Goal: Use online tool/utility: Use online tool/utility

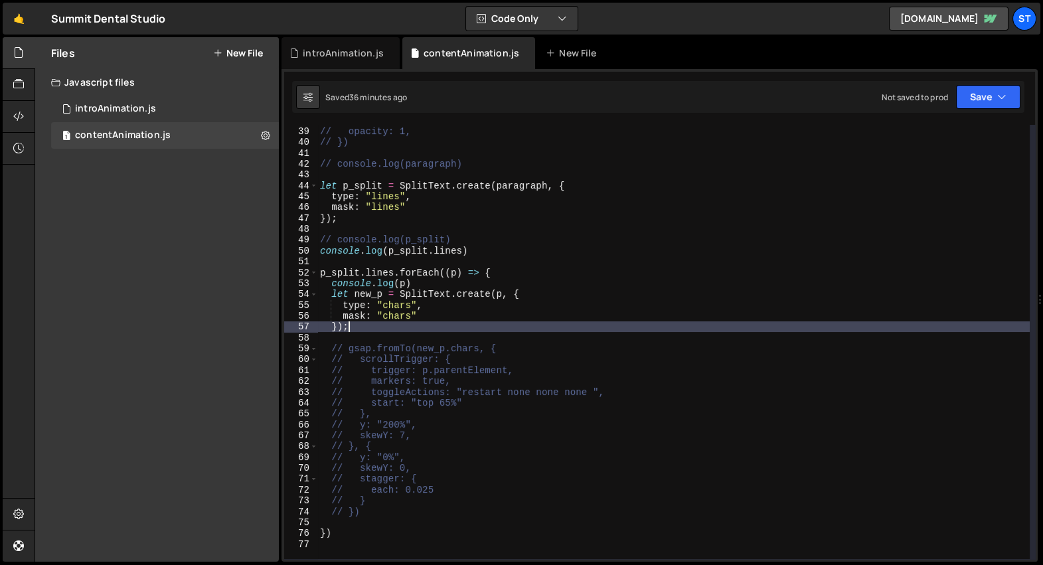
scroll to position [412, 0]
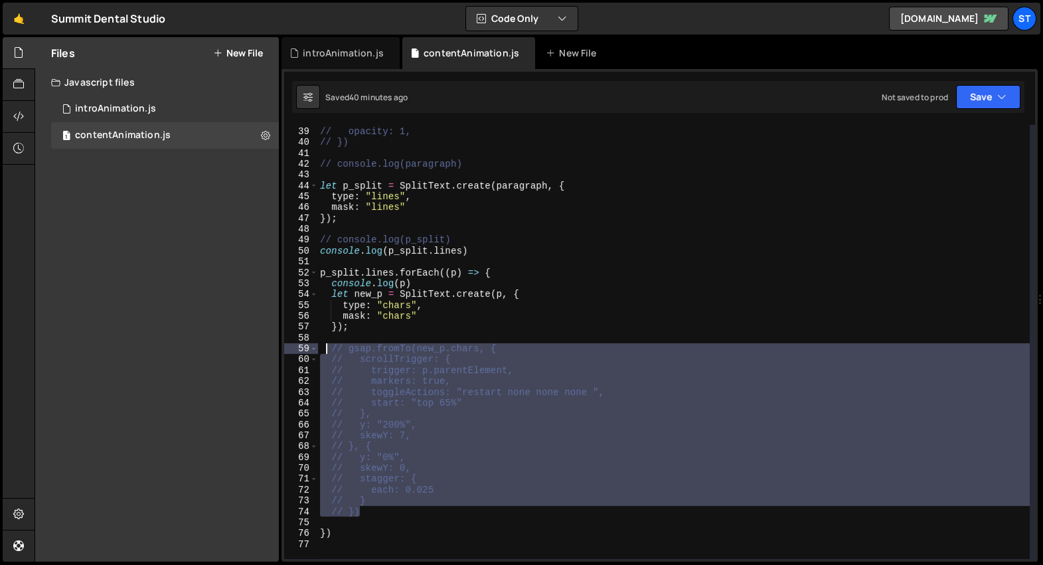
drag, startPoint x: 372, startPoint y: 511, endPoint x: 327, endPoint y: 352, distance: 165.5
click at [327, 352] on div "// [DOMAIN_NAME](paragraph, { // opacity: 1, // }) // console.log(paragraph) le…" at bounding box center [673, 343] width 713 height 457
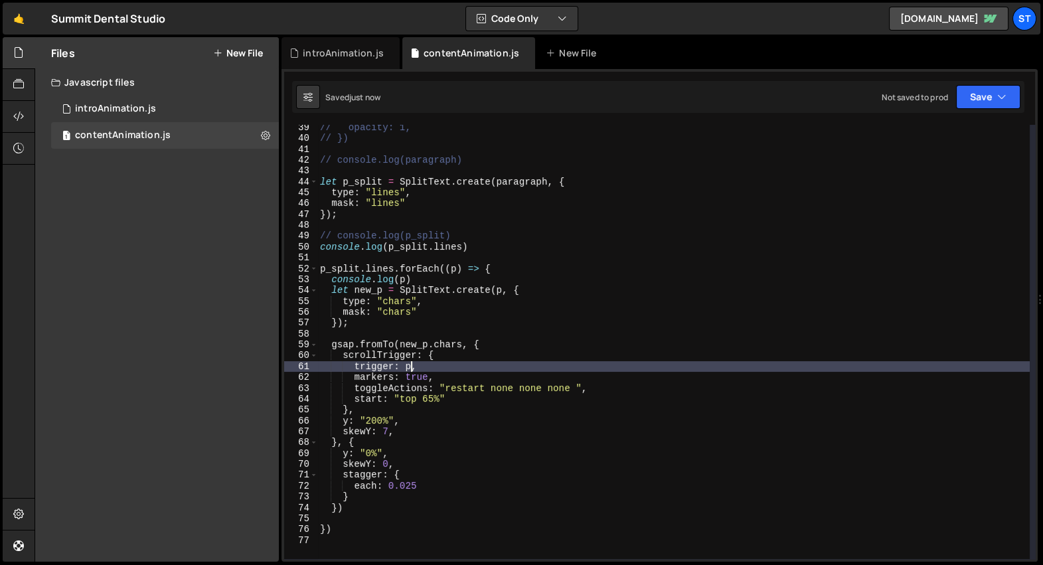
scroll to position [422, 0]
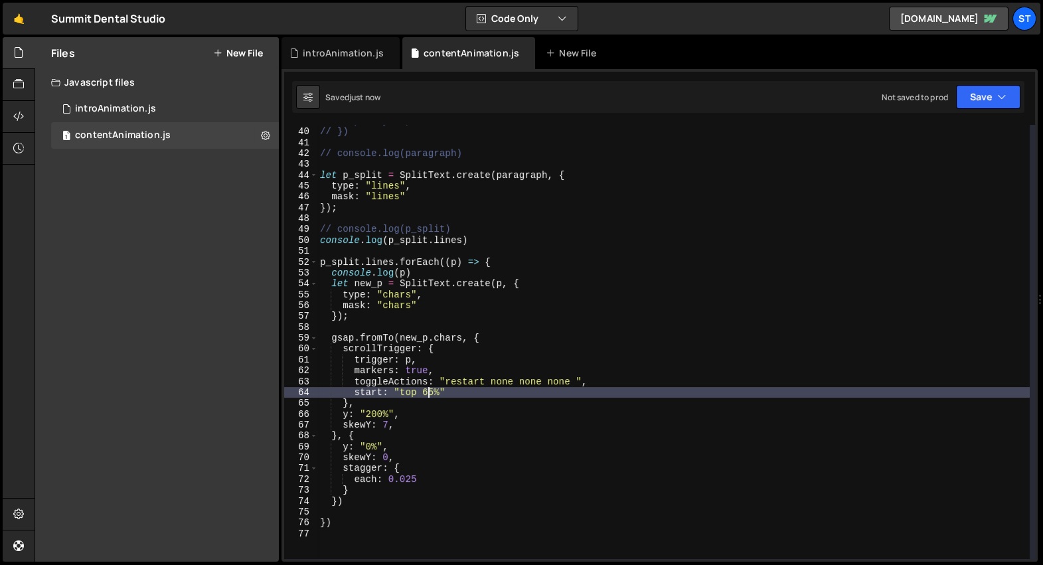
click at [430, 390] on div "// opacity: 1, // }) // console.log(paragraph) let p_split = SplitText . create…" at bounding box center [673, 344] width 713 height 457
click at [423, 274] on div "// opacity: 1, // }) // console.log(paragraph) let p_split = SplitText . create…" at bounding box center [673, 344] width 713 height 457
type textarea "console.log(p)"
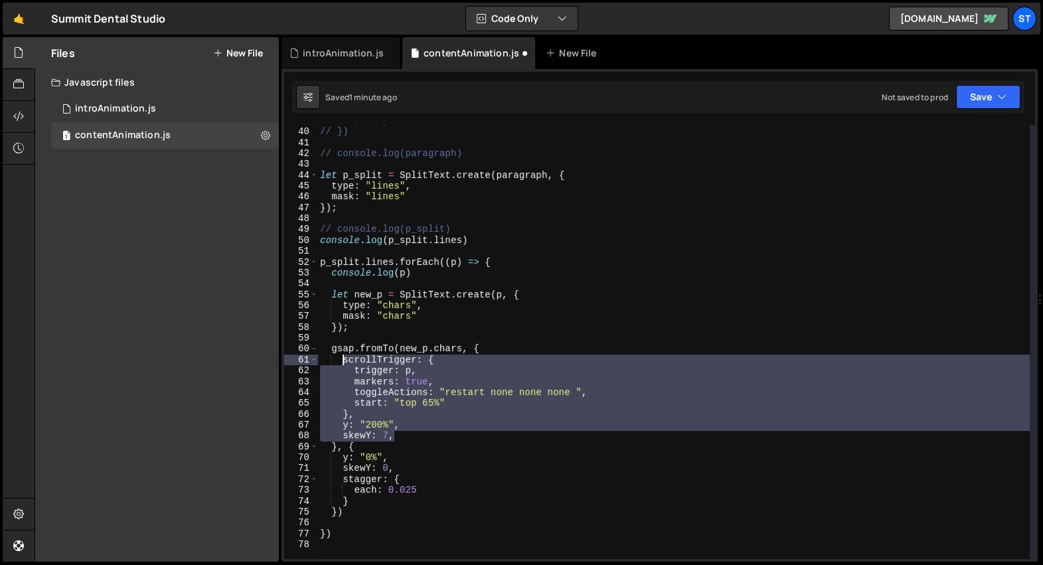
drag, startPoint x: 403, startPoint y: 437, endPoint x: 341, endPoint y: 360, distance: 98.7
click at [341, 360] on div "// opacity: 1, // }) // console.log(paragraph) let p_split = SplitText . create…" at bounding box center [673, 344] width 713 height 457
click at [313, 263] on span at bounding box center [313, 262] width 7 height 11
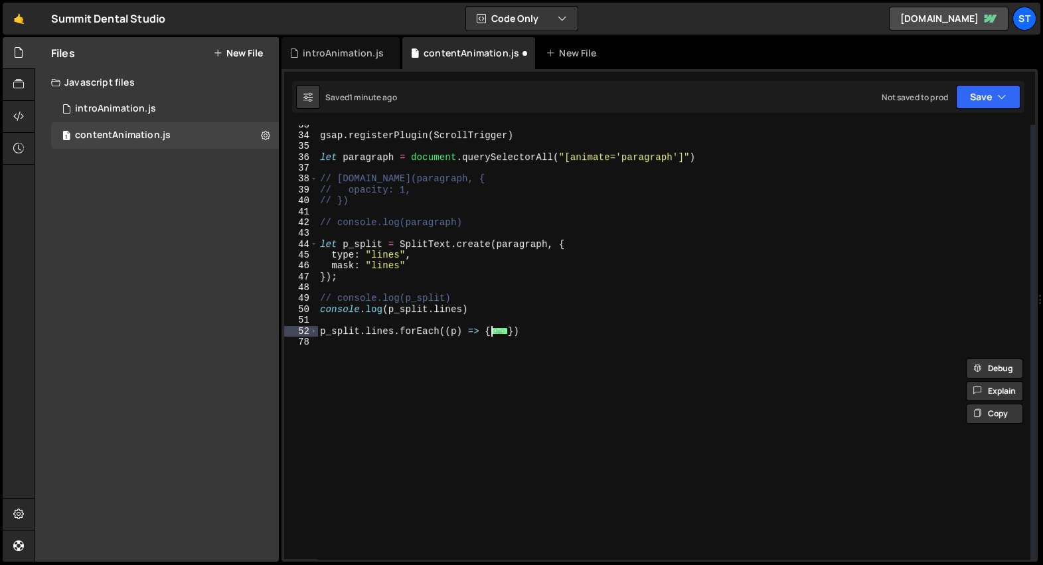
scroll to position [352, 0]
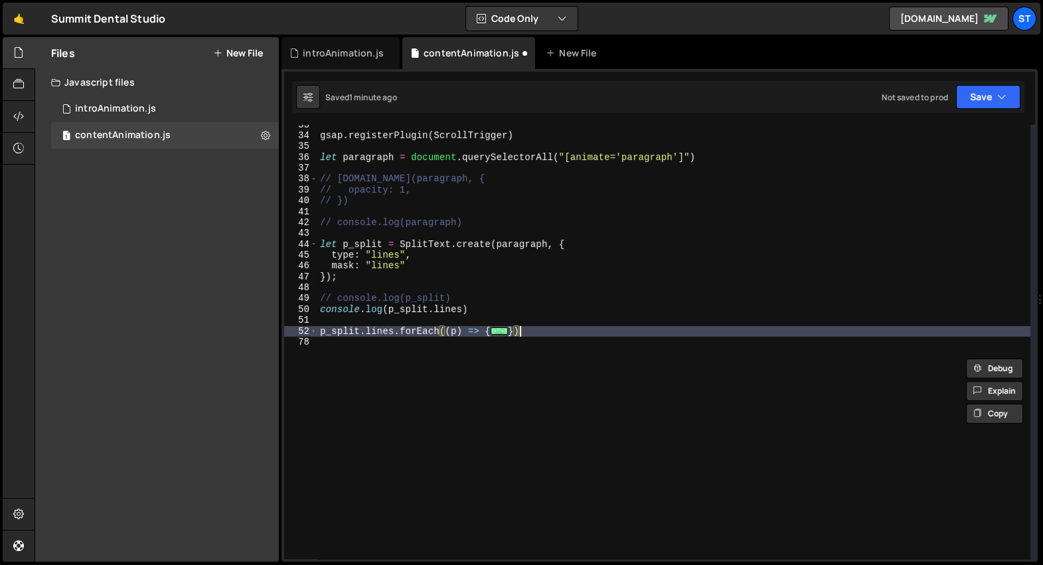
click at [556, 330] on div "gsap . registerPlugin ( ScrollTrigger ) let paragraph = document . querySelecto…" at bounding box center [673, 348] width 713 height 457
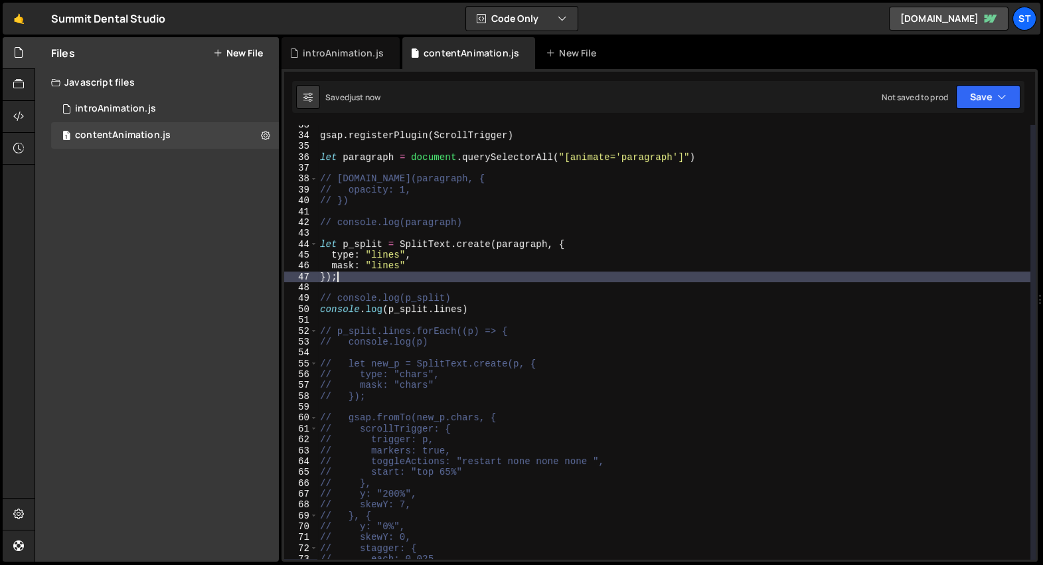
click at [535, 276] on div "gsap . registerPlugin ( ScrollTrigger ) let paragraph = document . querySelecto…" at bounding box center [673, 348] width 713 height 457
type textarea "});"
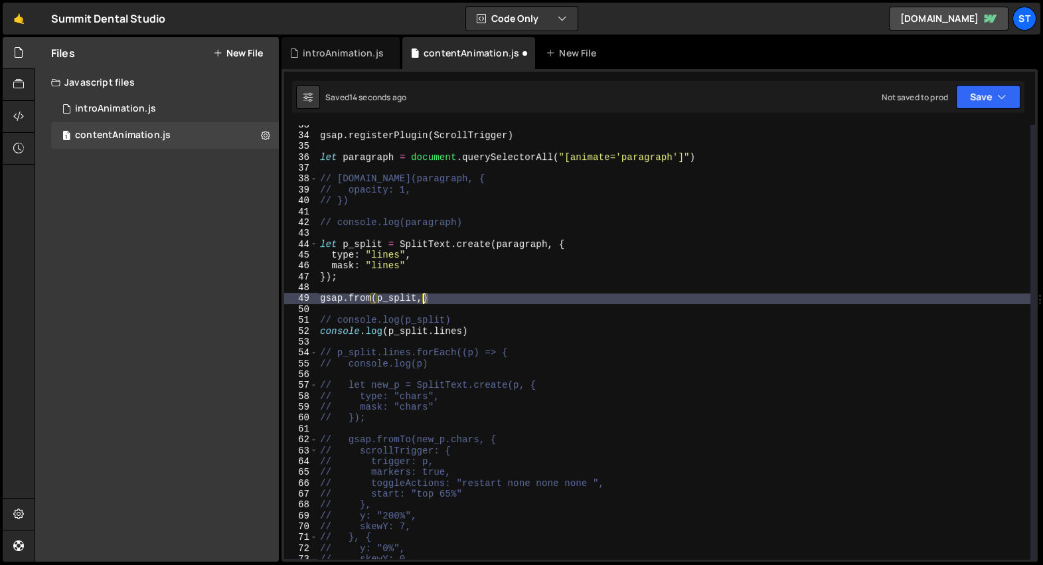
scroll to position [0, 7]
type textarea "gsap.from(p_split, {})"
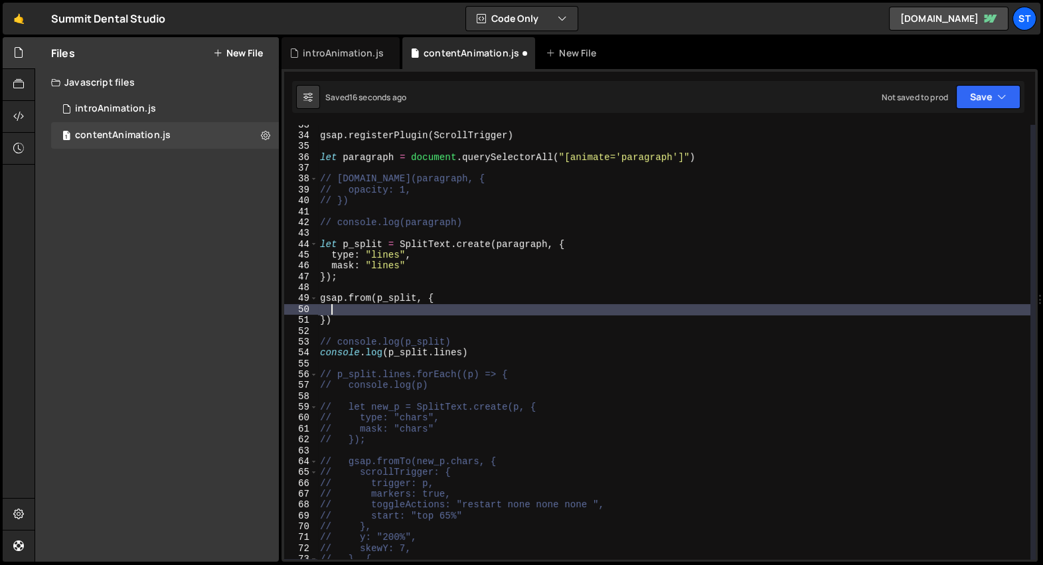
paste textarea "skewY: 7,"
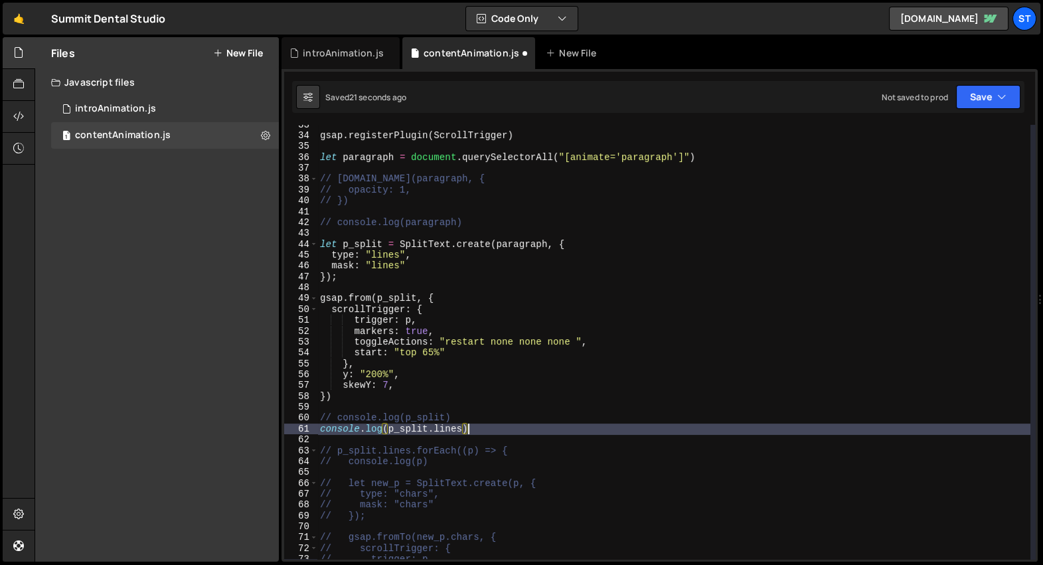
click at [538, 428] on div "gsap . registerPlugin ( ScrollTrigger ) let paragraph = document . querySelecto…" at bounding box center [673, 348] width 713 height 457
click at [485, 223] on div "gsap . registerPlugin ( ScrollTrigger ) let paragraph = document . querySelecto…" at bounding box center [673, 348] width 713 height 457
type textarea "// console.log(paragraph)"
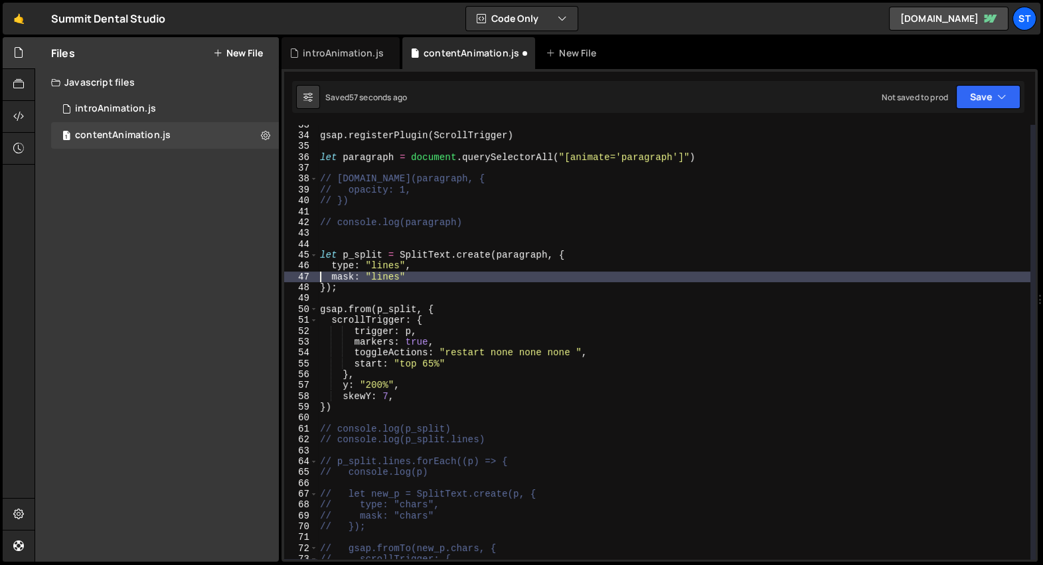
type textarea "});"
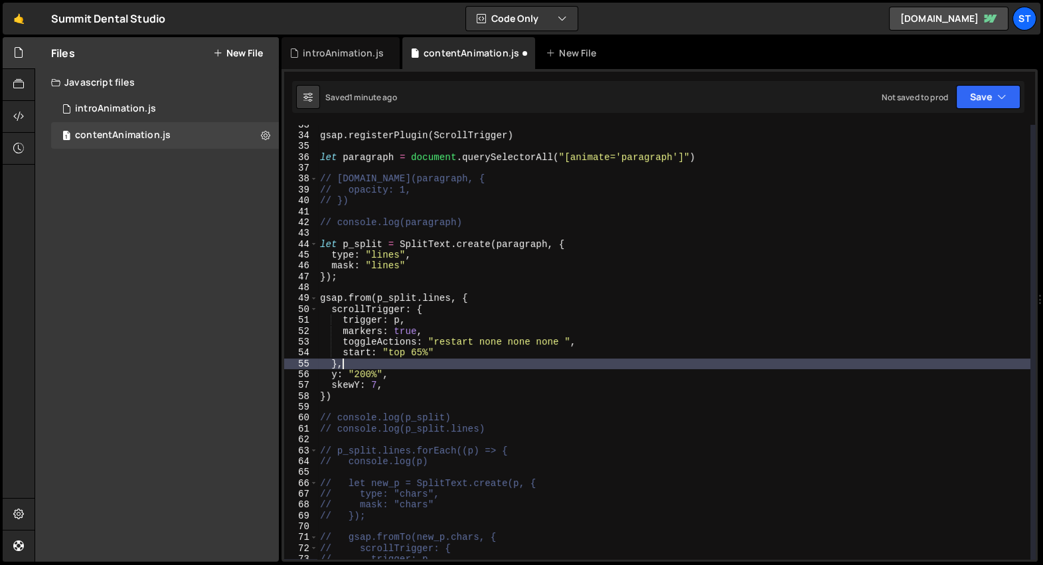
scroll to position [0, 1]
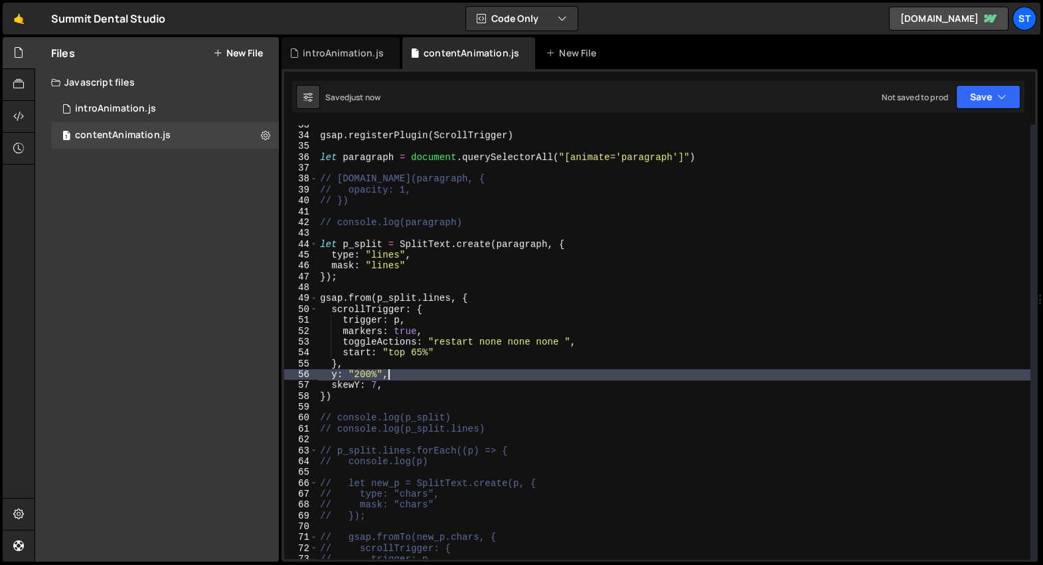
click at [402, 378] on div "gsap . registerPlugin ( ScrollTrigger ) let paragraph = document . querySelecto…" at bounding box center [673, 348] width 713 height 457
click at [399, 388] on div "gsap . registerPlugin ( ScrollTrigger ) let paragraph = document . querySelecto…" at bounding box center [673, 348] width 713 height 457
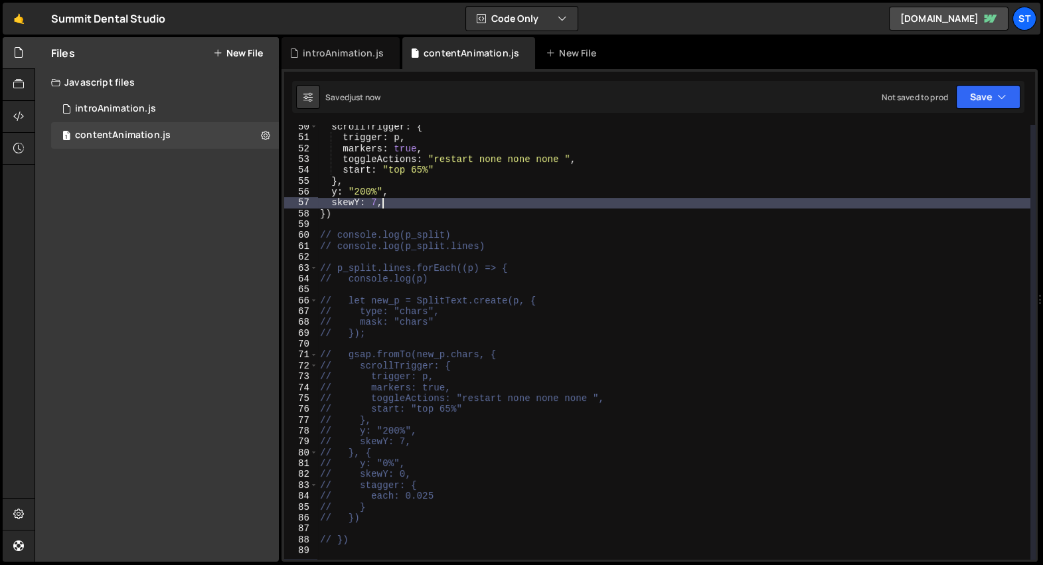
scroll to position [535, 0]
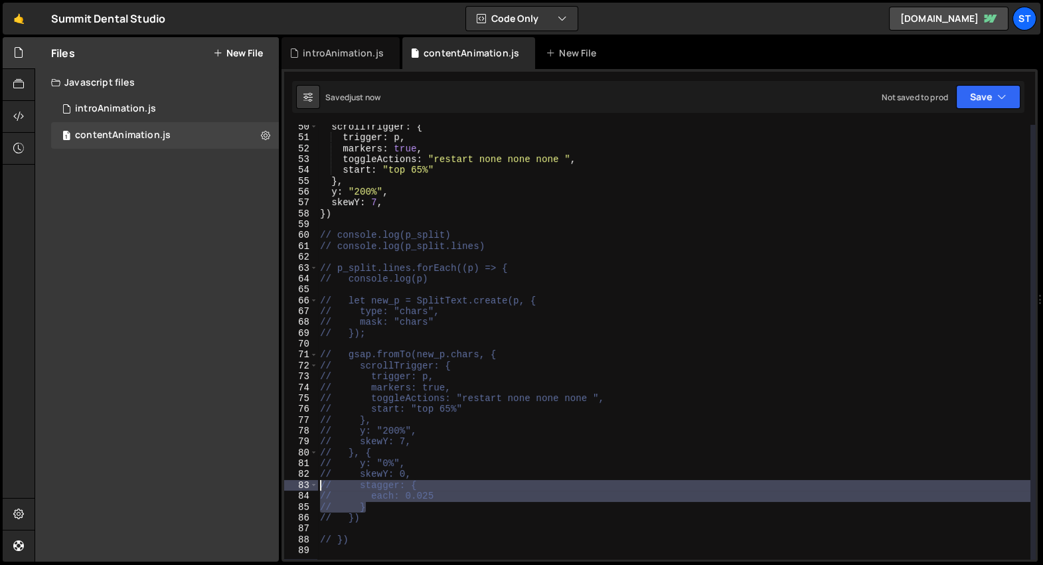
drag, startPoint x: 379, startPoint y: 504, endPoint x: 319, endPoint y: 486, distance: 62.4
click at [319, 486] on div "scrollTrigger : { trigger : p , markers : true , toggleActions : "restart none …" at bounding box center [673, 350] width 713 height 457
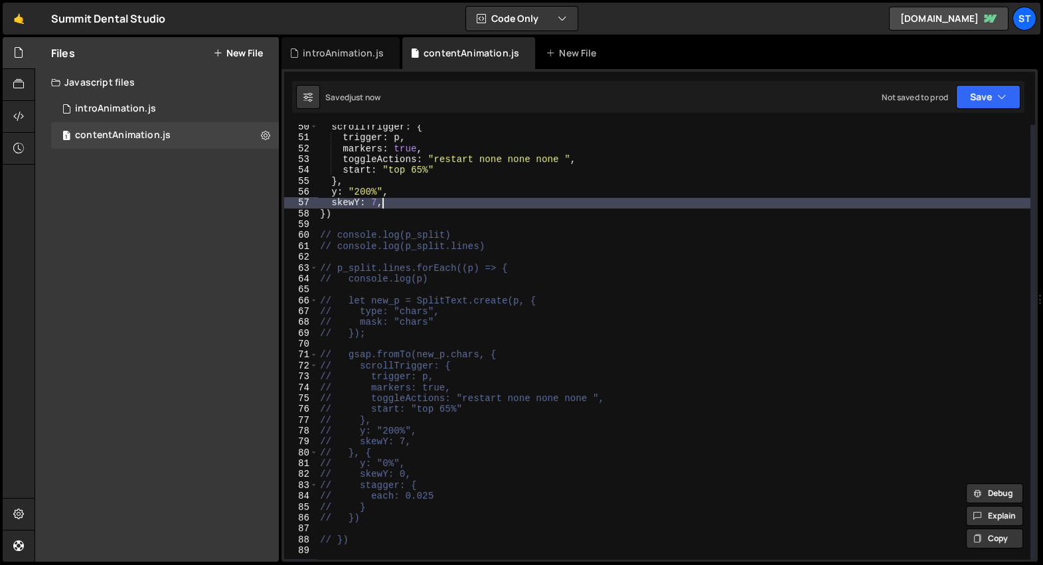
click at [417, 203] on div "scrollTrigger : { trigger : p , markers : true , toggleActions : "restart none …" at bounding box center [673, 350] width 713 height 457
type textarea "skewY: 7,"
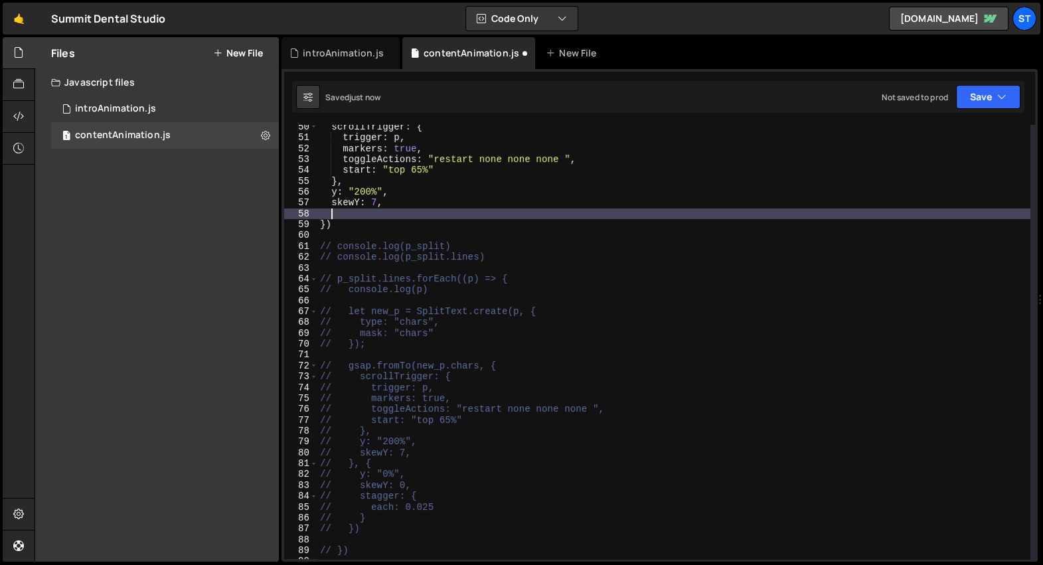
scroll to position [0, 0]
paste textarea "// }"
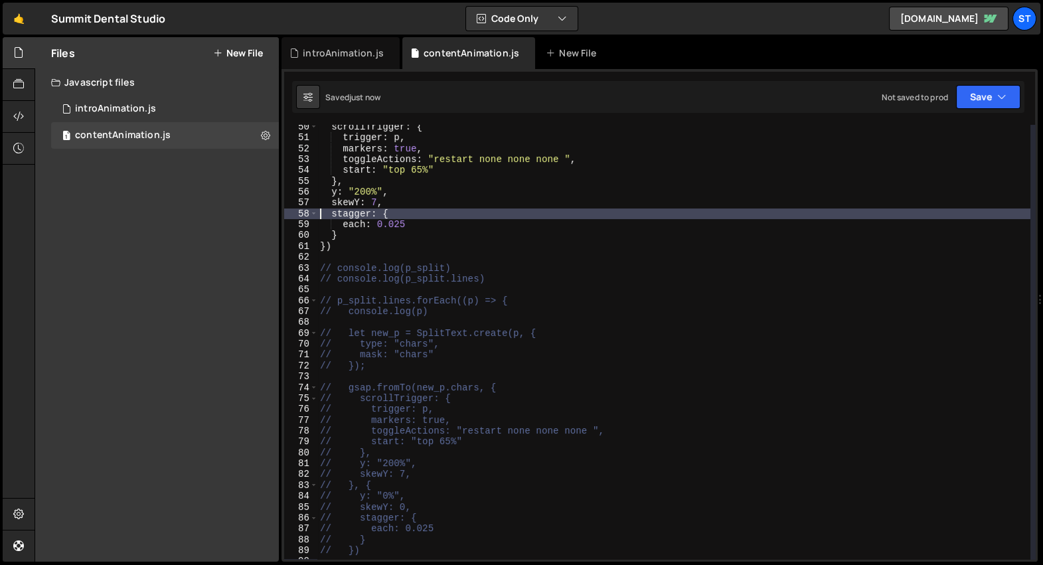
click at [482, 238] on div "scrollTrigger : { trigger : p , markers : true , toggleActions : "restart none …" at bounding box center [673, 350] width 713 height 457
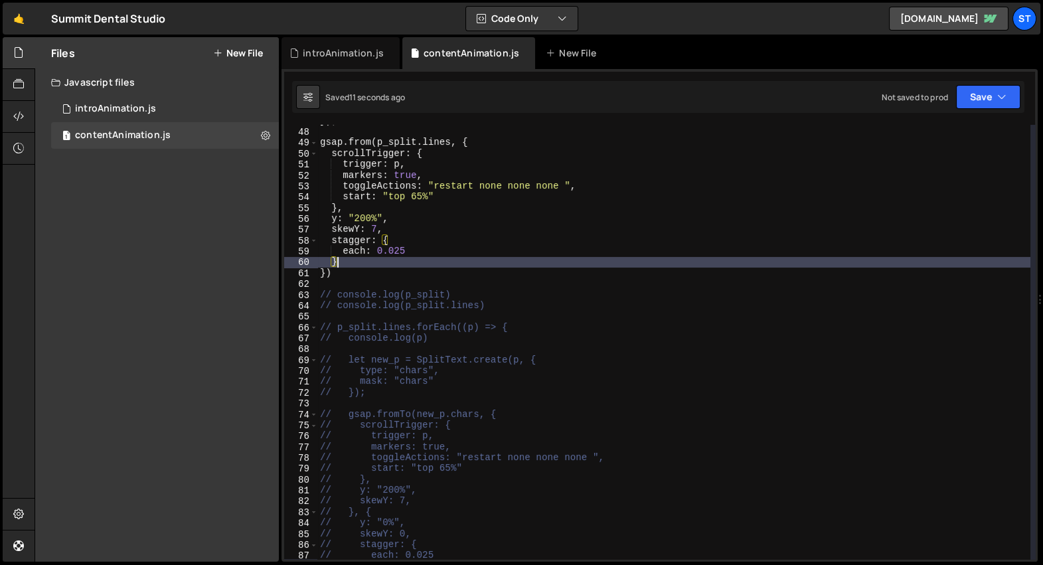
scroll to position [473, 0]
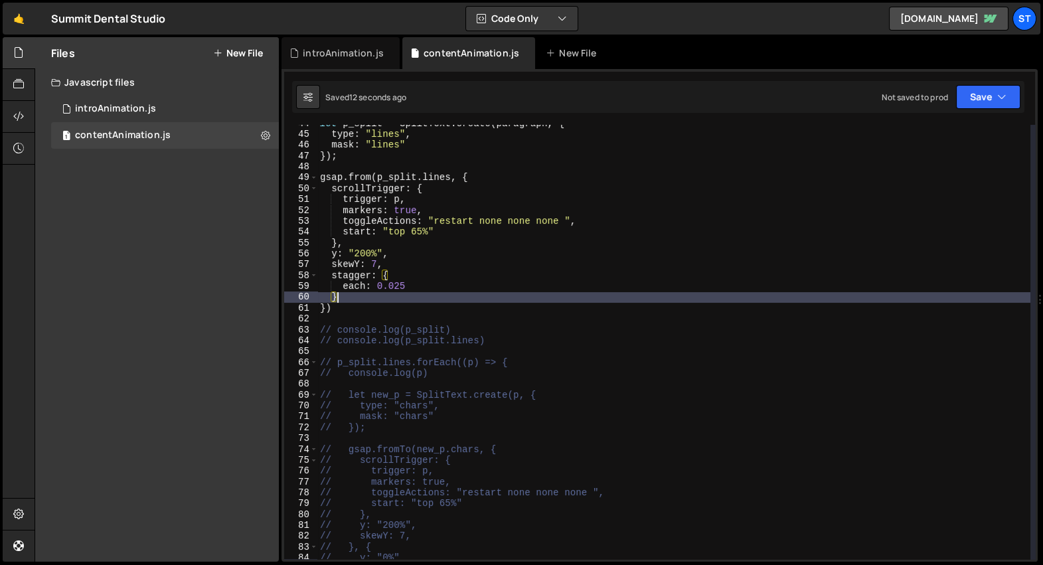
click at [408, 179] on div "let p_split = SplitText . create ( paragraph , { type : "lines" , mask : "lines…" at bounding box center [673, 346] width 713 height 457
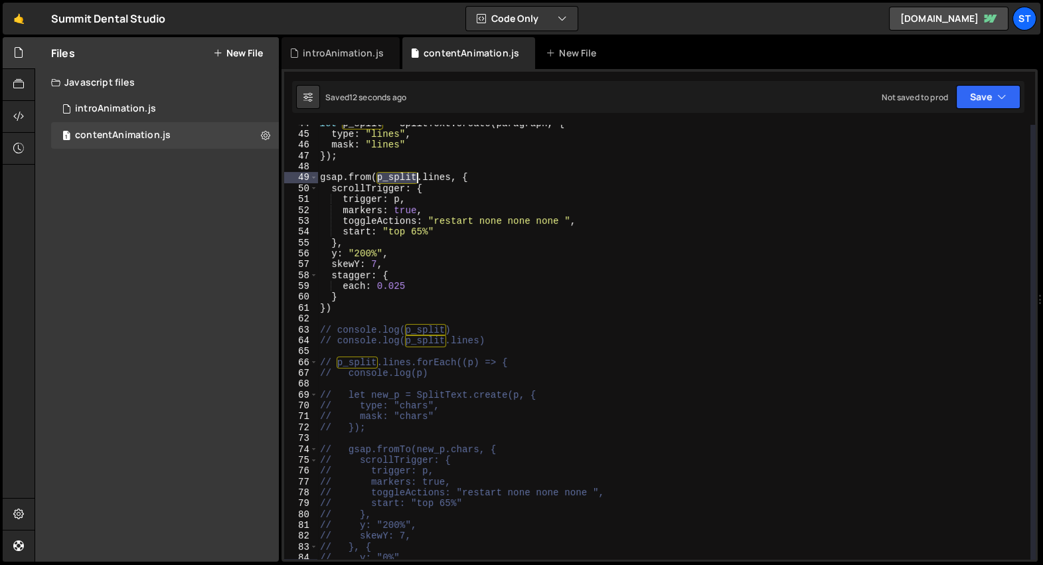
click at [408, 179] on div "let p_split = SplitText . create ( paragraph , { type : "lines" , mask : "lines…" at bounding box center [673, 346] width 713 height 457
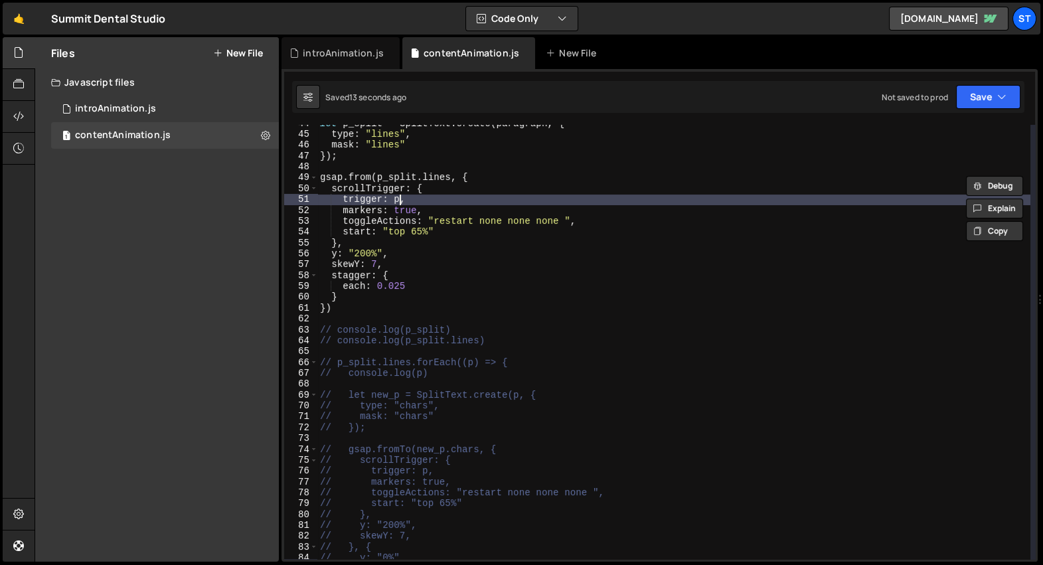
click at [398, 201] on div "let p_split = SplitText . create ( paragraph , { type : "lines" , mask : "lines…" at bounding box center [673, 346] width 713 height 457
paste textarea "p_split"
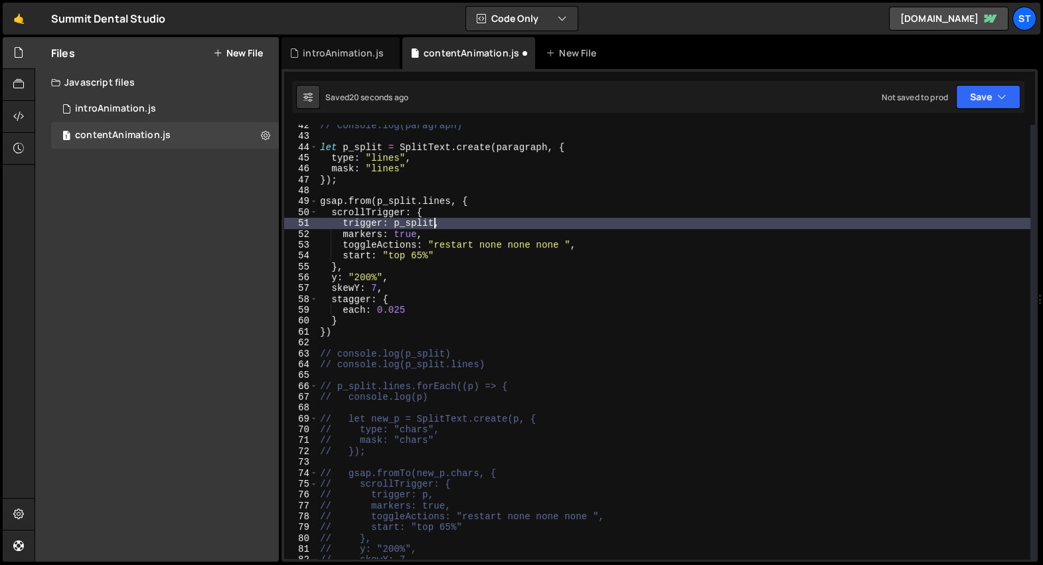
scroll to position [450, 0]
click at [393, 179] on div "// console.log(paragraph) let p_split = SplitText . create ( paragraph , { type…" at bounding box center [673, 348] width 713 height 457
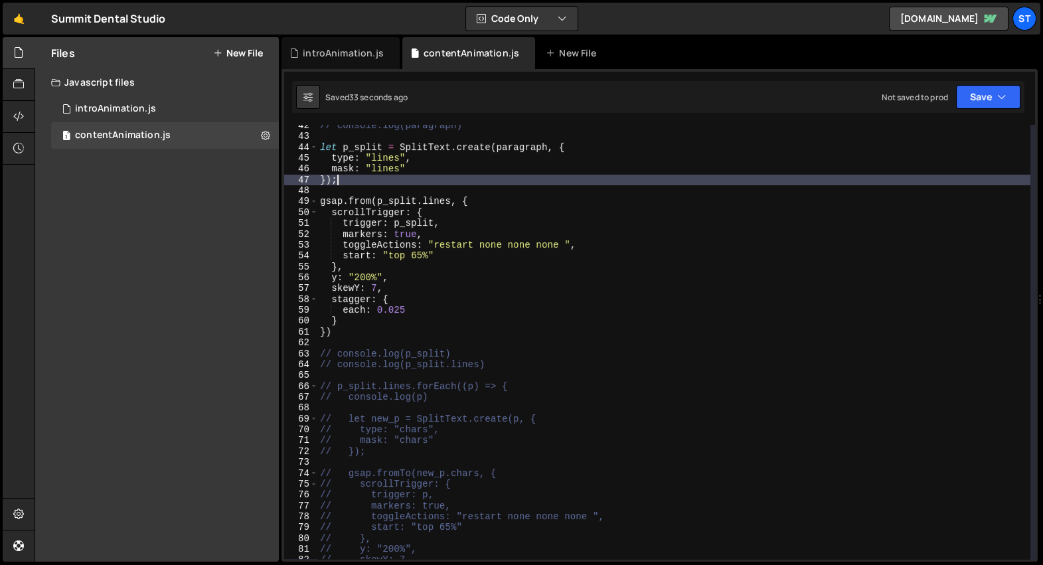
click at [444, 237] on div "// console.log(paragraph) let p_split = SplitText . create ( paragraph , { type…" at bounding box center [673, 348] width 713 height 457
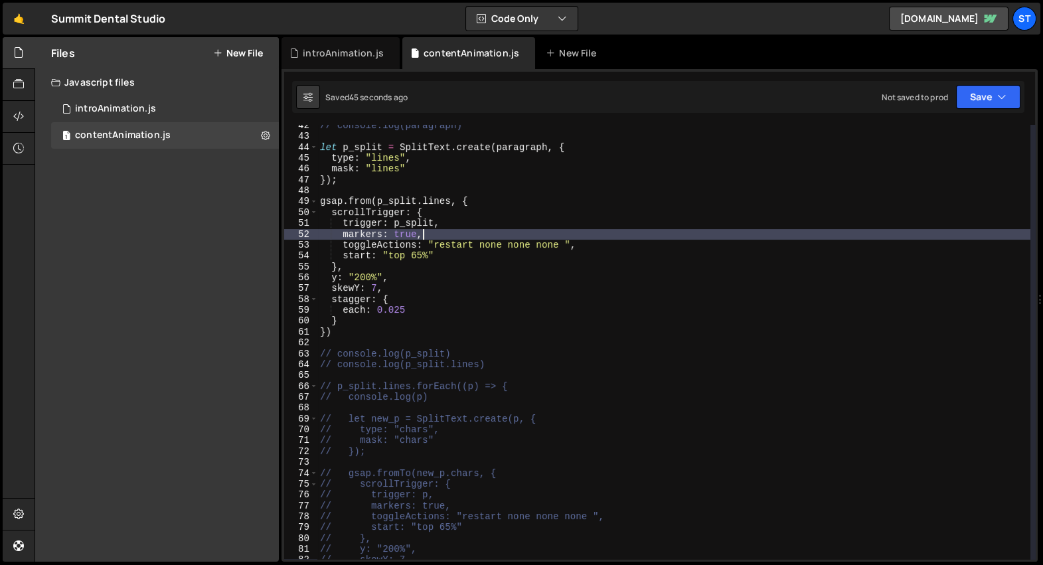
click at [393, 203] on div "// console.log(paragraph) let p_split = SplitText . create ( paragraph , { type…" at bounding box center [673, 348] width 713 height 457
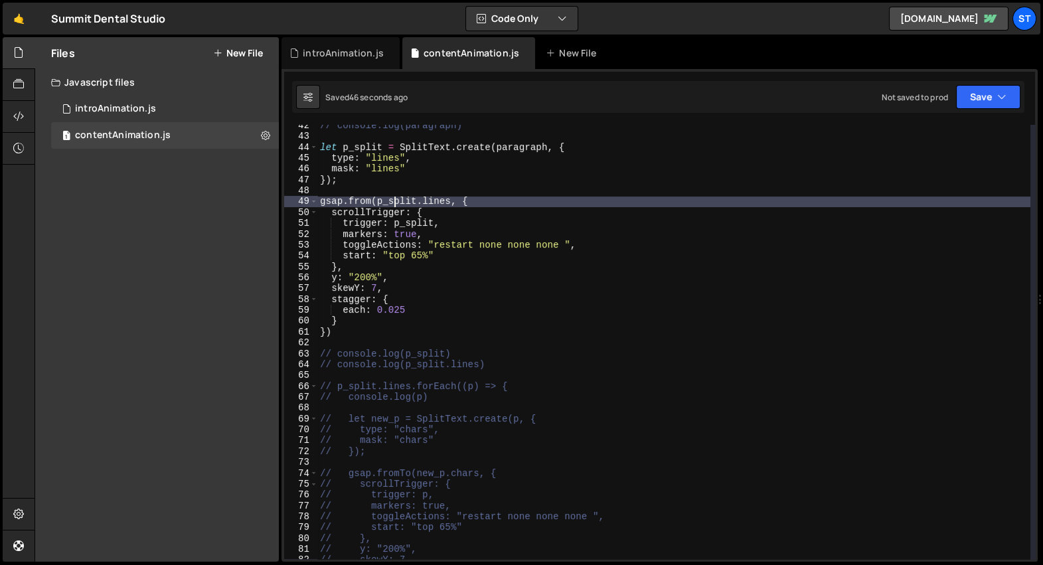
click at [393, 203] on div "// console.log(paragraph) let p_split = SplitText . create ( paragraph , { type…" at bounding box center [673, 348] width 713 height 457
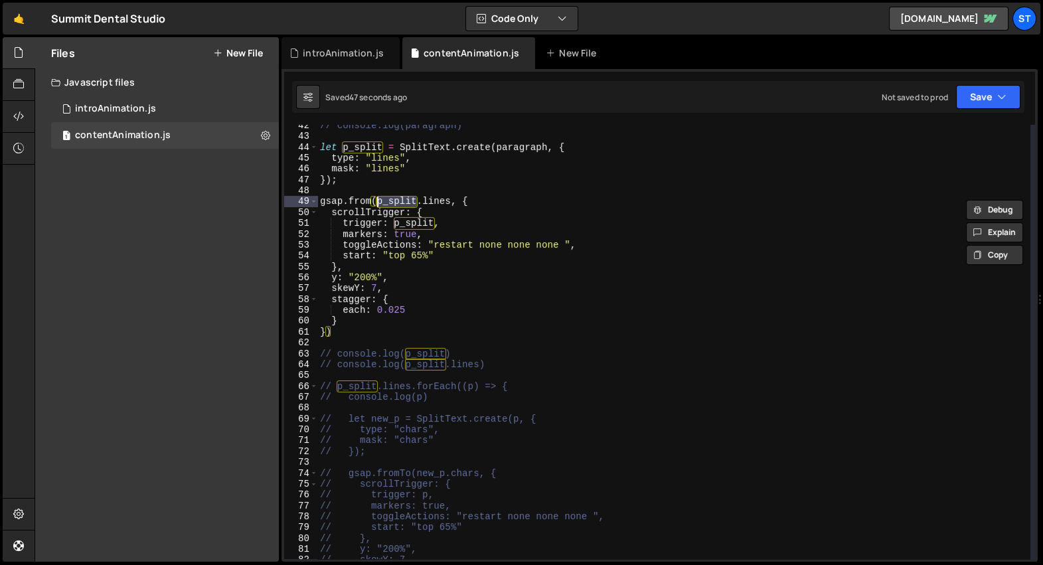
click at [413, 220] on div "// console.log(paragraph) let p_split = SplitText . create ( paragraph , { type…" at bounding box center [673, 348] width 713 height 457
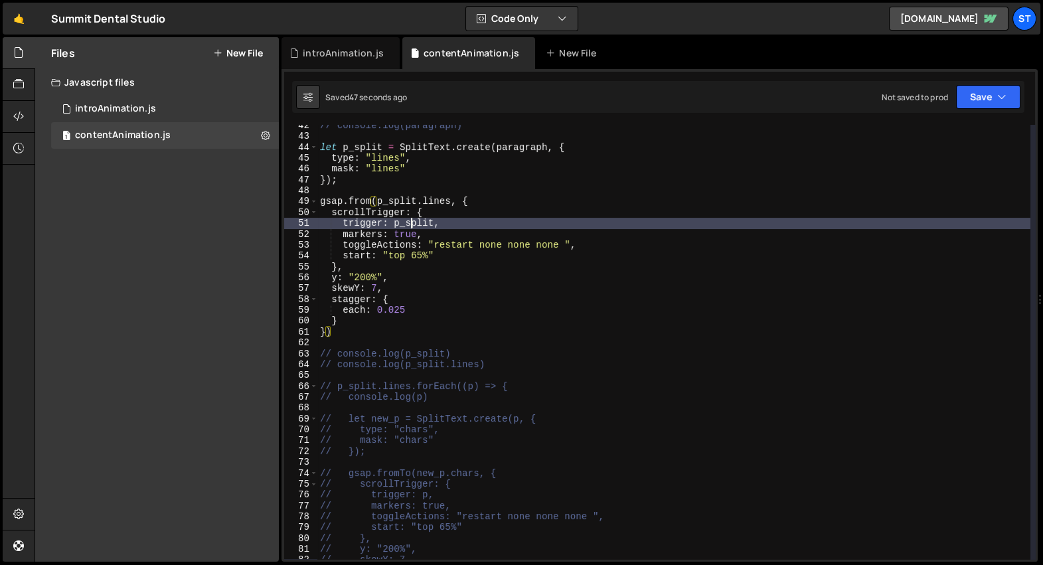
click at [413, 220] on div "// console.log(paragraph) let p_split = SplitText . create ( paragraph , { type…" at bounding box center [673, 348] width 713 height 457
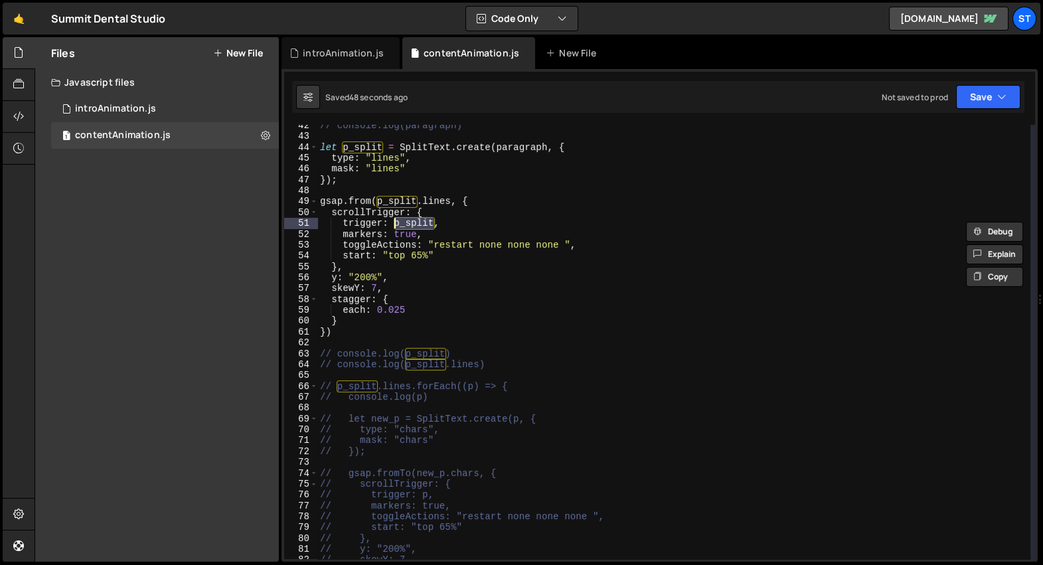
paste textarea "."
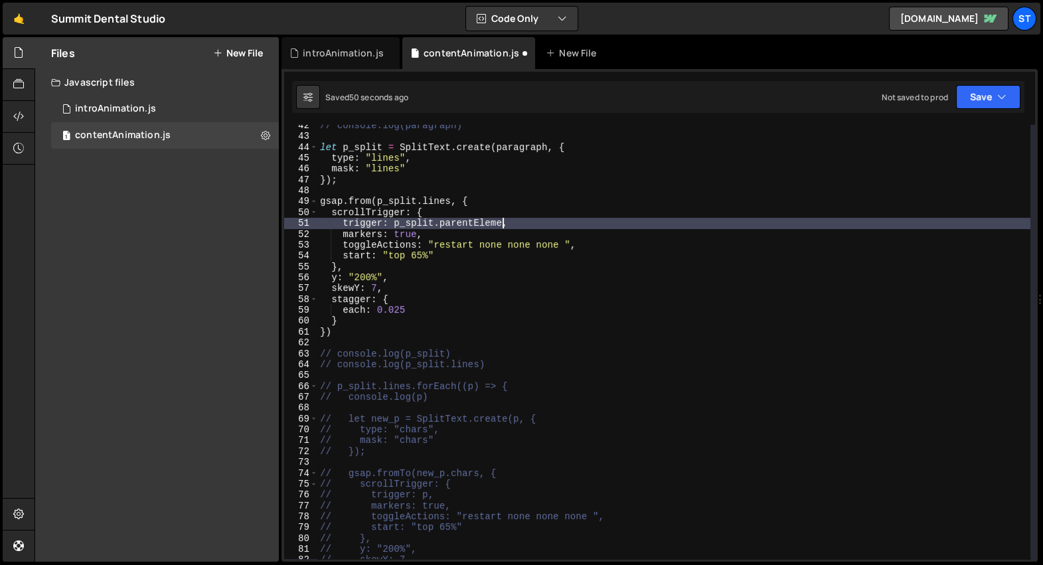
scroll to position [0, 13]
click at [470, 217] on div "// console.log(paragraph) let p_split = SplitText . create ( paragraph , { type…" at bounding box center [673, 348] width 713 height 457
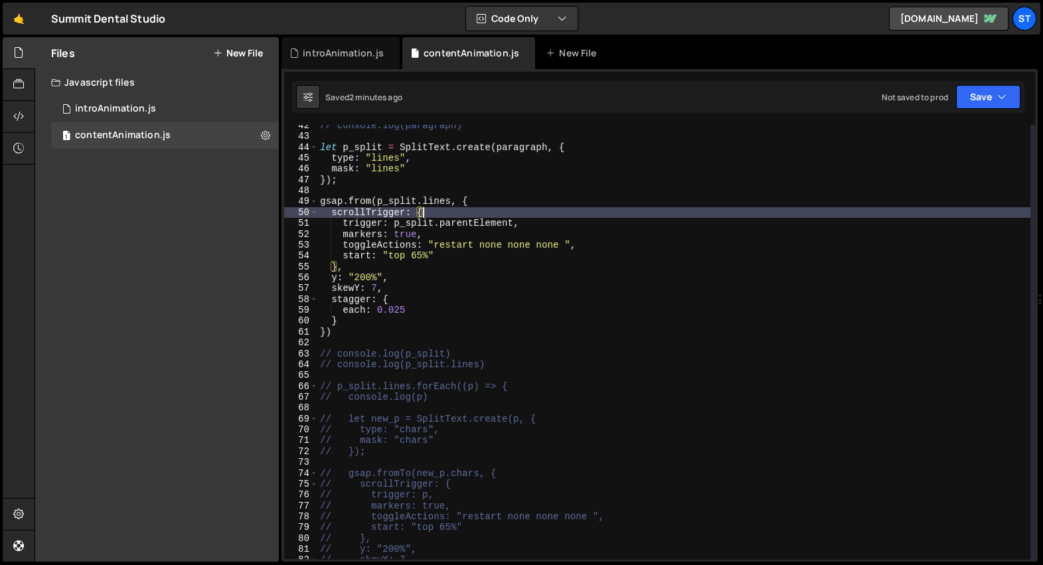
scroll to position [0, 7]
click at [470, 217] on div "// console.log(paragraph) let p_split = SplitText . create ( paragraph , { type…" at bounding box center [673, 348] width 713 height 457
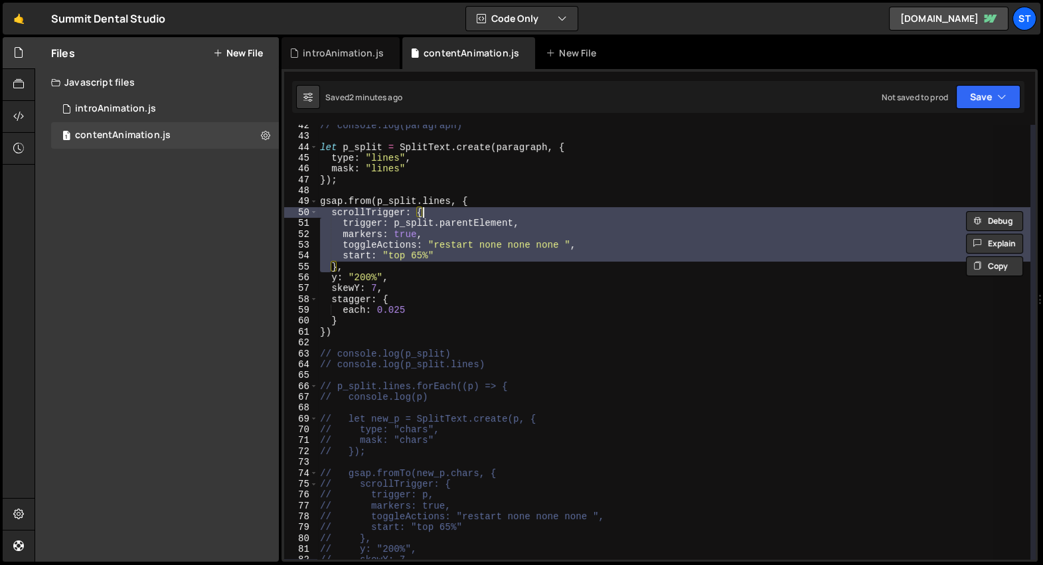
click at [474, 222] on div "// console.log(paragraph) let p_split = SplitText . create ( paragraph , { type…" at bounding box center [673, 342] width 713 height 434
click at [474, 222] on div "// console.log(paragraph) let p_split = SplitText . create ( paragraph , { type…" at bounding box center [673, 348] width 713 height 457
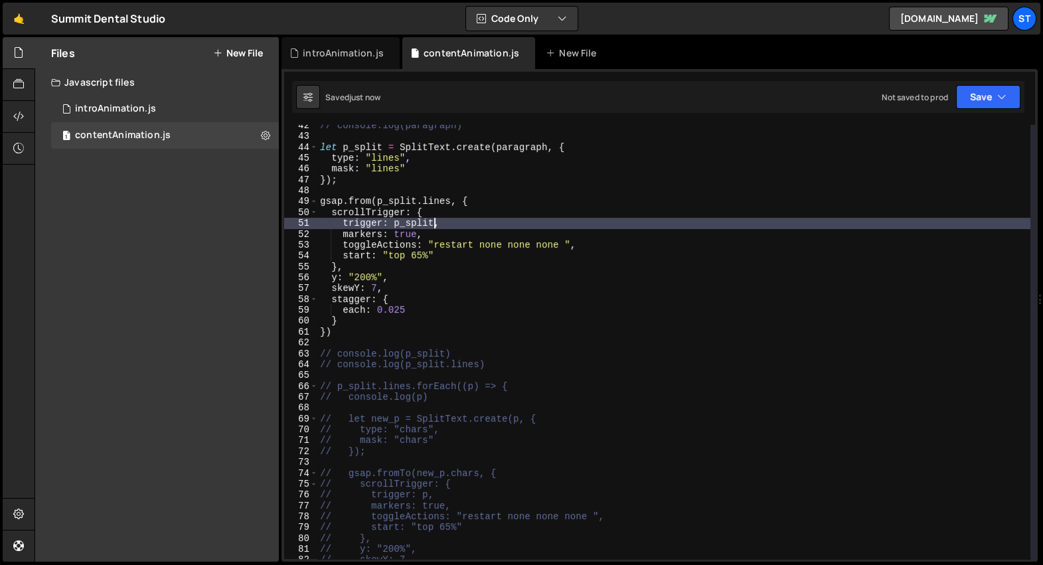
click at [549, 223] on div "// console.log(paragraph) let p_split = SplitText . create ( paragraph , { type…" at bounding box center [673, 348] width 713 height 457
click at [446, 180] on div "// console.log(paragraph) let p_split = SplitText . create ( paragraph , { type…" at bounding box center [673, 348] width 713 height 457
type textarea "});"
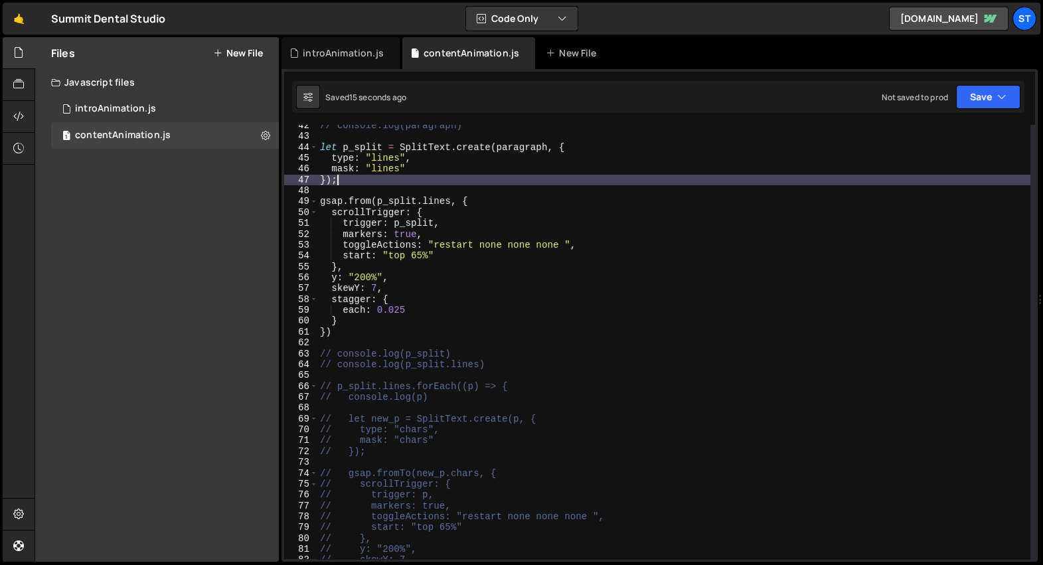
scroll to position [0, 0]
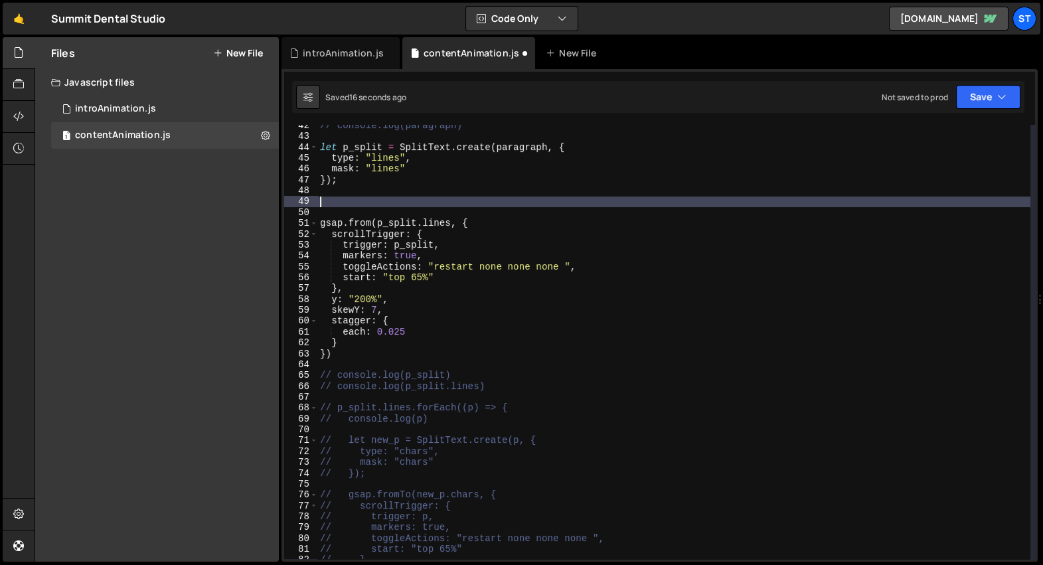
type textarea "p"
type textarea "console.log(p_split)"
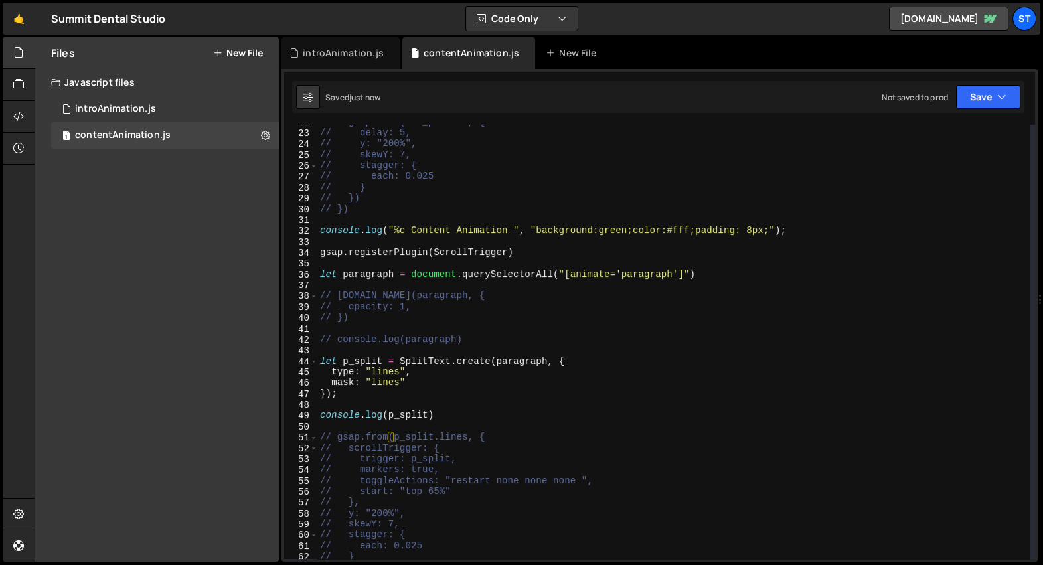
scroll to position [28, 0]
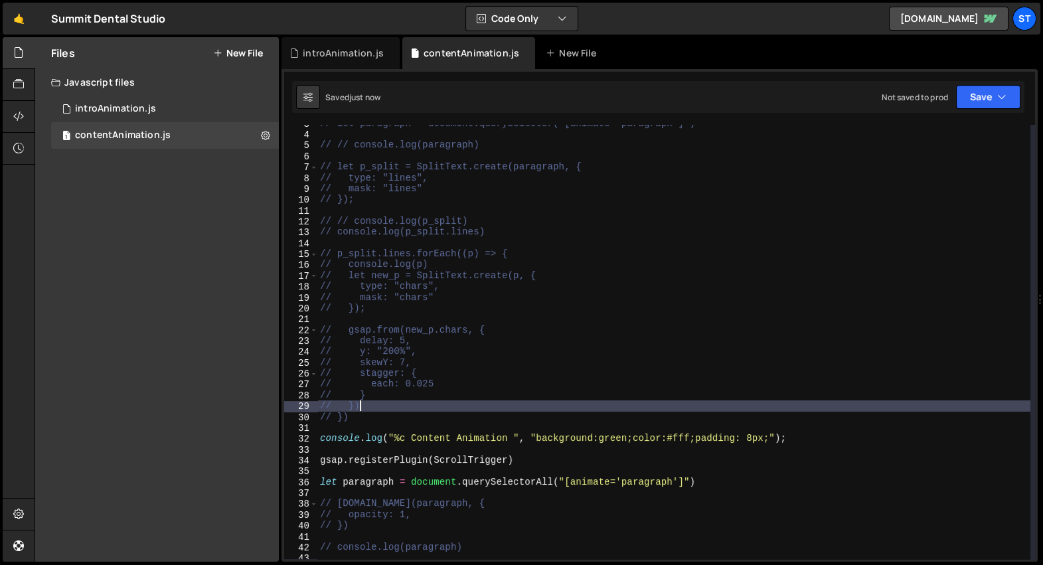
click at [553, 401] on div "// let paragraph = document.querySelector("[animate='paragraph']") // // consol…" at bounding box center [673, 346] width 713 height 457
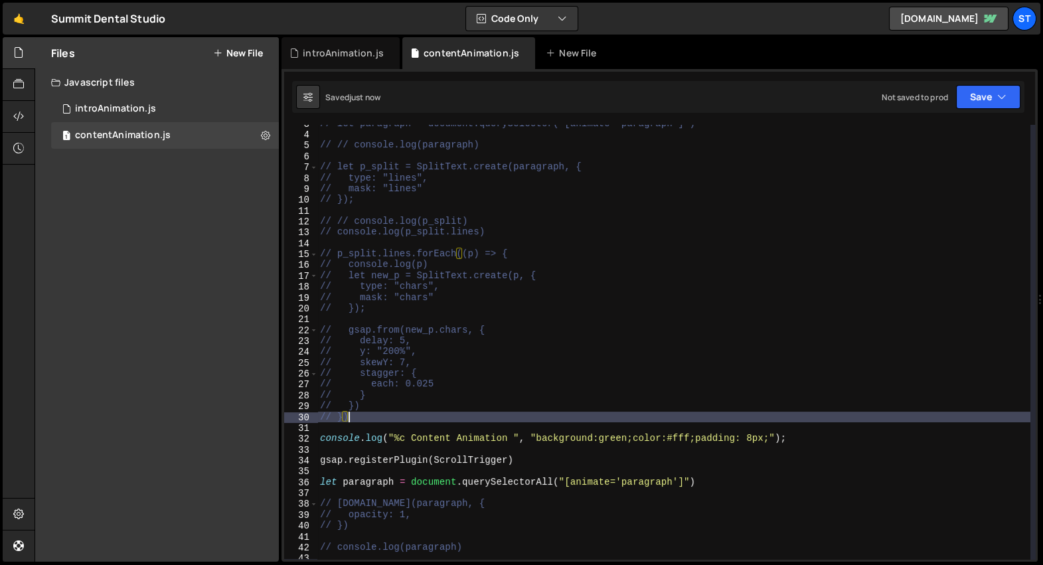
type textarea "// console.log("%c Content Animation ", "background:green;color:#fff;padding: 8…"
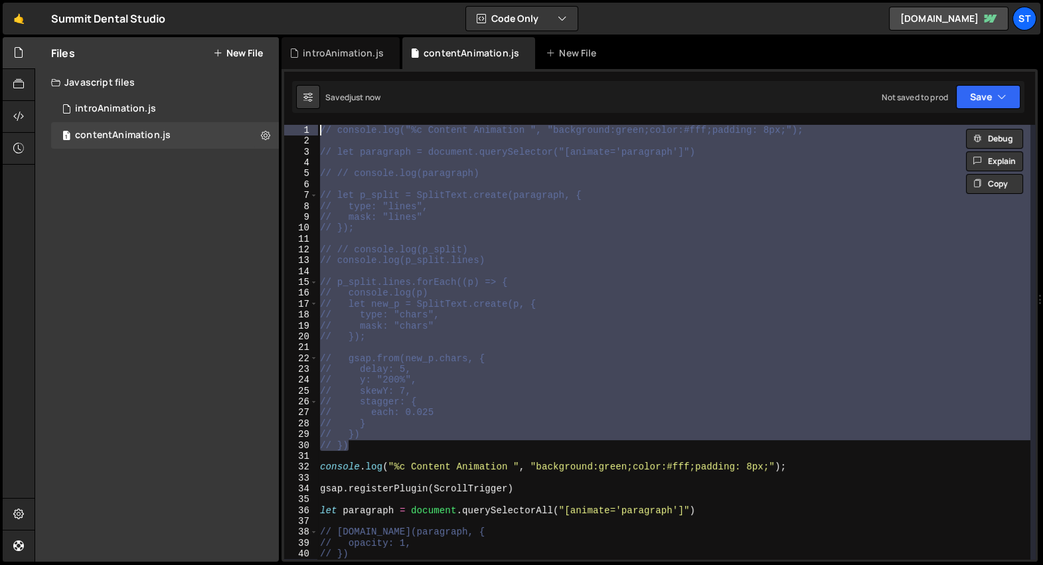
scroll to position [0, 0]
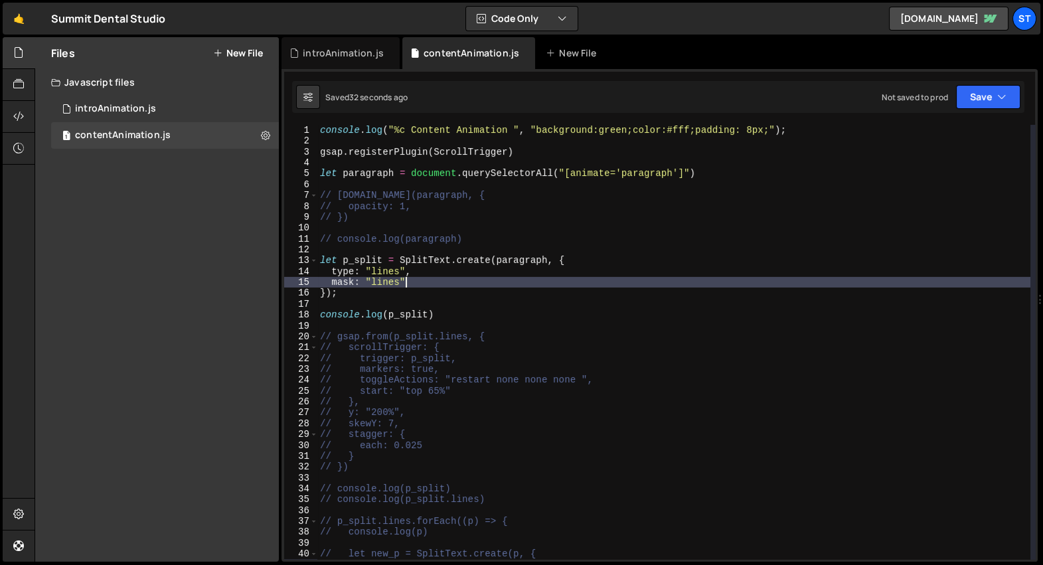
click at [470, 287] on div "console . log ( "%c Content Animation " , "background:green;color:#fff;padding:…" at bounding box center [673, 353] width 713 height 457
type textarea "});"
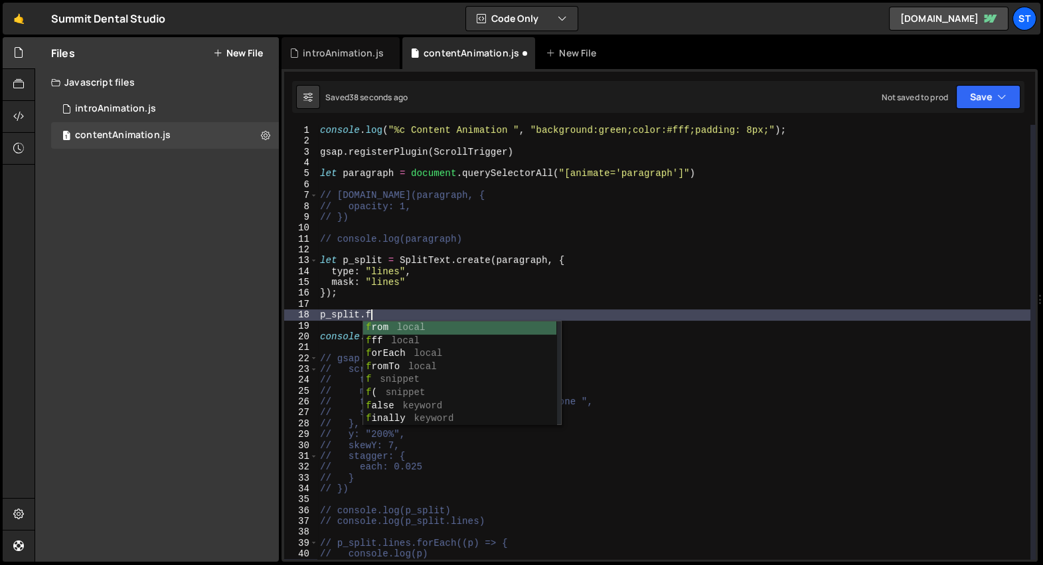
scroll to position [0, 2]
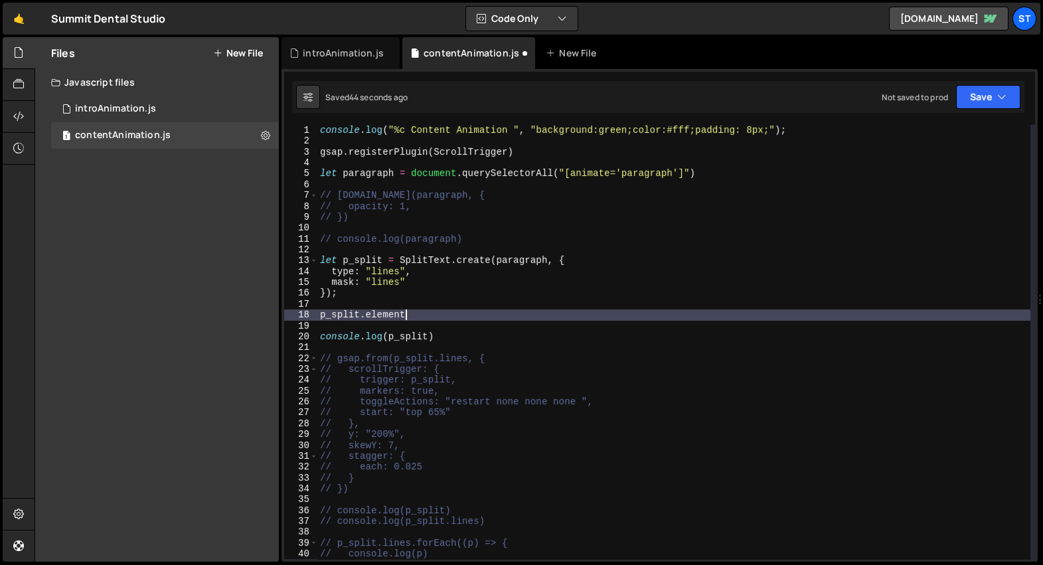
type textarea "p_split.elements"
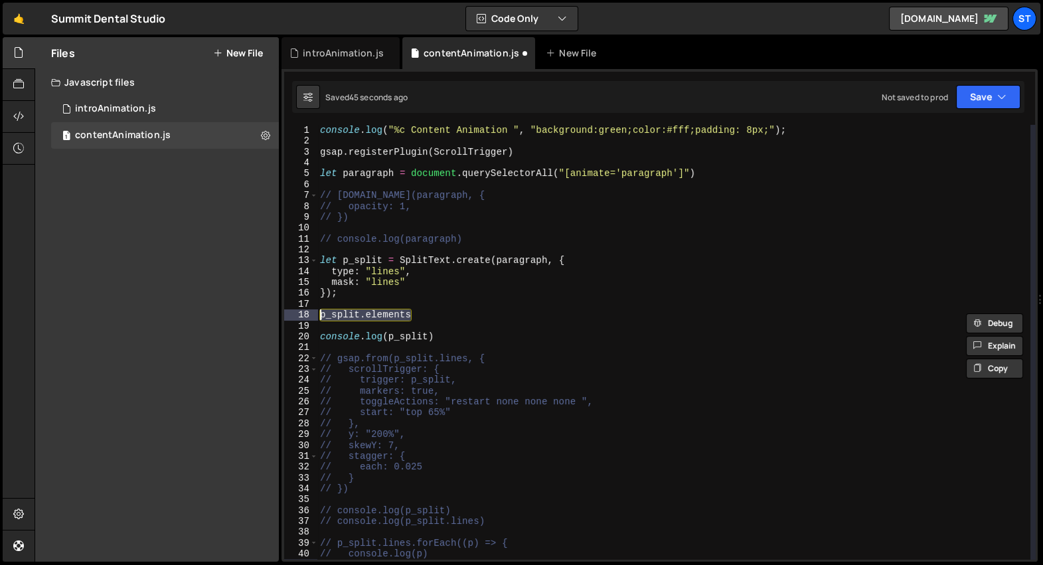
scroll to position [0, 0]
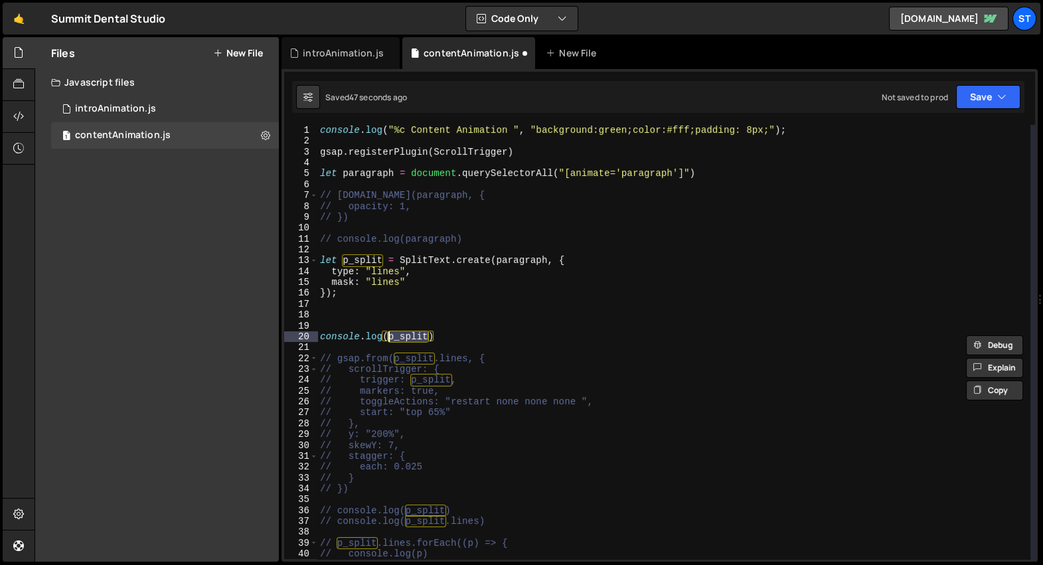
paste textarea ".elements"
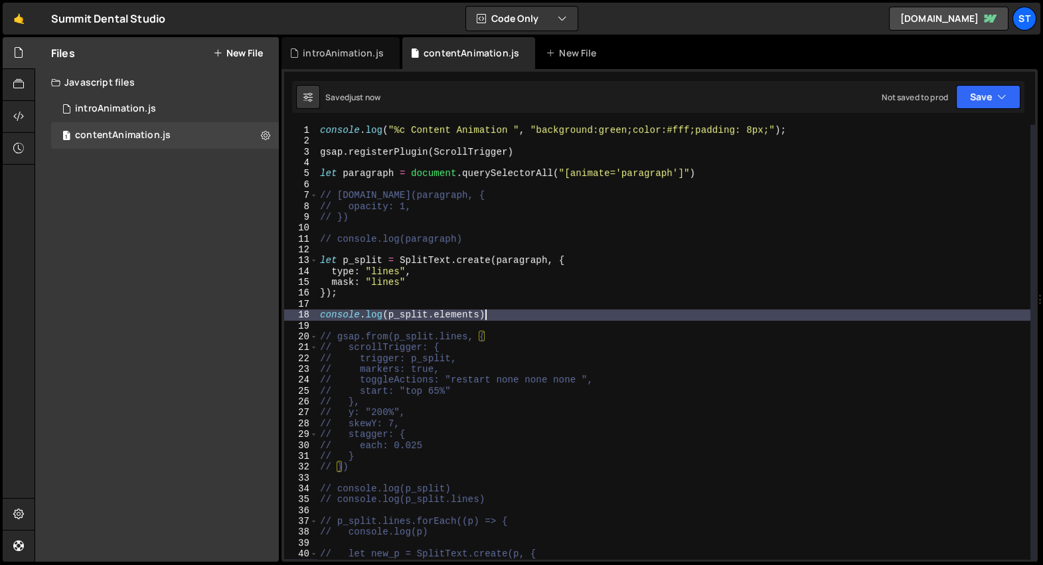
click at [511, 314] on div "console . log ( "%c Content Animation " , "background:green;color:#fff;padding:…" at bounding box center [673, 353] width 713 height 457
type textarea "console.log(p_split.elements)"
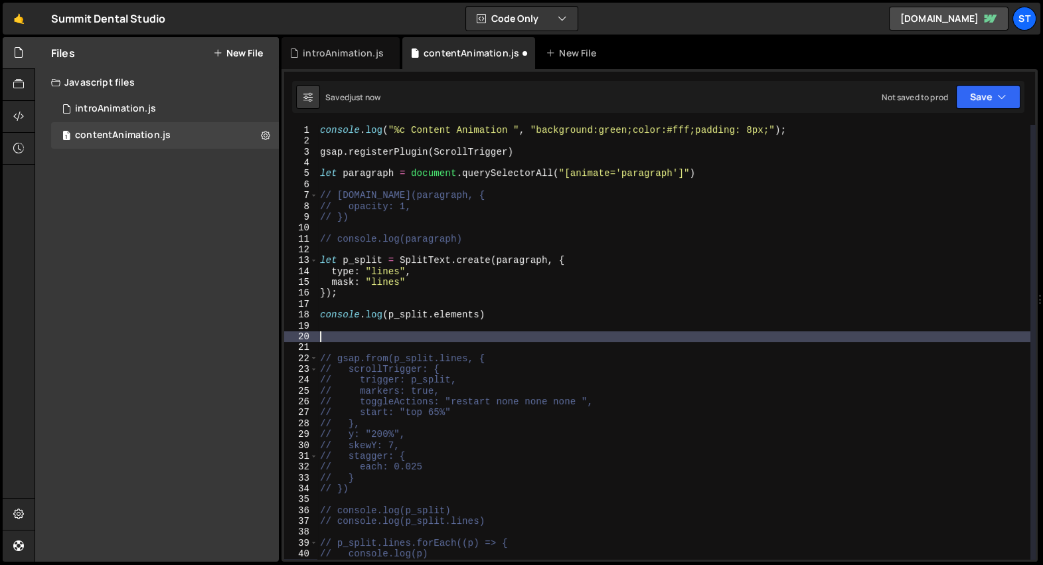
paste textarea "p_split.elements"
type textarea "p_split.elements.forEach(() => {})"
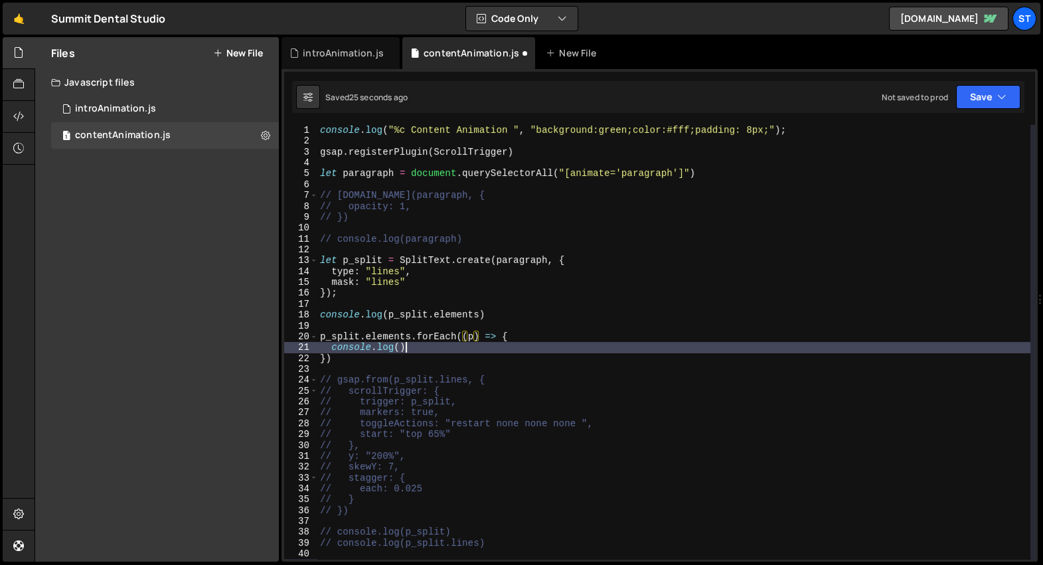
scroll to position [0, 5]
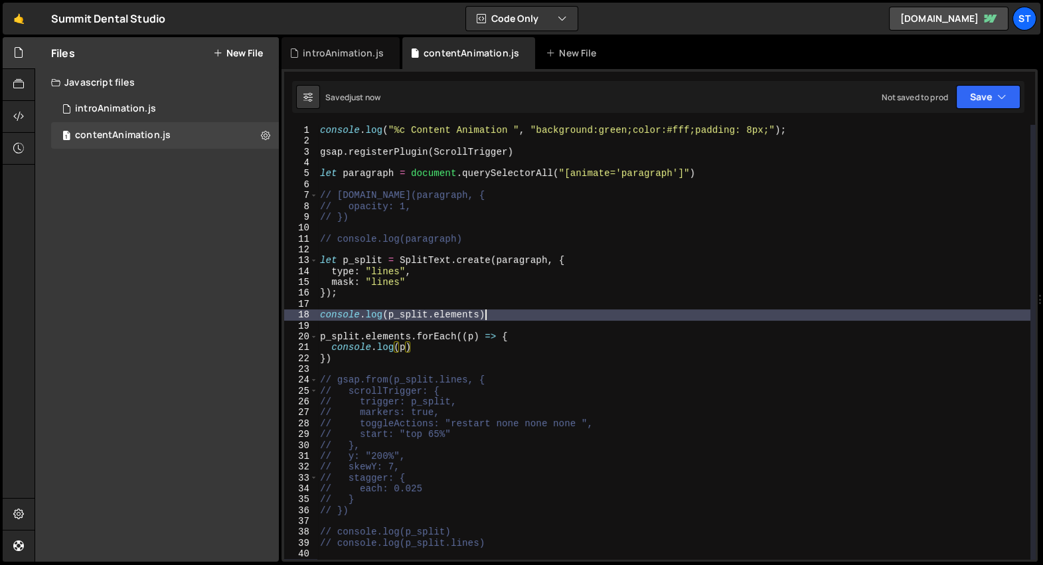
click at [525, 312] on div "console . log ( "%c Content Animation " , "background:green;color:#fff;padding:…" at bounding box center [673, 353] width 713 height 457
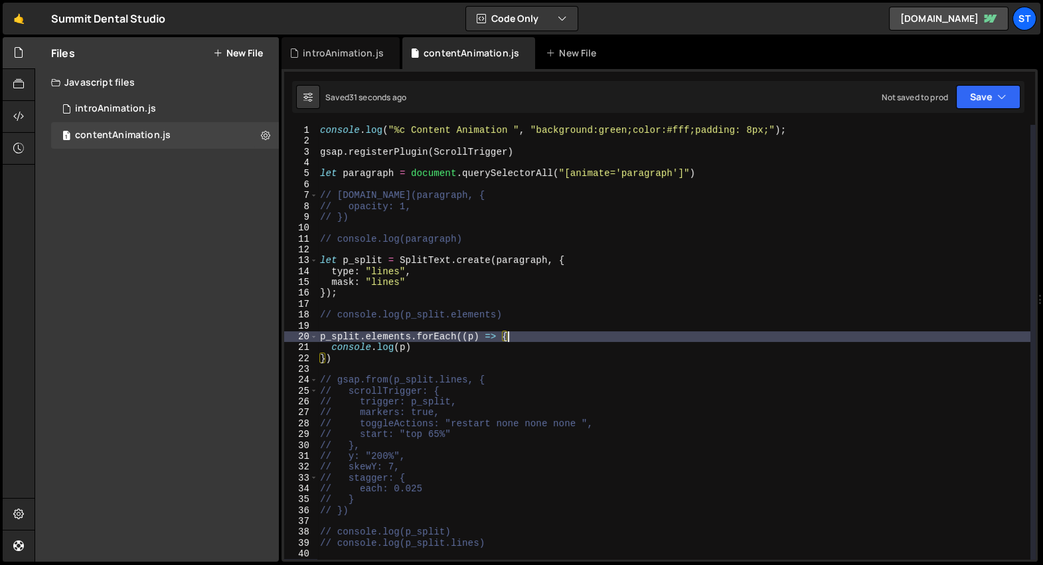
click at [542, 339] on div "console . log ( "%c Content Animation " , "background:green;color:#fff;padding:…" at bounding box center [673, 353] width 713 height 457
click at [479, 347] on div "console . log ( "%c Content Animation " , "background:green;color:#fff;padding:…" at bounding box center [673, 353] width 713 height 457
type textarea "console.log(p)"
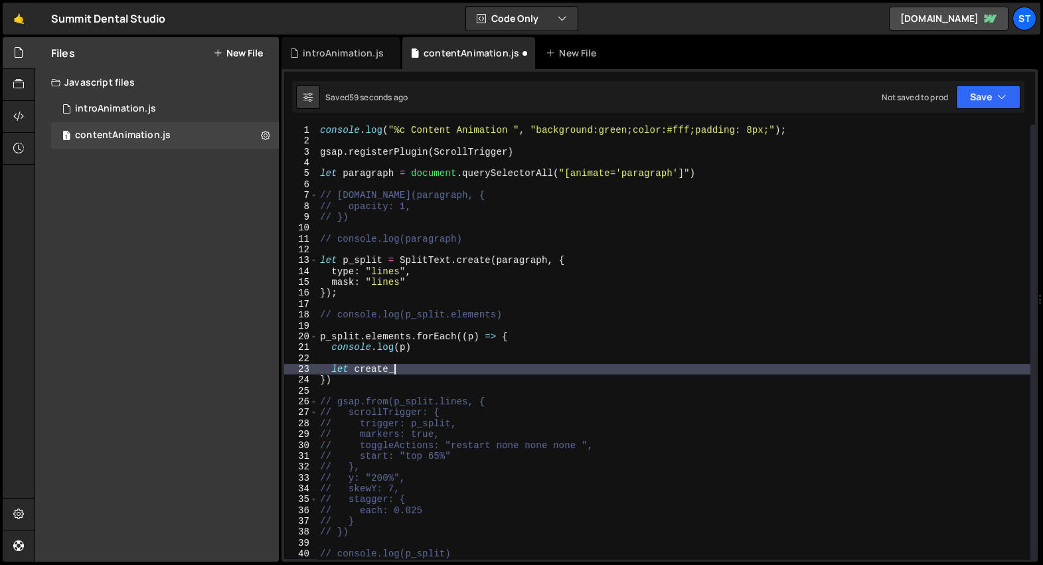
scroll to position [0, 5]
type textarea "let create_p ="
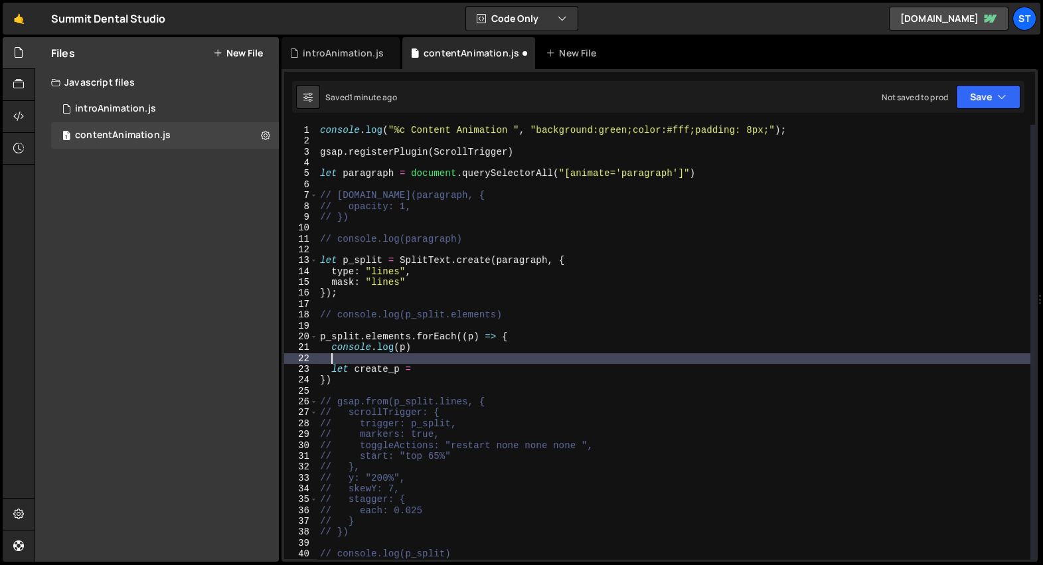
scroll to position [0, 0]
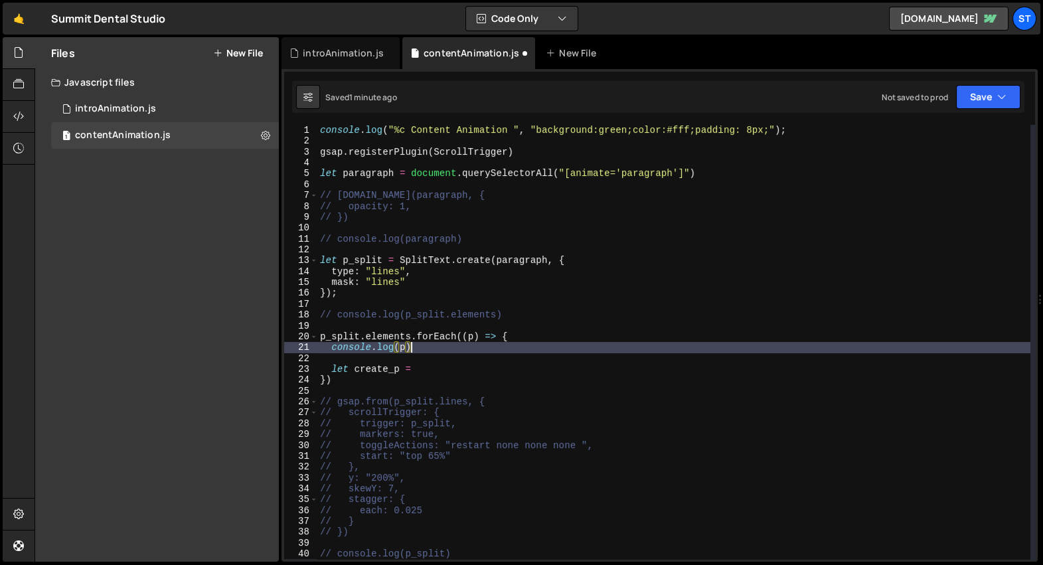
type textarea "p_split.elements.forEach((p) => {"
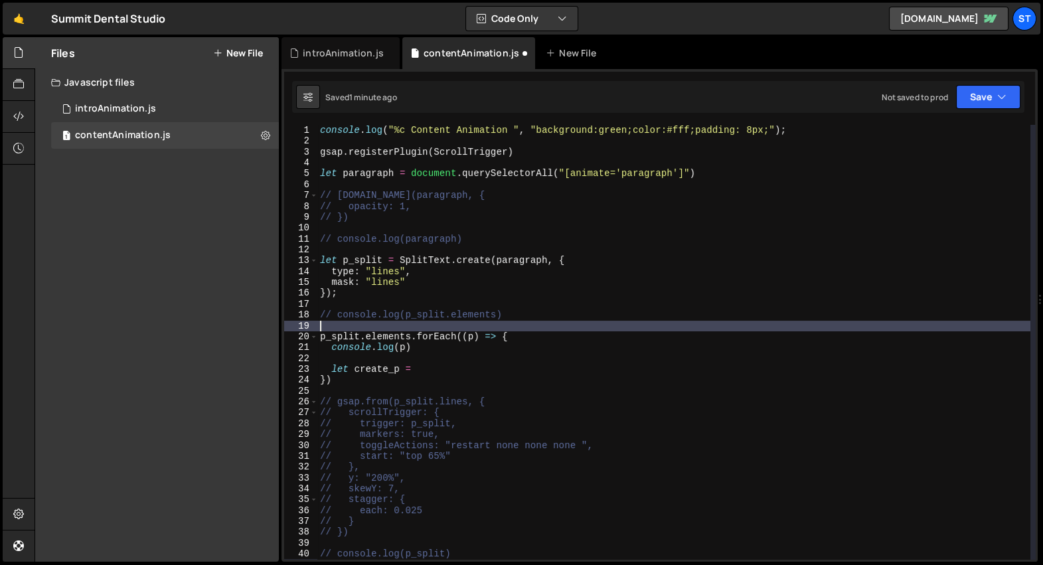
type textarea "// console.log(p_split.elements)"
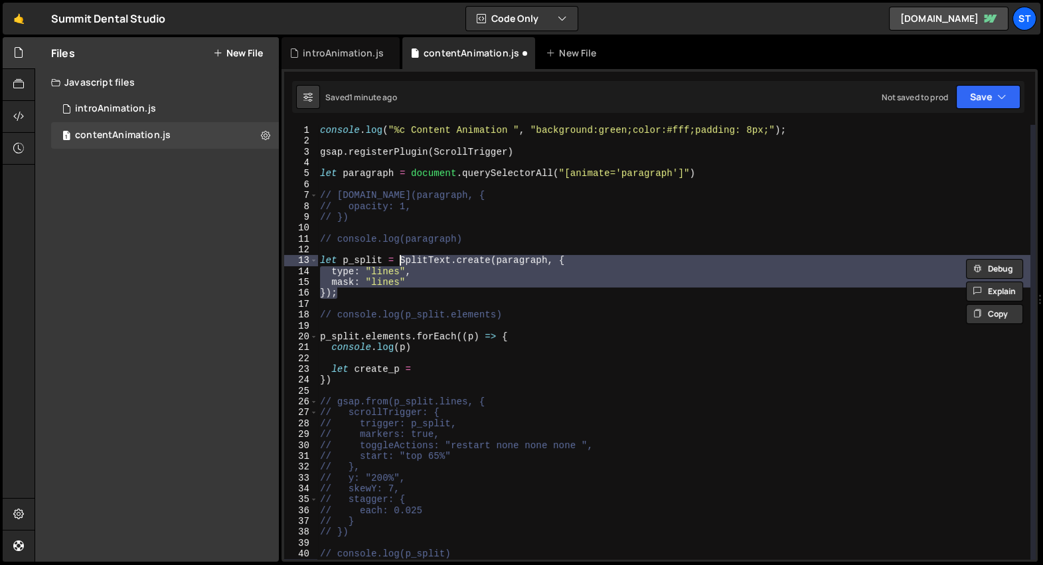
type textarea "});"
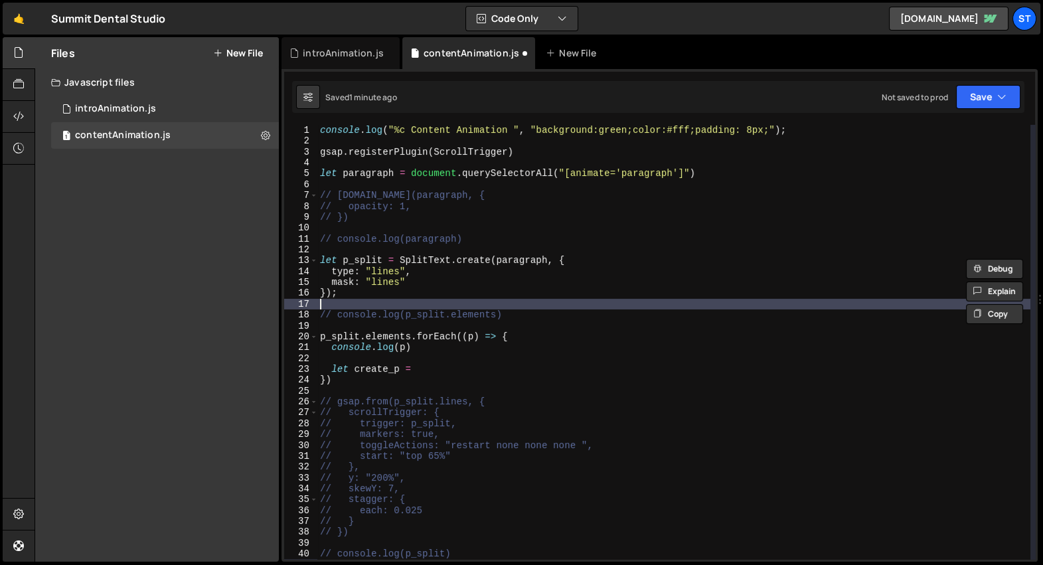
type textarea "// console.log(p_split.elements)"
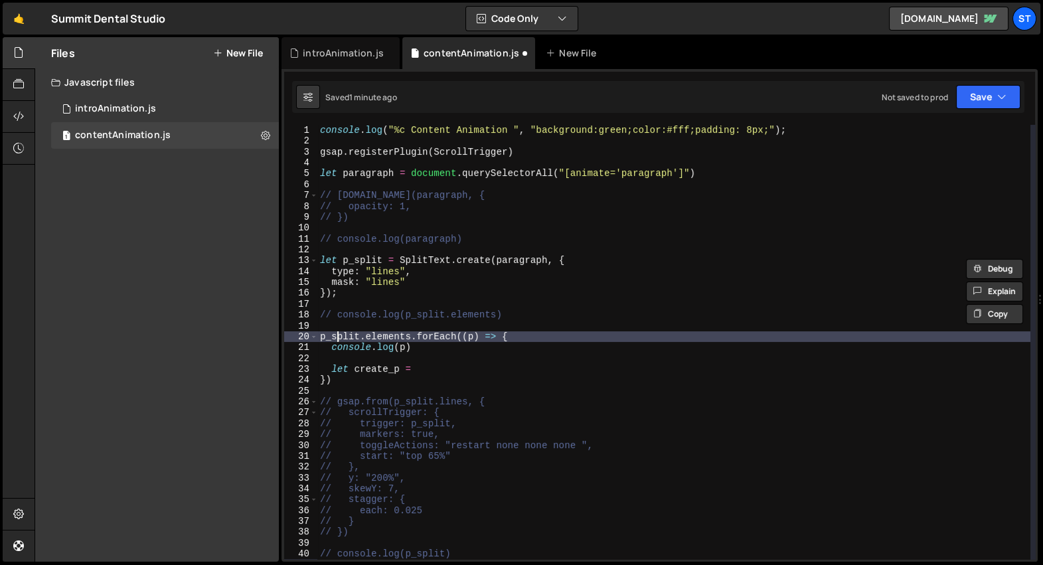
type textarea "console.log(p)"
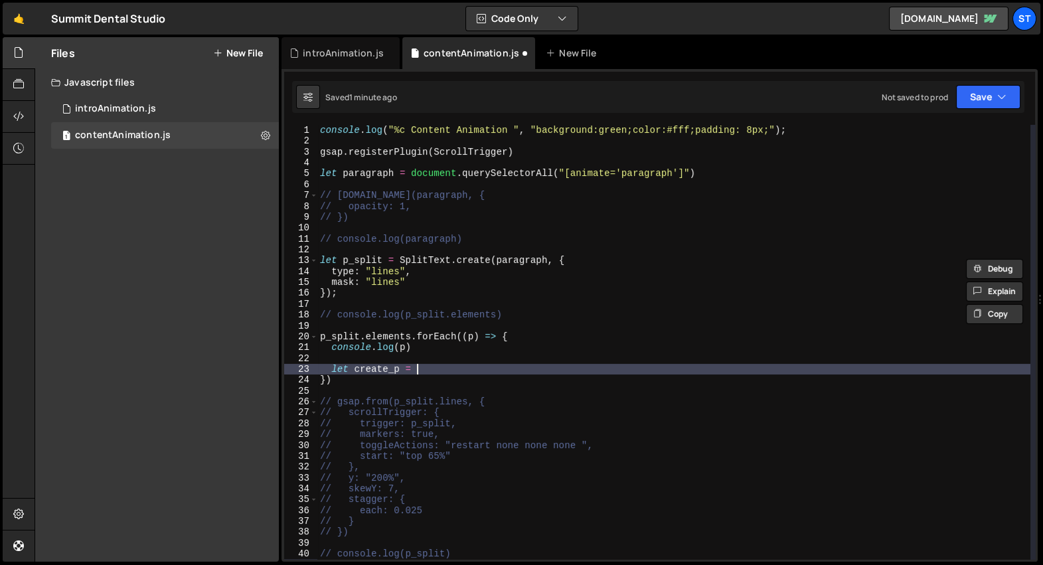
paste textarea "});"
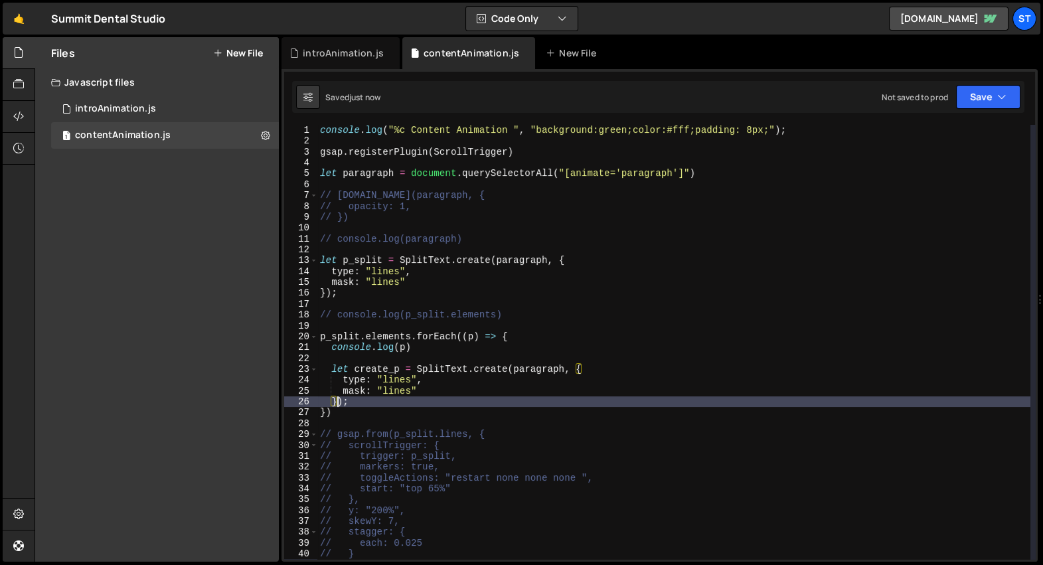
click at [531, 371] on div "console . log ( "%c Content Animation " , "background:green;color:#fff;padding:…" at bounding box center [673, 353] width 713 height 457
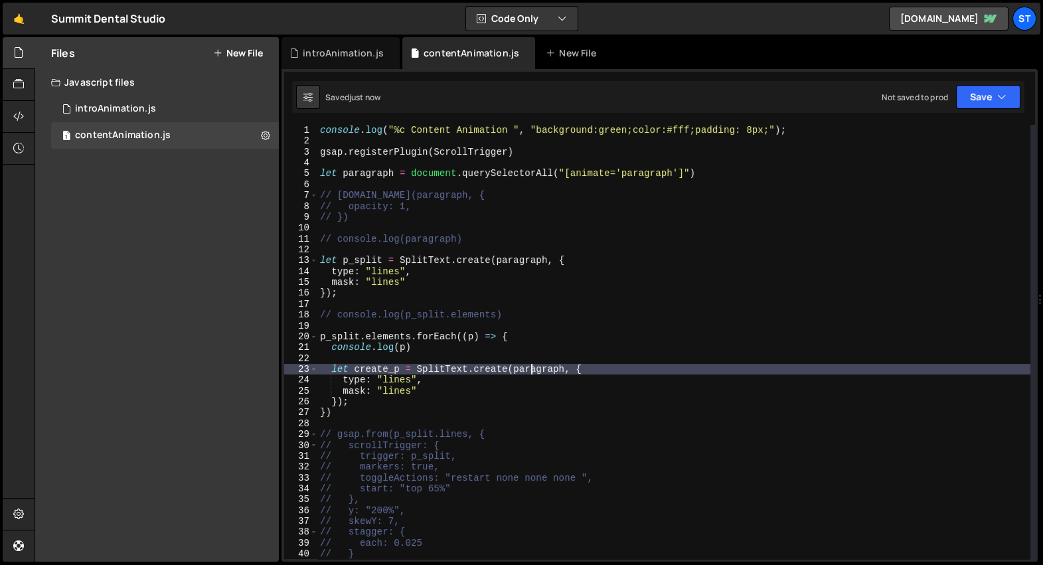
click at [531, 371] on div "console . log ( "%c Content Animation " , "background:green;color:#fff;padding:…" at bounding box center [673, 353] width 713 height 457
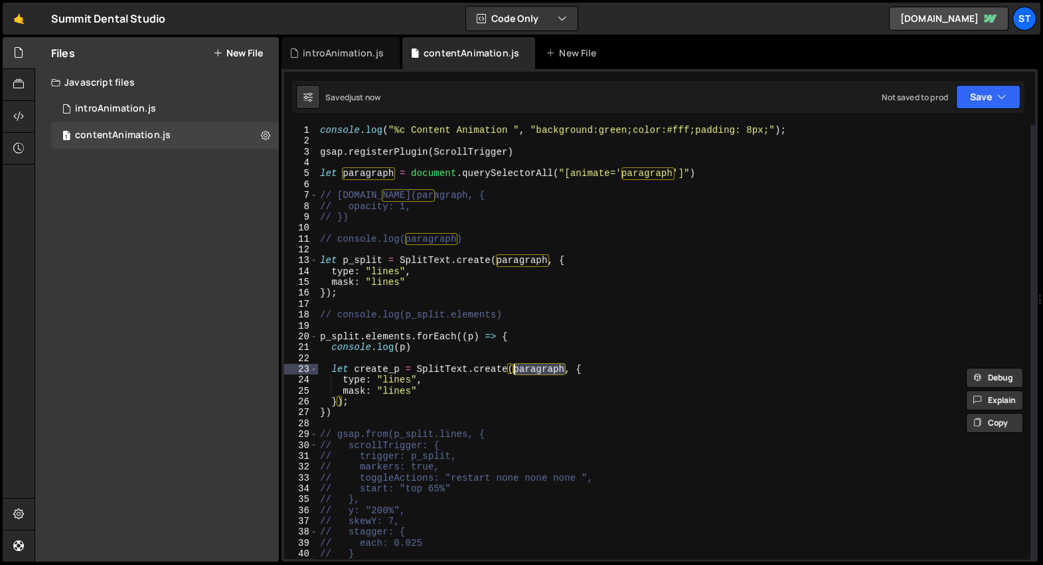
scroll to position [0, 13]
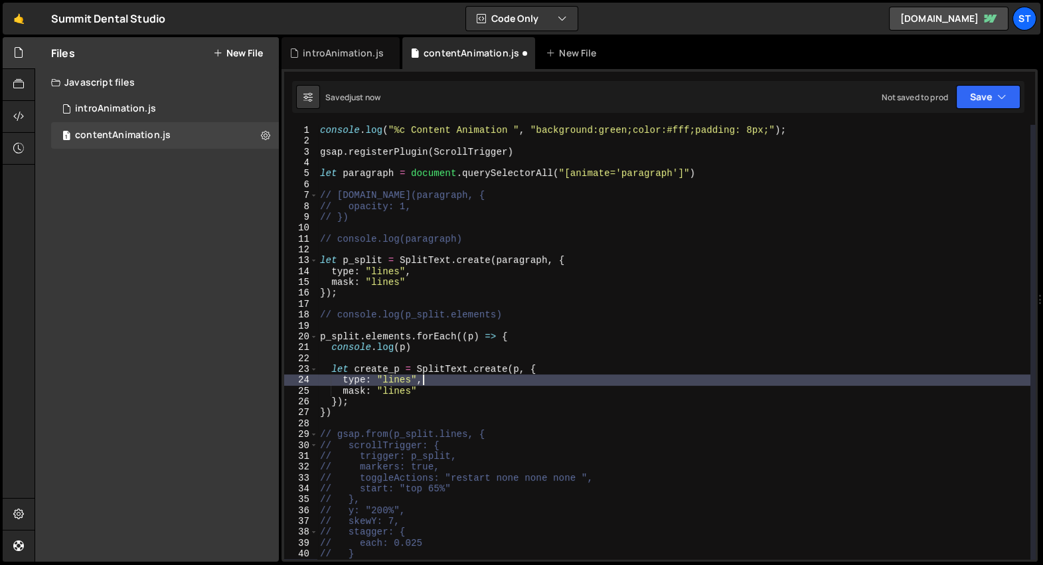
click at [493, 377] on div "console . log ( "%c Content Animation " , "background:green;color:#fff;padding:…" at bounding box center [673, 353] width 713 height 457
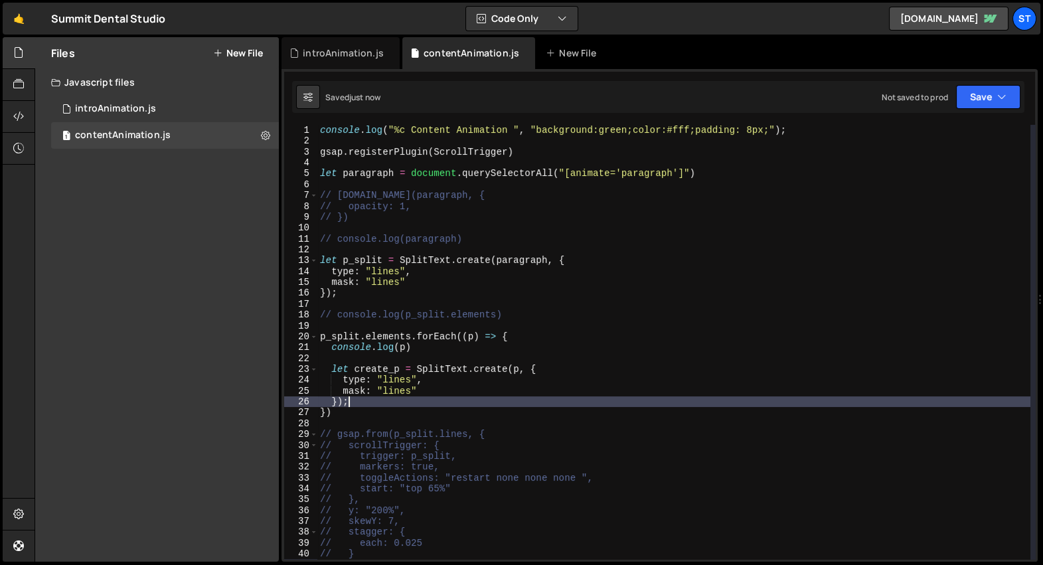
click at [466, 397] on div "console . log ( "%c Content Animation " , "background:green;color:#fff;padding:…" at bounding box center [673, 353] width 713 height 457
type textarea "});"
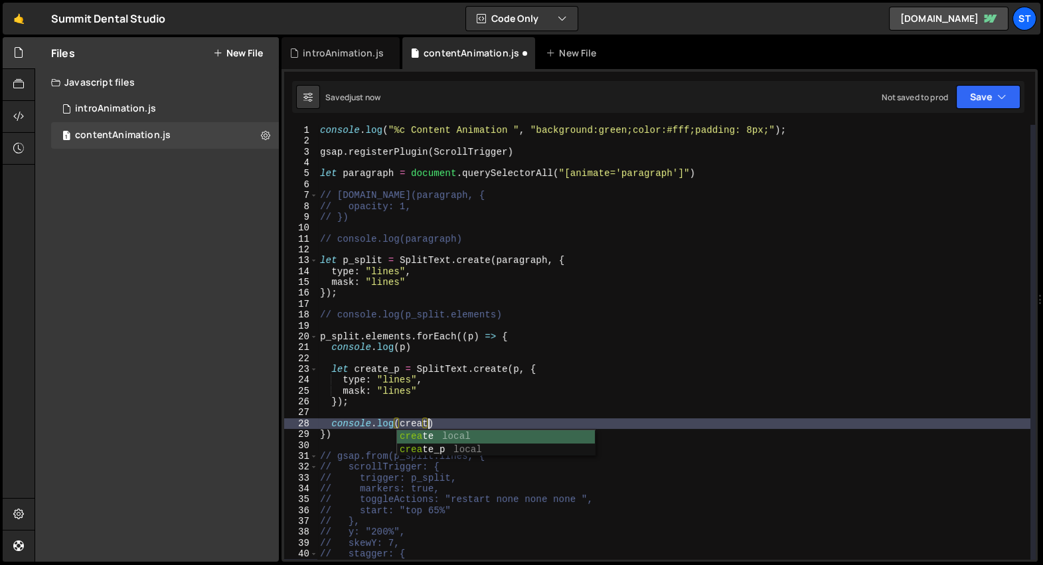
scroll to position [0, 7]
type textarea "console.log(create_p)"
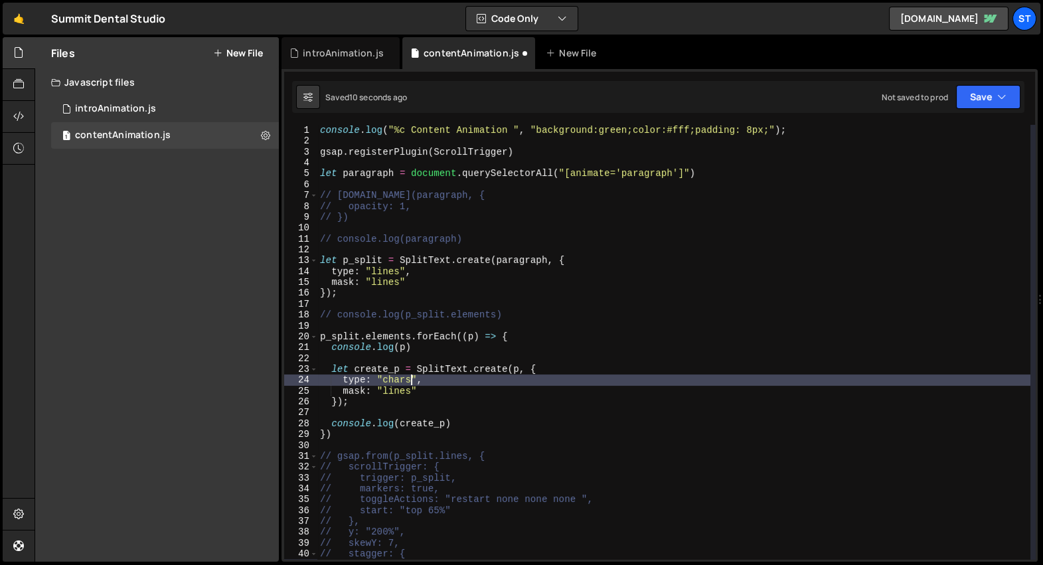
scroll to position [0, 6]
click at [398, 380] on div "console . log ( "%c Content Animation " , "background:green;color:#fff;padding:…" at bounding box center [673, 353] width 713 height 457
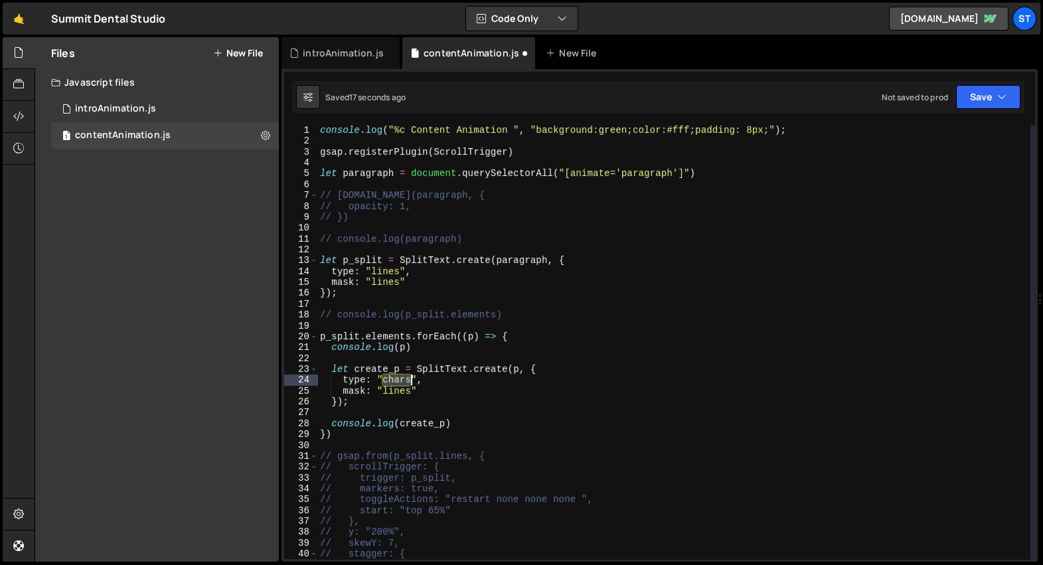
click at [398, 380] on div "console . log ( "%c Content Animation " , "background:green;color:#fff;padding:…" at bounding box center [673, 353] width 713 height 457
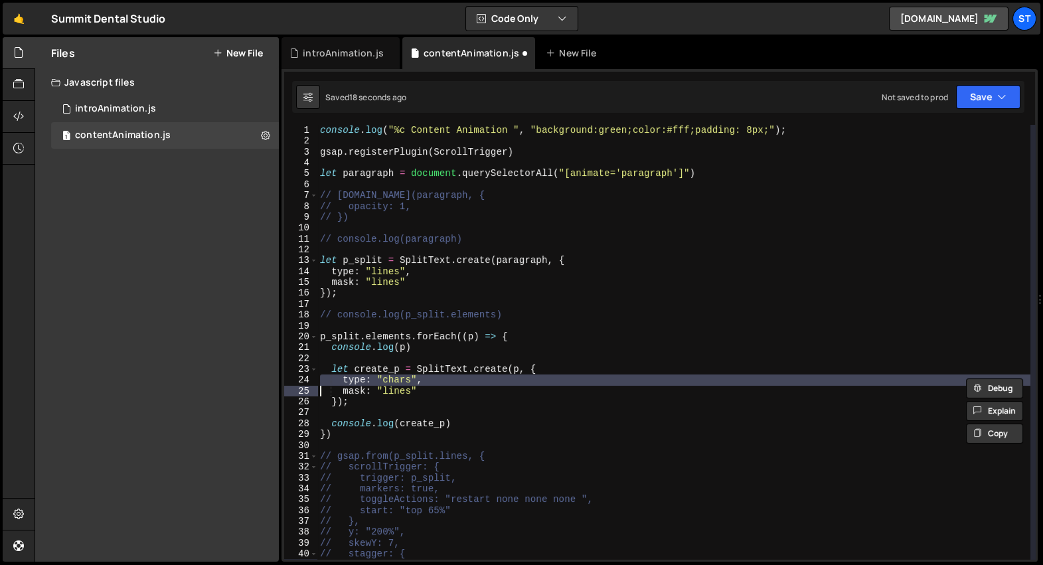
click at [398, 383] on div "console . log ( "%c Content Animation " , "background:green;color:#fff;padding:…" at bounding box center [673, 342] width 713 height 434
click at [398, 383] on div "console . log ( "%c Content Animation " , "background:green;color:#fff;padding:…" at bounding box center [673, 353] width 713 height 457
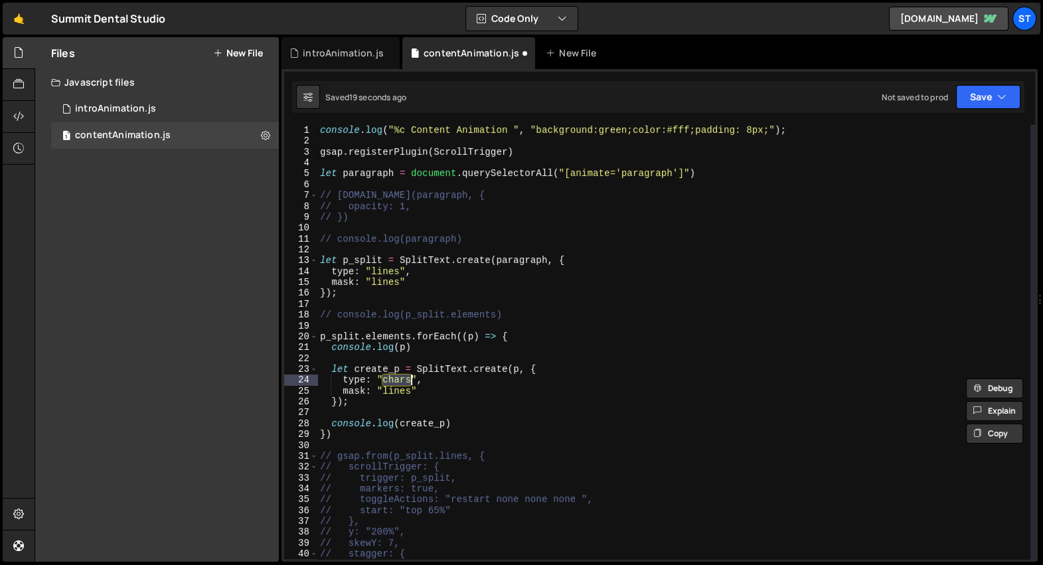
click at [400, 398] on div "console . log ( "%c Content Animation " , "background:green;color:#fff;padding:…" at bounding box center [673, 353] width 713 height 457
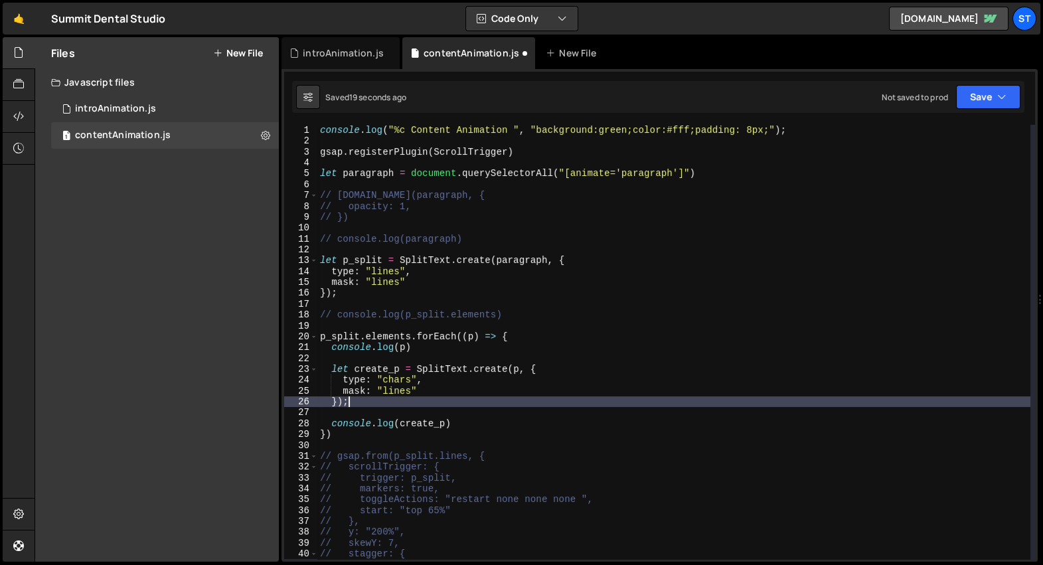
scroll to position [0, 1]
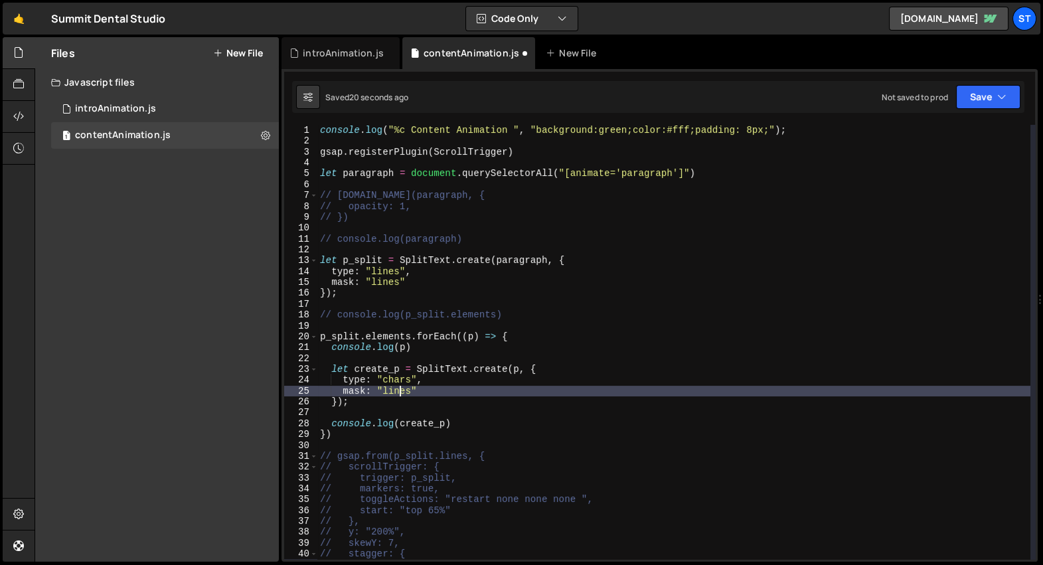
click at [400, 391] on div "console . log ( "%c Content Animation " , "background:green;color:#fff;padding:…" at bounding box center [673, 353] width 713 height 457
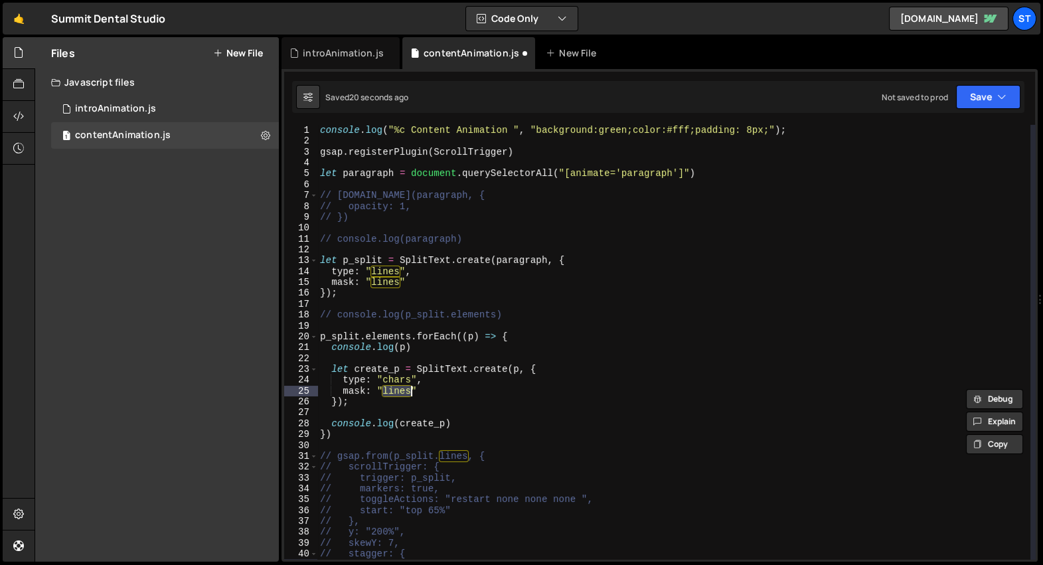
paste textarea "char"
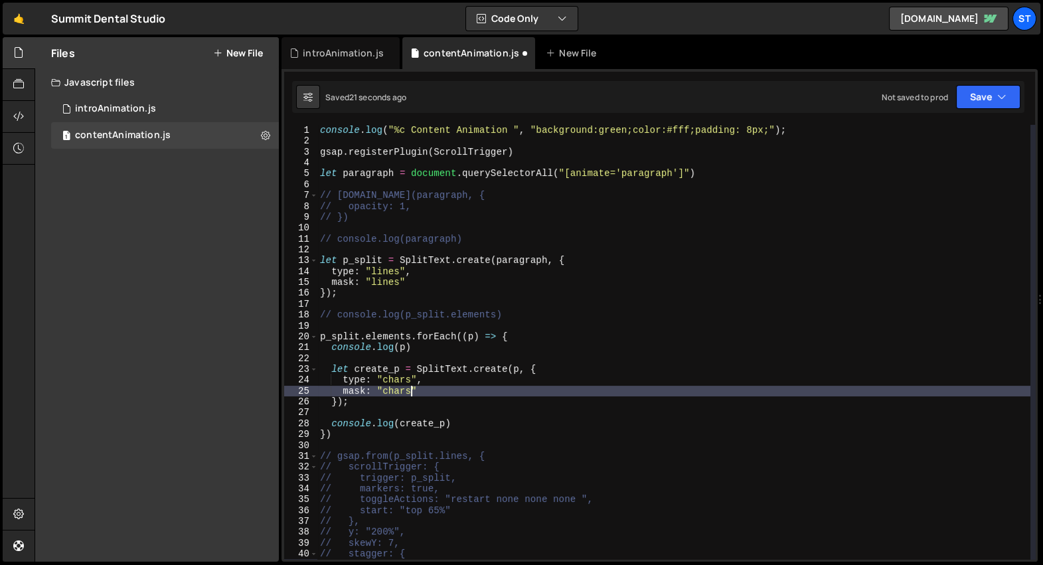
click at [462, 393] on div "console . log ( "%c Content Animation " , "background:green;color:#fff;padding:…" at bounding box center [673, 353] width 713 height 457
click at [543, 333] on div "console . log ( "%c Content Animation " , "background:green;color:#fff;padding:…" at bounding box center [673, 353] width 713 height 457
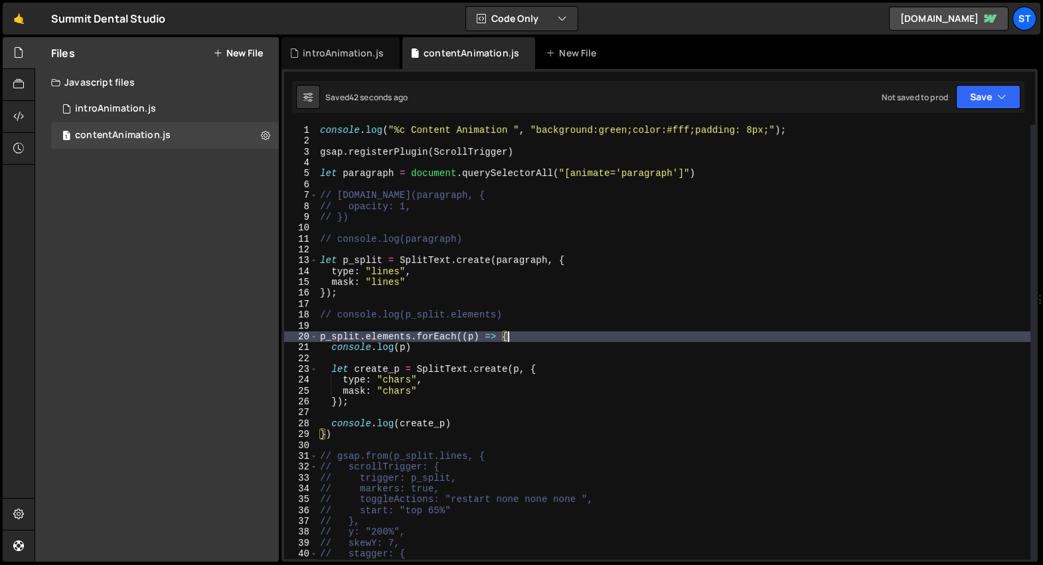
click at [371, 177] on div "console . log ( "%c Content Animation " , "background:green;color:#fff;padding:…" at bounding box center [673, 353] width 713 height 457
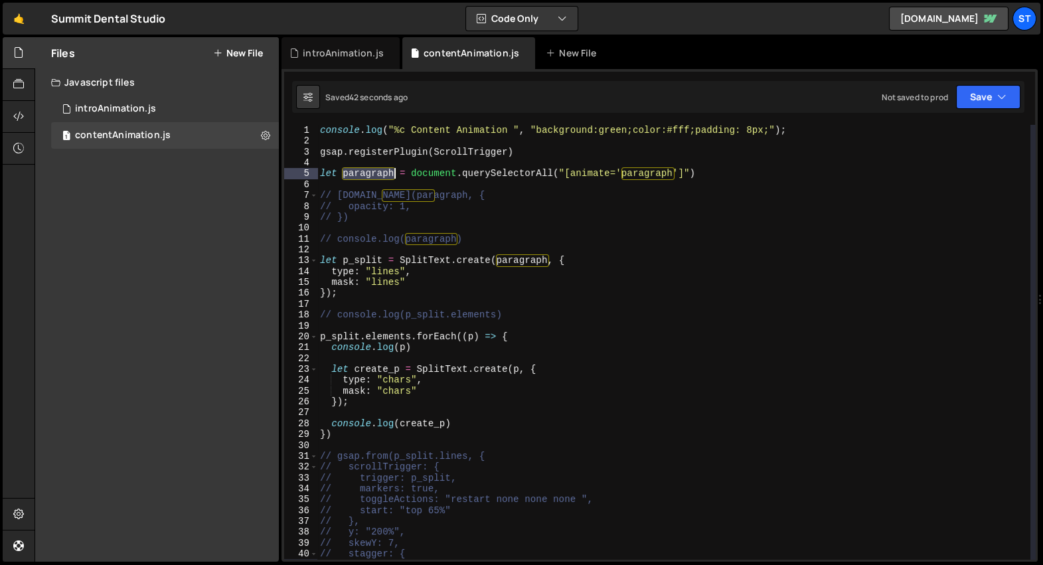
click at [371, 177] on div "console . log ( "%c Content Animation " , "background:green;color:#fff;padding:…" at bounding box center [673, 353] width 713 height 457
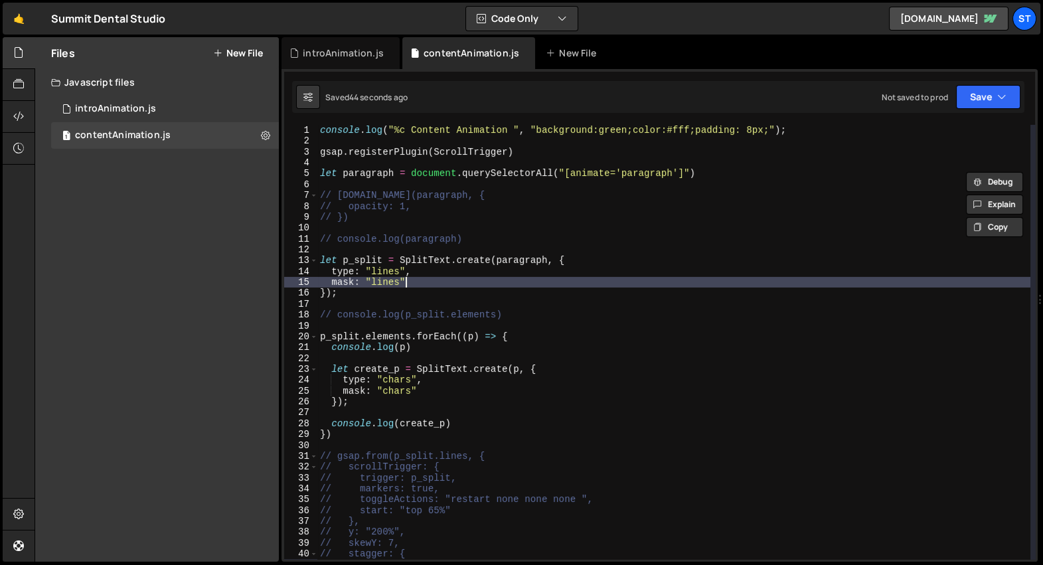
click at [418, 288] on div "console . log ( "%c Content Animation " , "background:green;color:#fff;padding:…" at bounding box center [673, 353] width 713 height 457
type textarea "});"
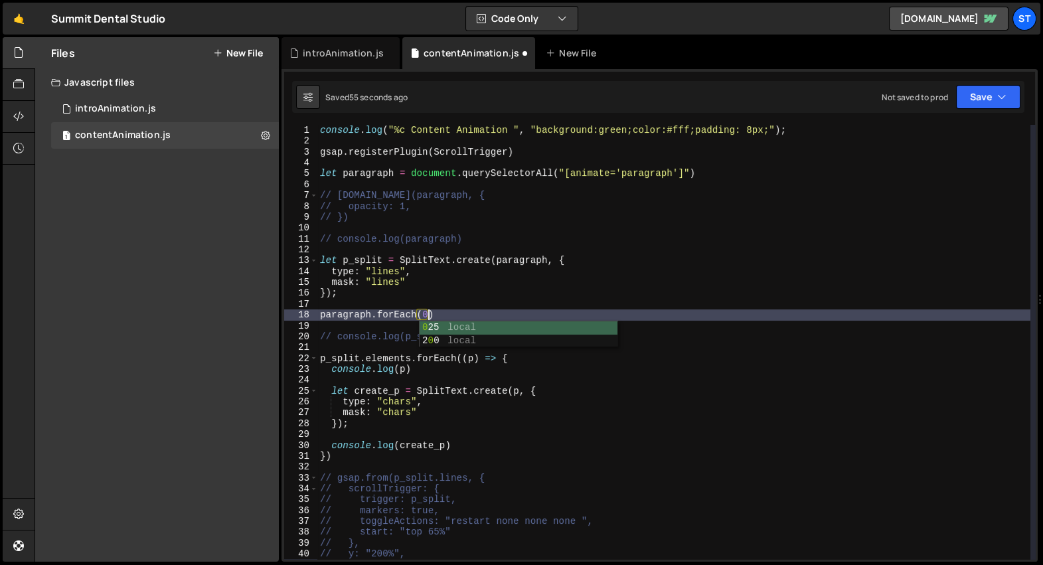
scroll to position [0, 7]
type textarea "paragraph.forEach(() => {})"
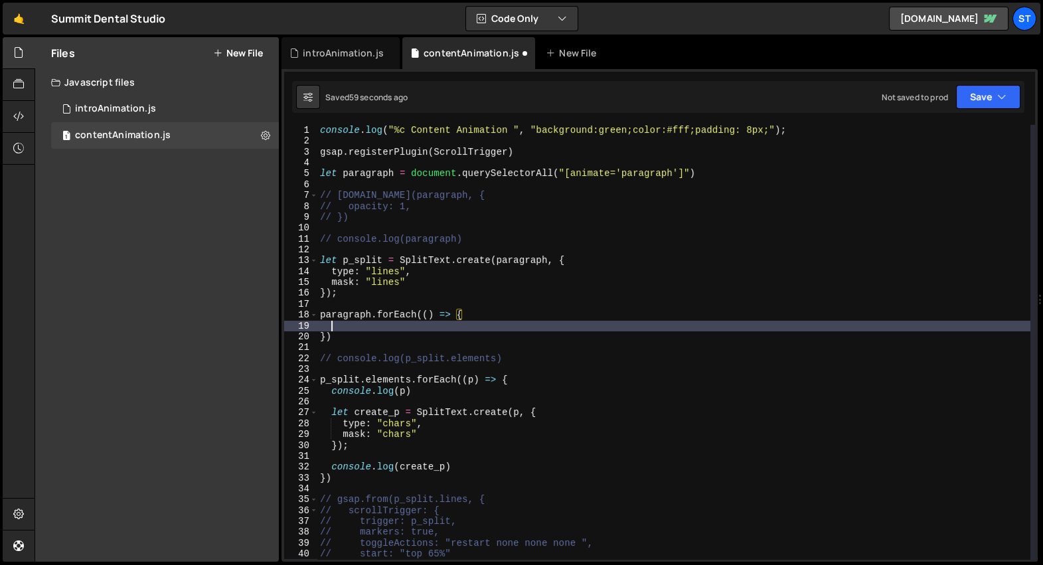
scroll to position [0, 0]
type textarea "paragraph.forEach(() => {"
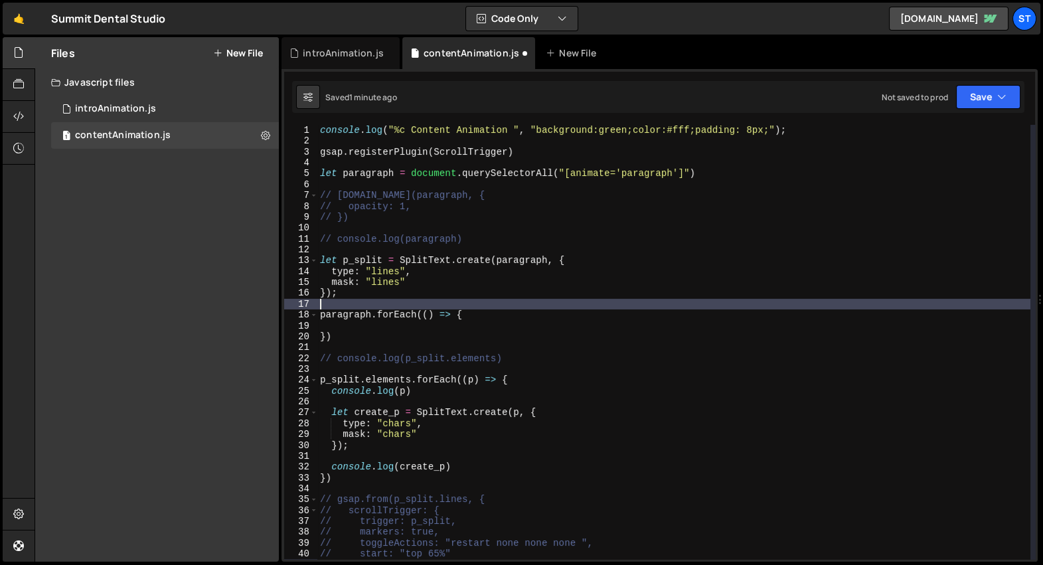
click at [392, 170] on div "console . log ( "%c Content Animation " , "background:green;color:#fff;padding:…" at bounding box center [673, 353] width 713 height 457
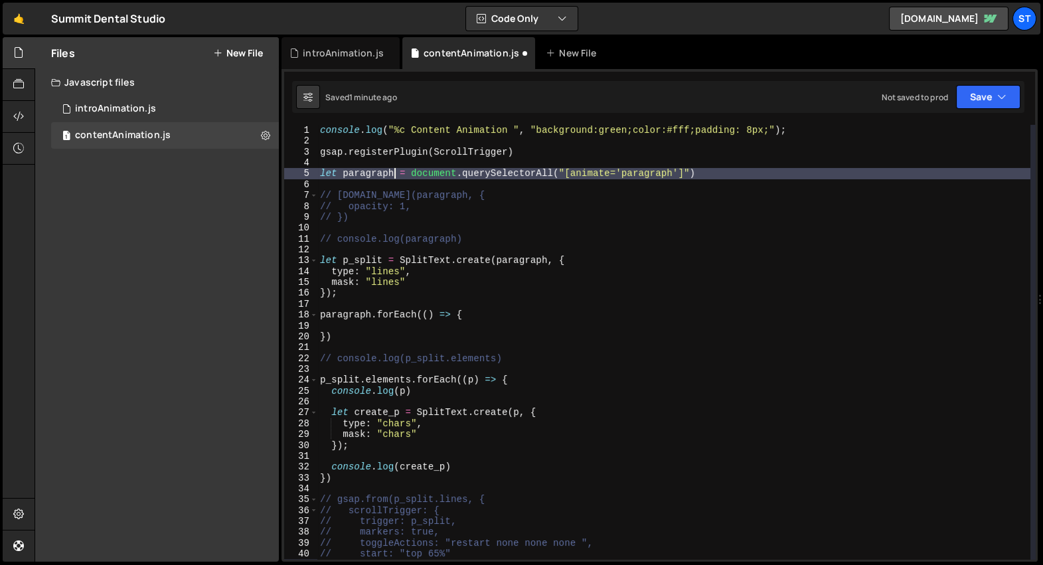
scroll to position [0, 5]
click at [372, 316] on div "console . log ( "%c Content Animation " , "background:green;color:#fff;padding:…" at bounding box center [673, 353] width 713 height 457
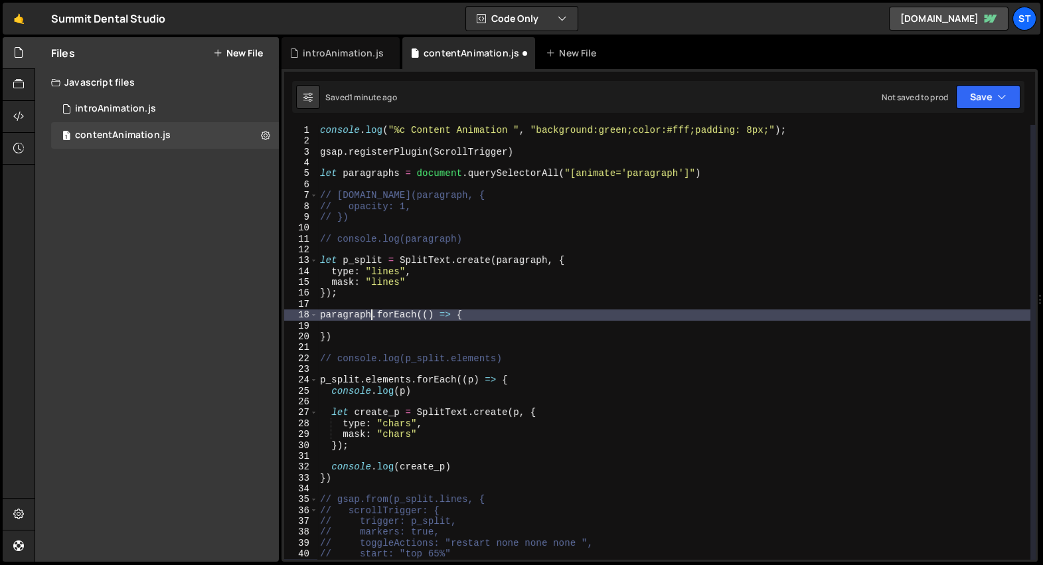
scroll to position [0, 4]
click at [432, 315] on div "console . log ( "%c Content Animation " , "background:green;color:#fff;padding:…" at bounding box center [673, 353] width 713 height 457
type textarea "paragraphs.forEach((p) => {"
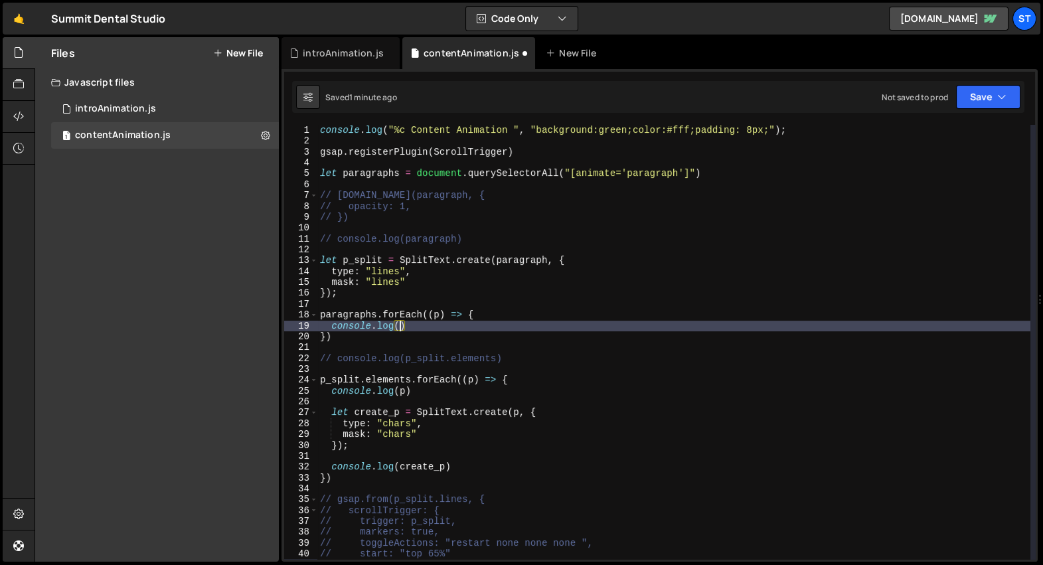
scroll to position [0, 5]
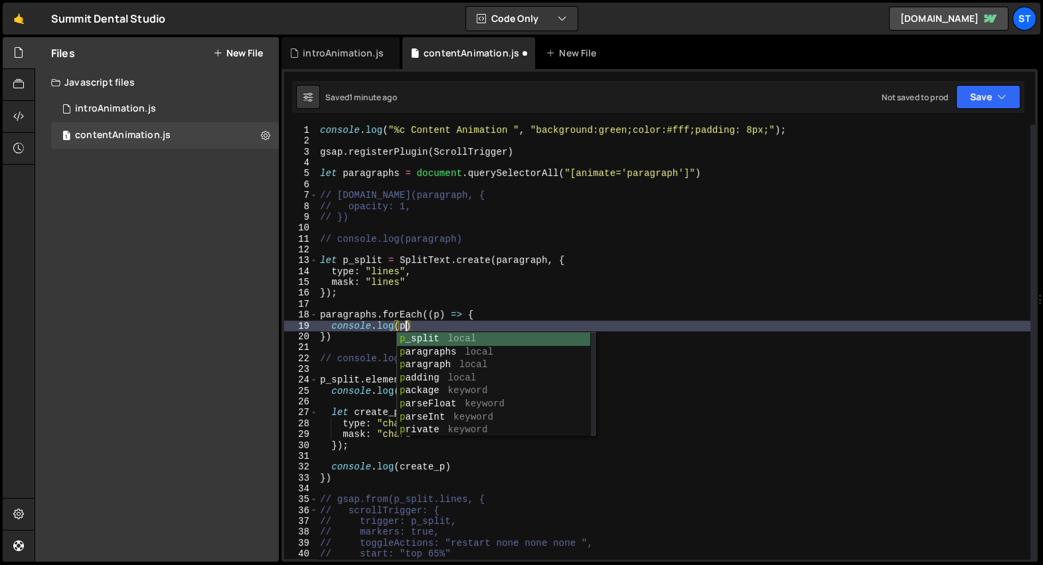
click at [384, 443] on div "console . log ( "%c Content Animation " , "background:green;color:#fff;padding:…" at bounding box center [673, 353] width 713 height 457
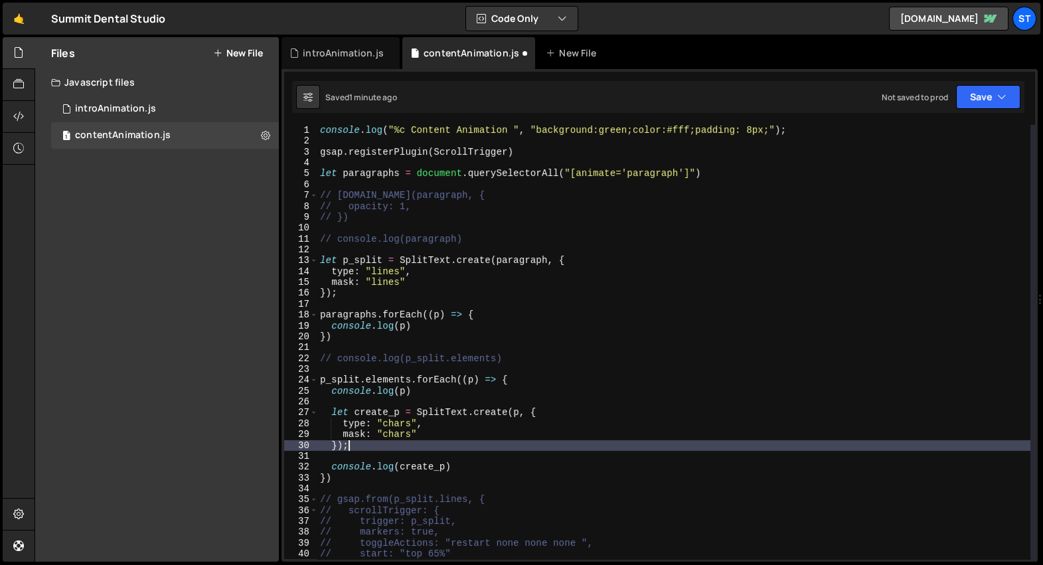
scroll to position [0, 1]
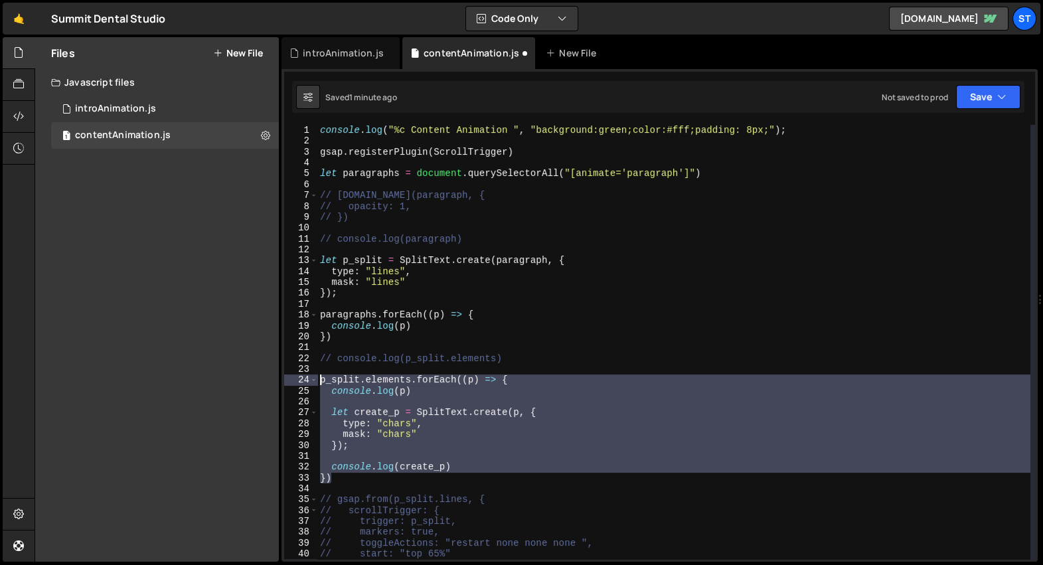
drag, startPoint x: 349, startPoint y: 479, endPoint x: 305, endPoint y: 381, distance: 107.6
click at [305, 381] on div "}); 1 2 3 4 5 6 7 8 9 10 11 12 13 14 15 16 17 18 19 20 21 22 23 24 25 26 27 28 …" at bounding box center [659, 342] width 751 height 434
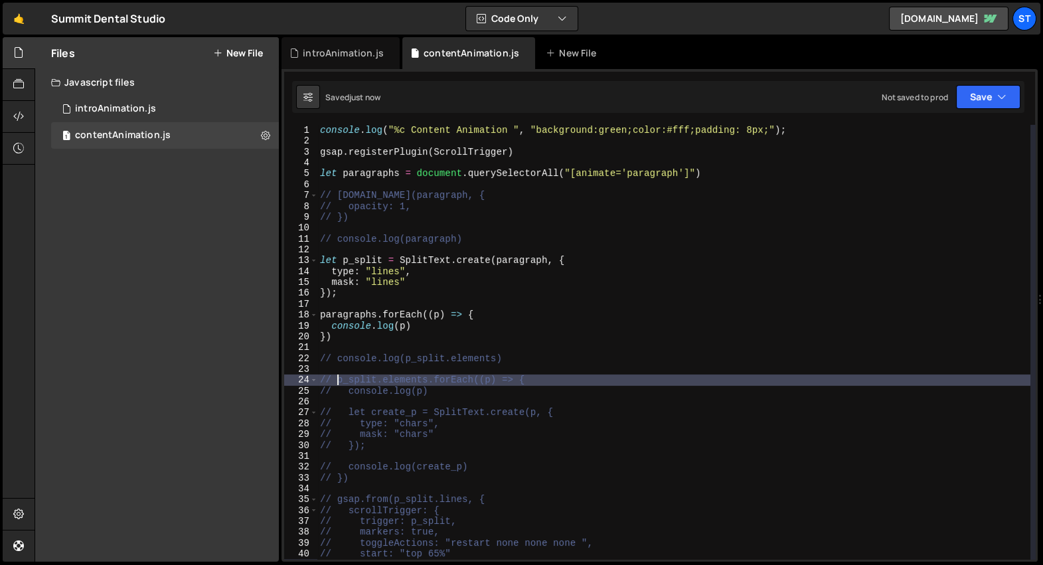
click at [451, 323] on div "console . log ( "%c Content Animation " , "background:green;color:#fff;padding:…" at bounding box center [673, 353] width 713 height 457
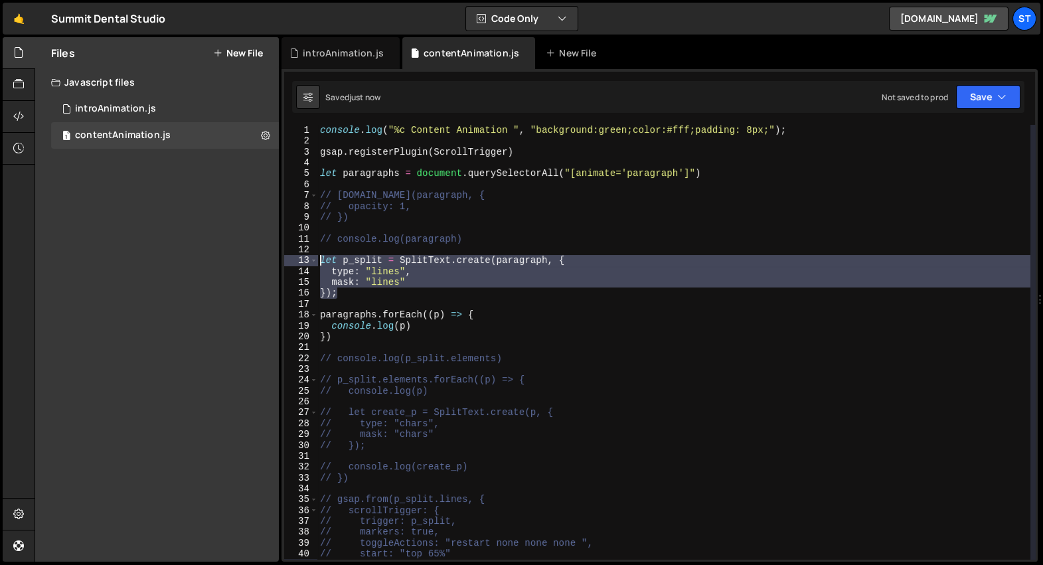
drag, startPoint x: 371, startPoint y: 295, endPoint x: 318, endPoint y: 260, distance: 63.7
click at [318, 260] on div "console . log ( "%c Content Animation " , "background:green;color:#fff;padding:…" at bounding box center [673, 353] width 713 height 457
type textarea "let p_split = SplitText.create(paragraph, { type: "lines","
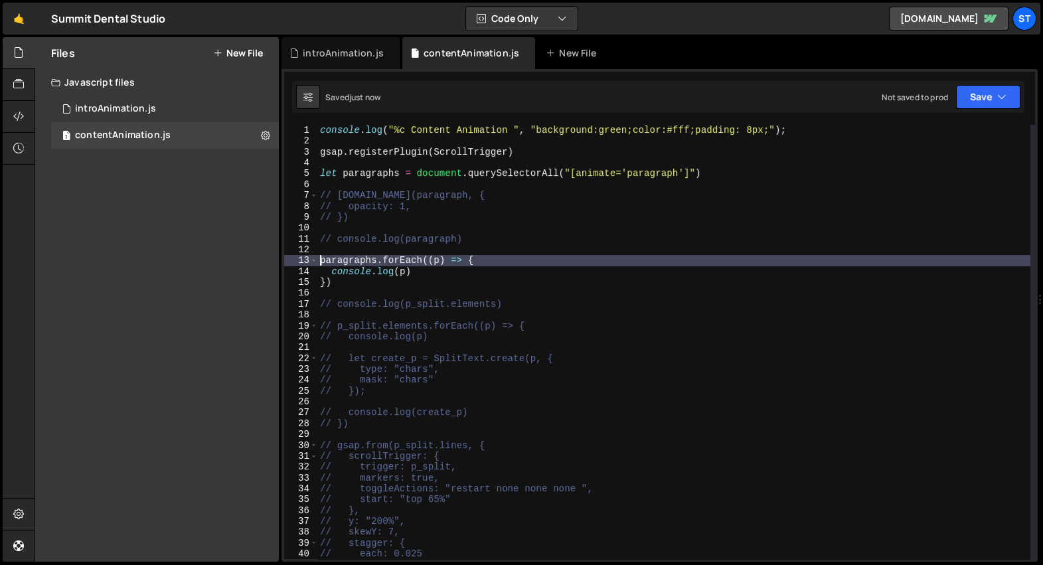
click at [452, 280] on div "console . log ( "%c Content Animation " , "background:green;color:#fff;padding:…" at bounding box center [673, 353] width 713 height 457
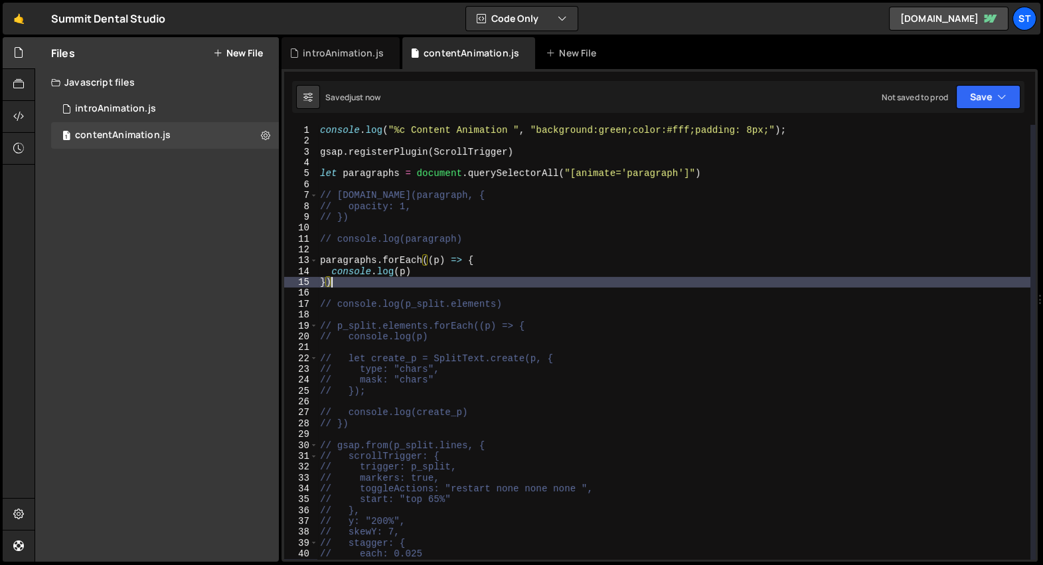
click at [448, 273] on div "console . log ( "%c Content Animation " , "background:green;color:#fff;padding:…" at bounding box center [673, 353] width 713 height 457
type textarea "console.log(p)"
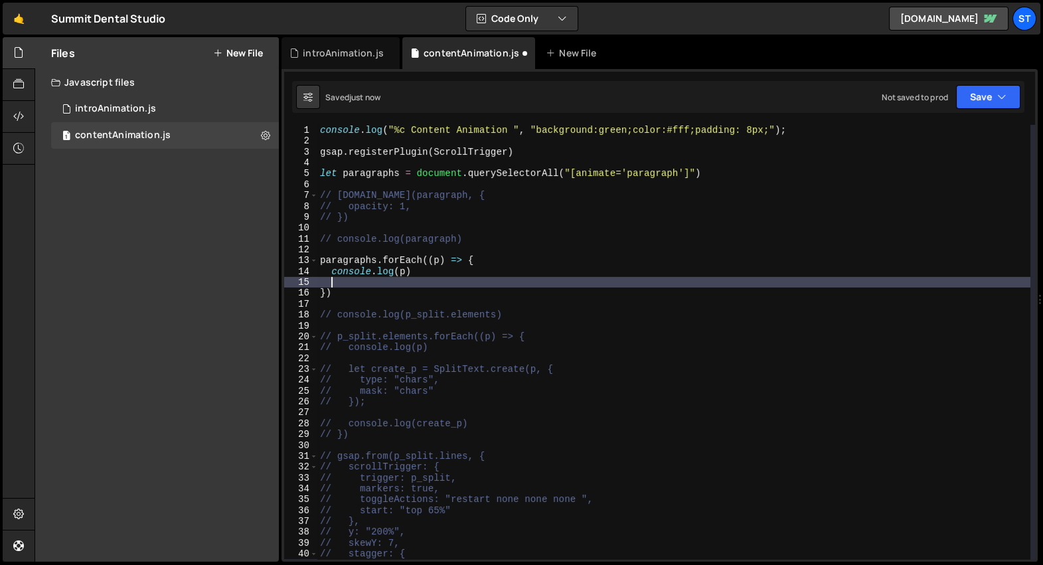
paste textarea "});"
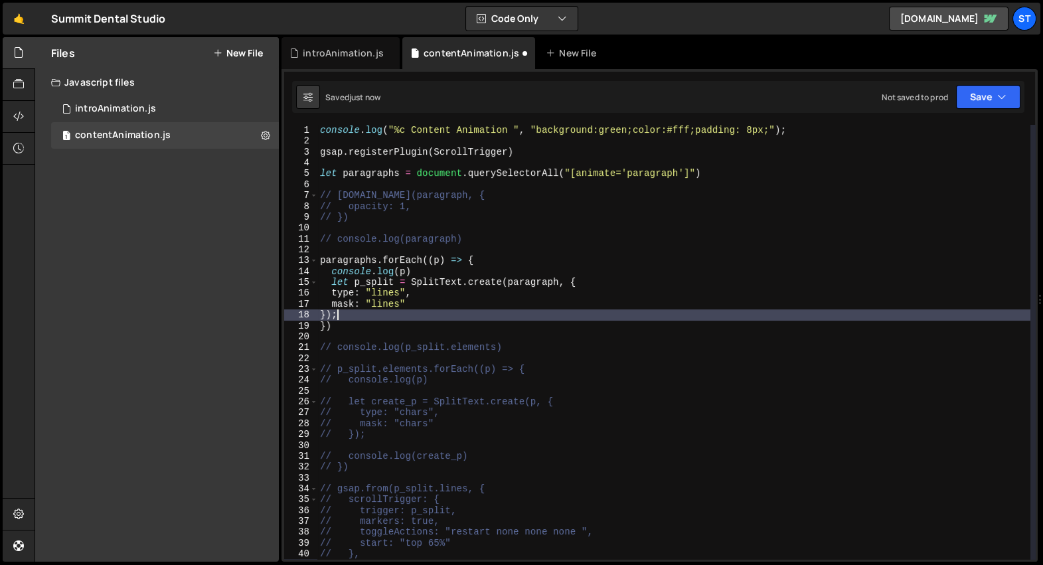
click at [522, 279] on div "console . log ( "%c Content Animation " , "background:green;color:#fff;padding:…" at bounding box center [673, 353] width 713 height 457
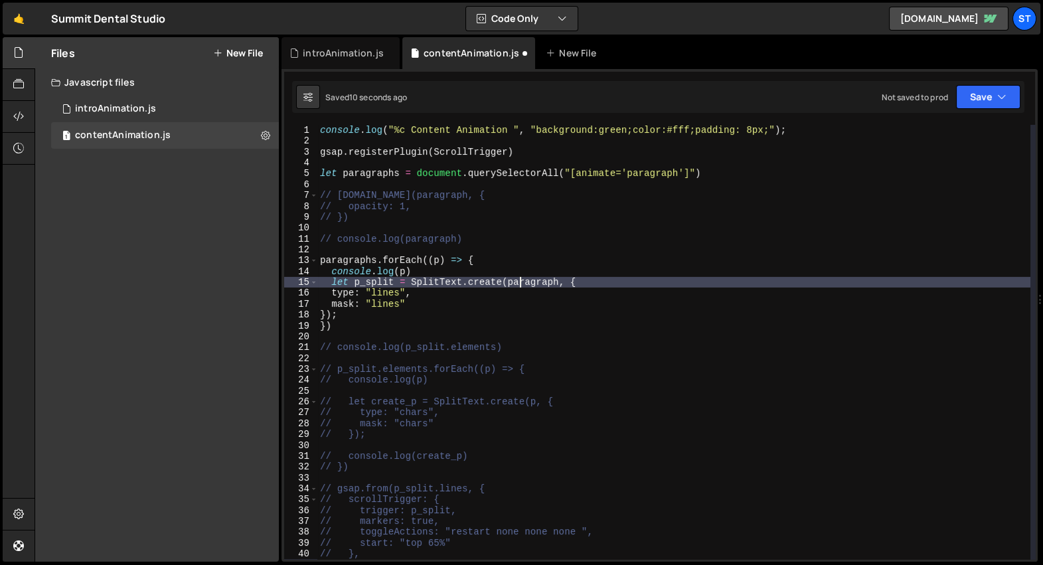
click at [522, 279] on div "console . log ( "%c Content Animation " , "background:green;color:#fff;padding:…" at bounding box center [673, 353] width 713 height 457
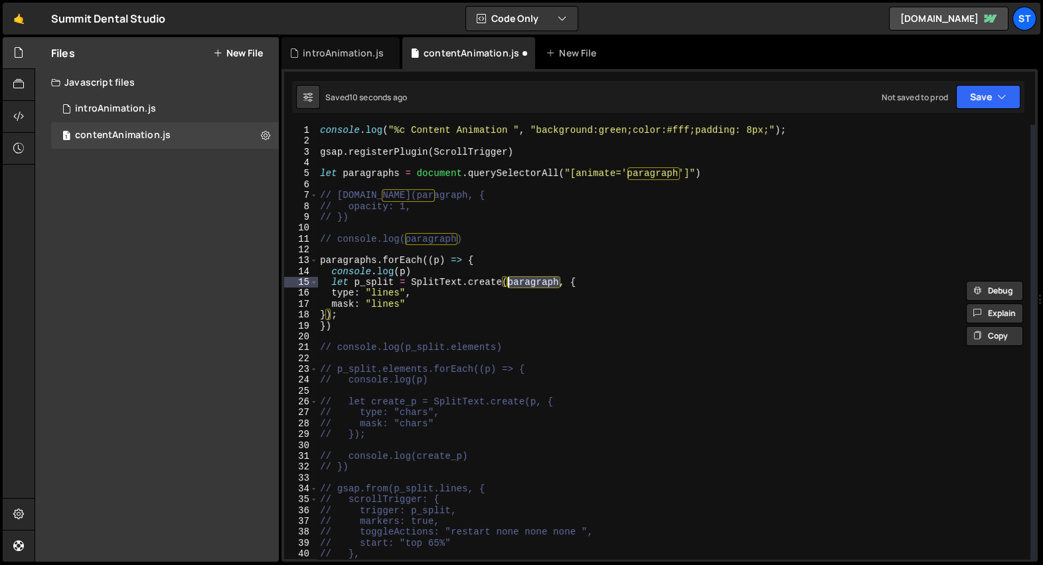
scroll to position [0, 13]
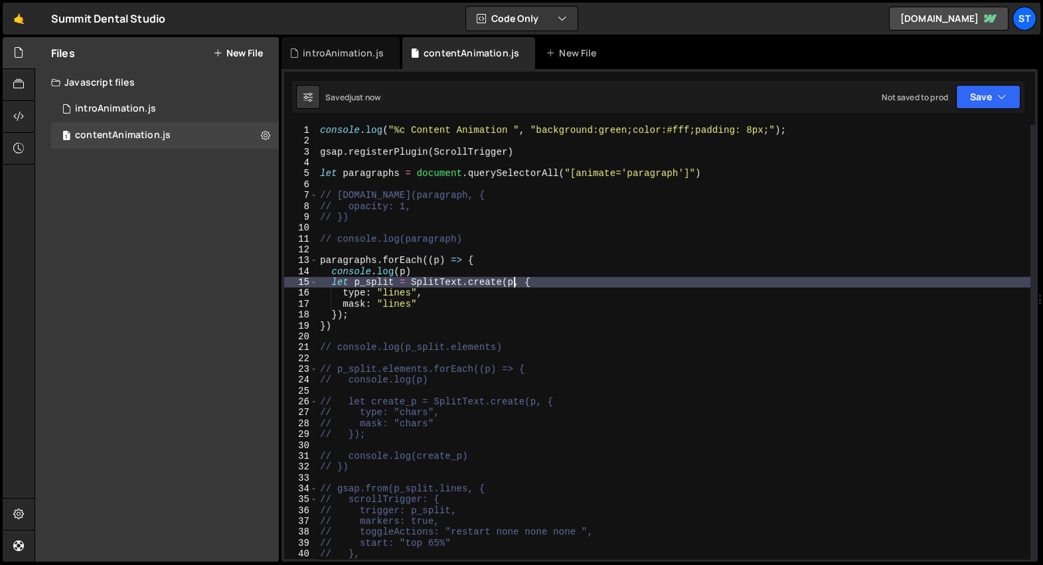
click at [412, 294] on div "console . log ( "%c Content Animation " , "background:green;color:#fff;padding:…" at bounding box center [673, 353] width 713 height 457
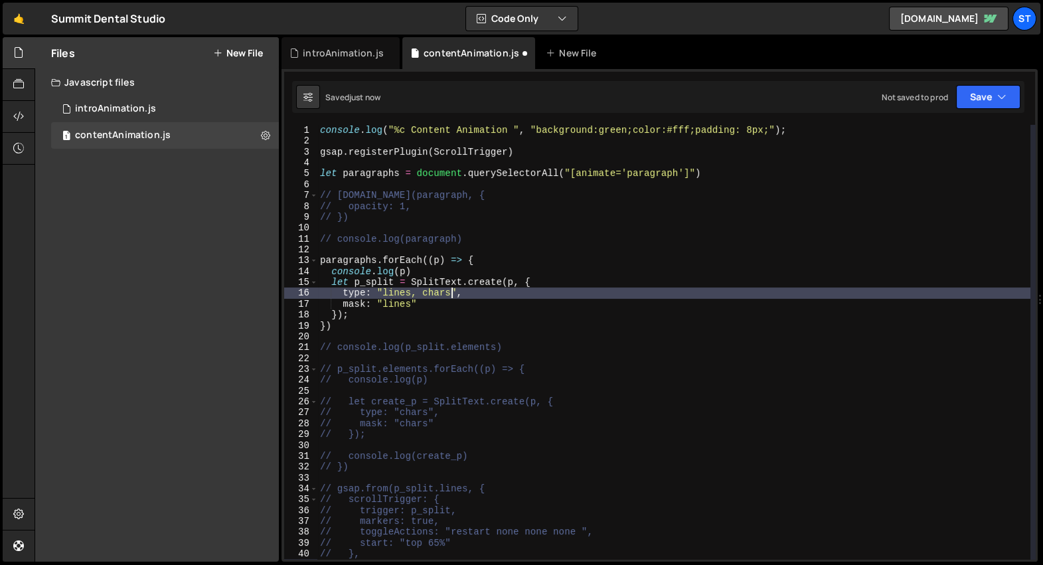
scroll to position [0, 6]
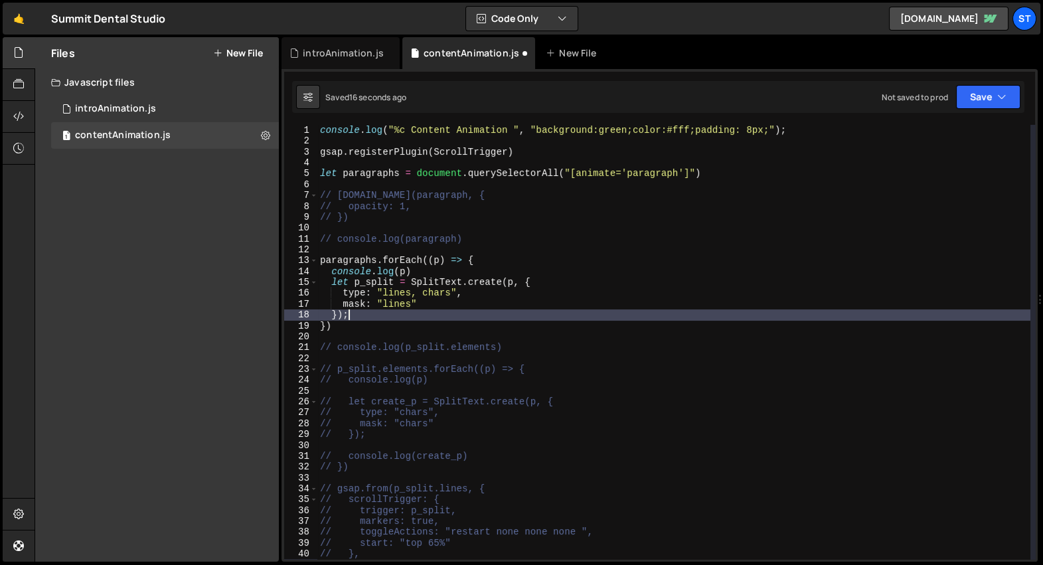
click at [413, 317] on div "console . log ( "%c Content Animation " , "background:green;color:#fff;padding:…" at bounding box center [673, 353] width 713 height 457
type textarea "});"
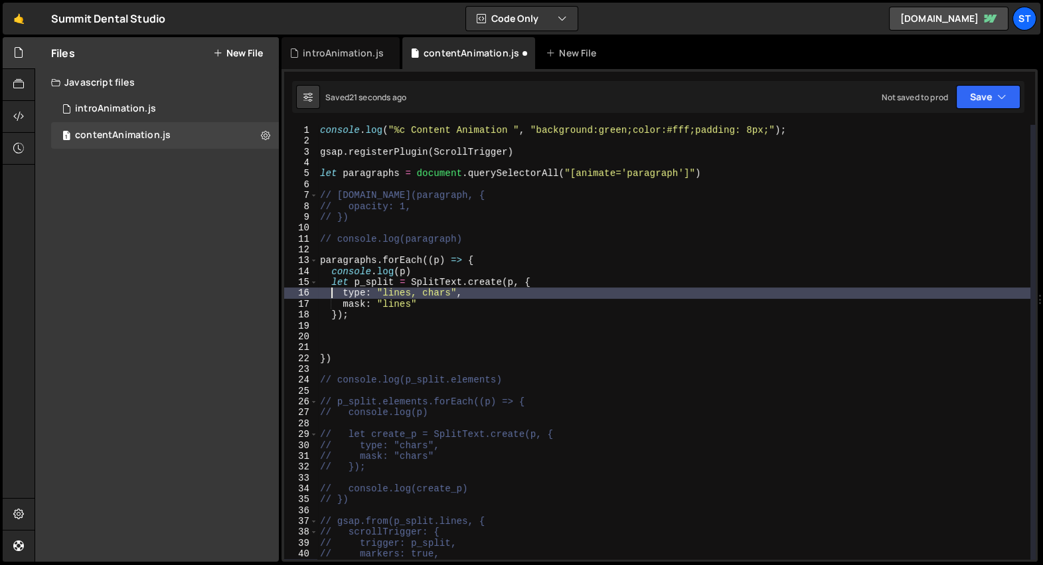
type textarea "console.log(p)"
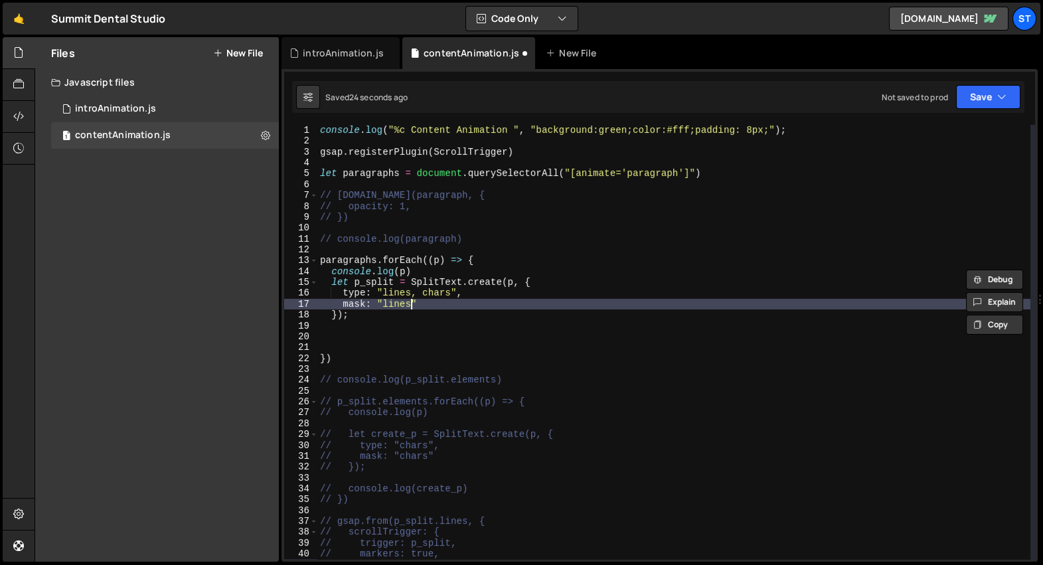
type textarea "});"
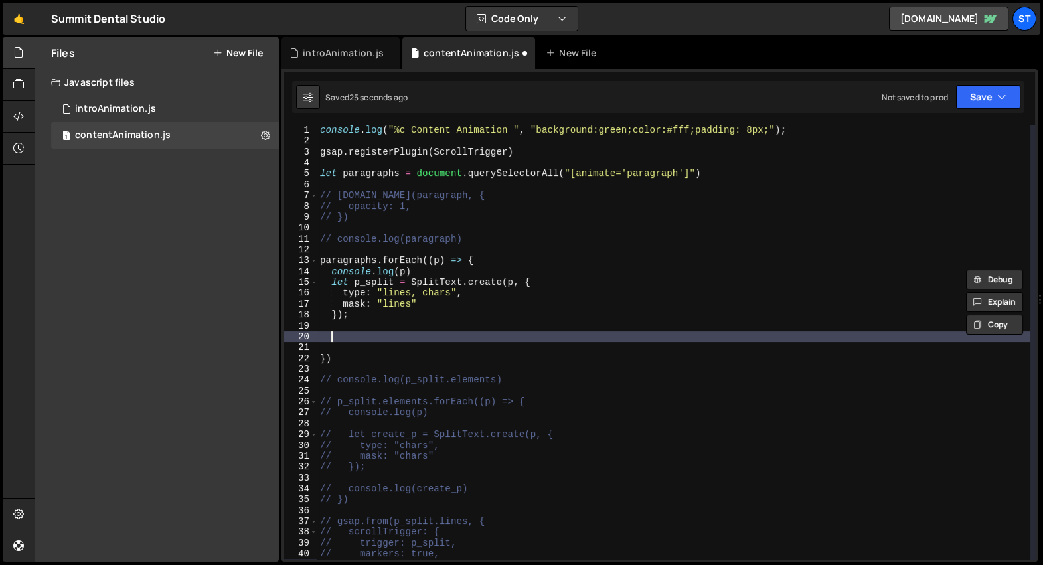
paste textarea "console.log(p)"
type textarea "console.log(p_split.lines)"
click at [560, 335] on div "console . log ( "%c Content Animation " , "background:green;color:#fff;padding:…" at bounding box center [673, 353] width 713 height 457
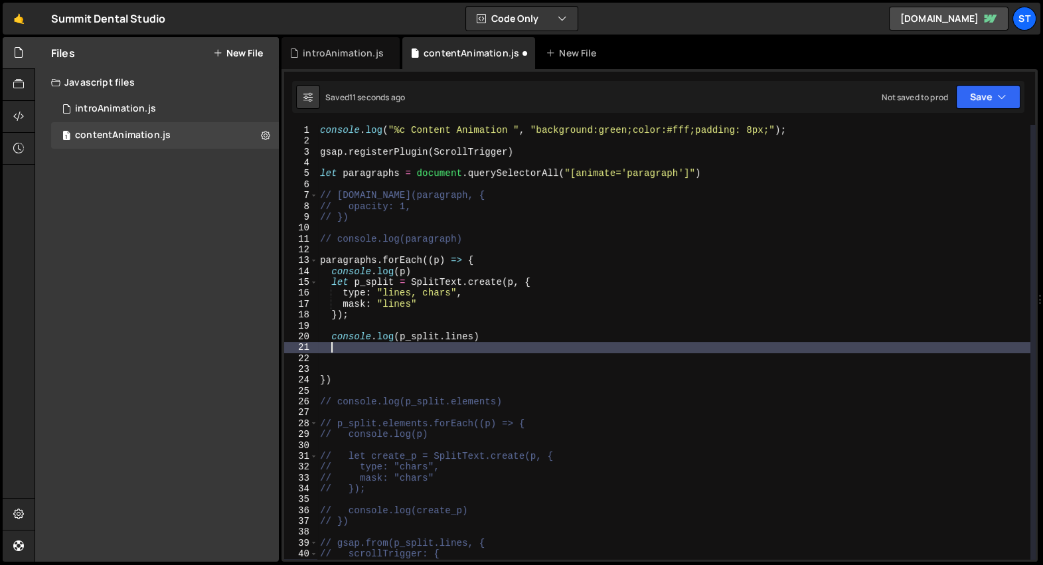
type textarea "console.log(p_split.lines)"
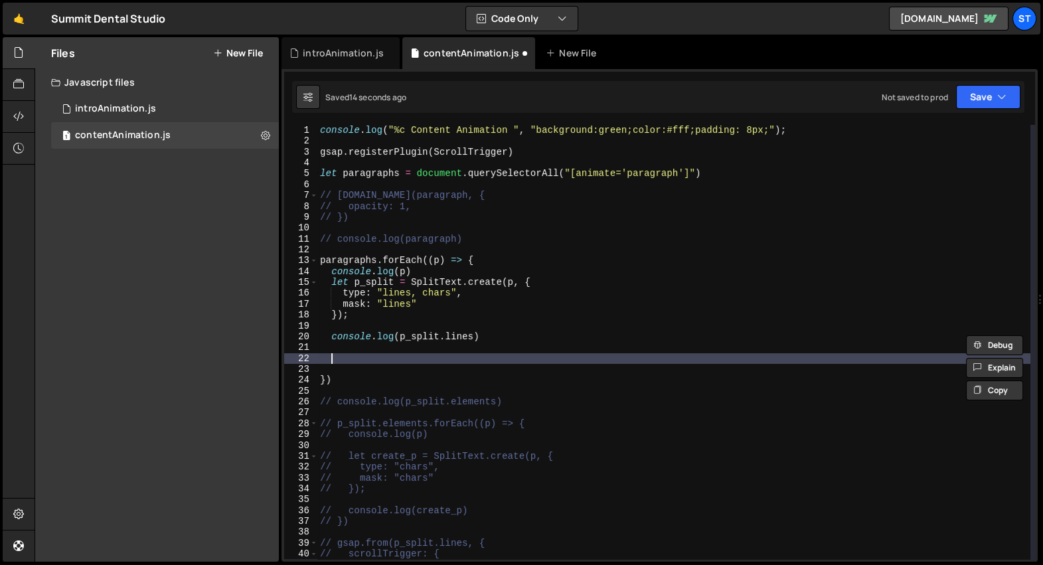
paste textarea "p_split.lines"
type textarea "p_split.lines.forEach((l) => {})"
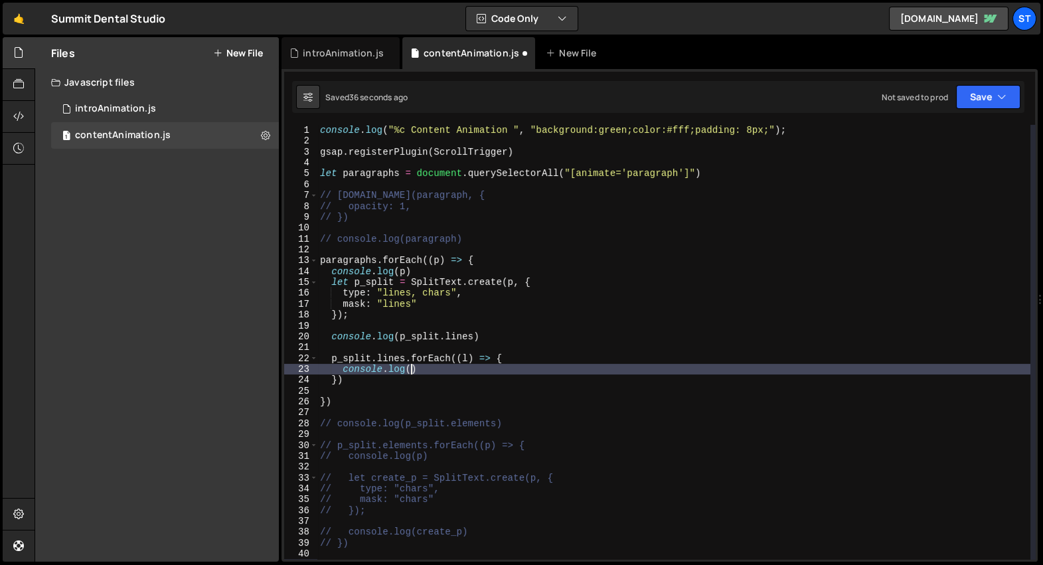
scroll to position [0, 6]
type textarea "console.log(l)"
click at [469, 372] on div "console . log ( "%c Content Animation " , "background:green;color:#fff;padding:…" at bounding box center [673, 353] width 713 height 457
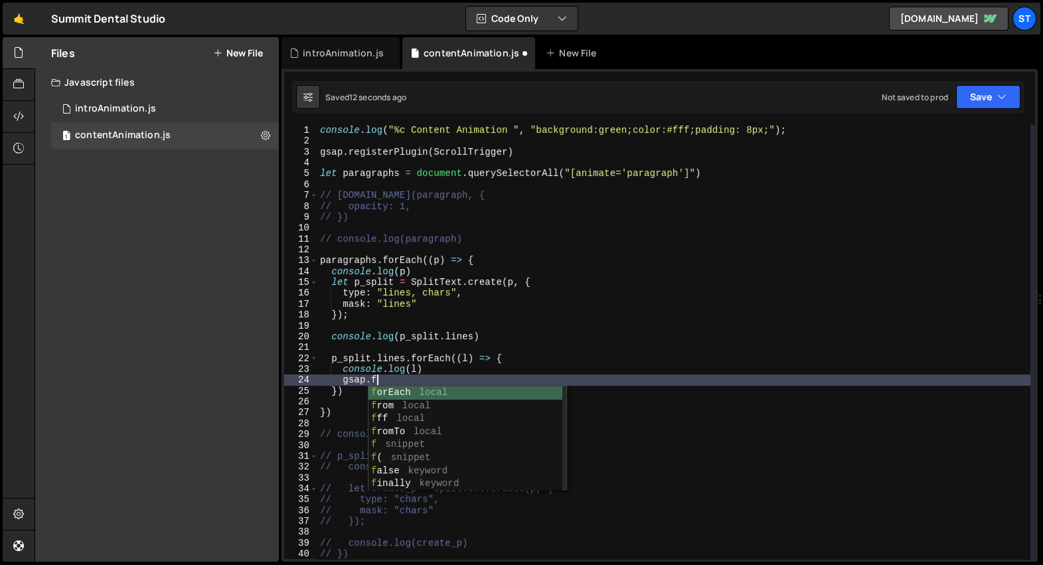
scroll to position [0, 3]
type textarea "gsap."
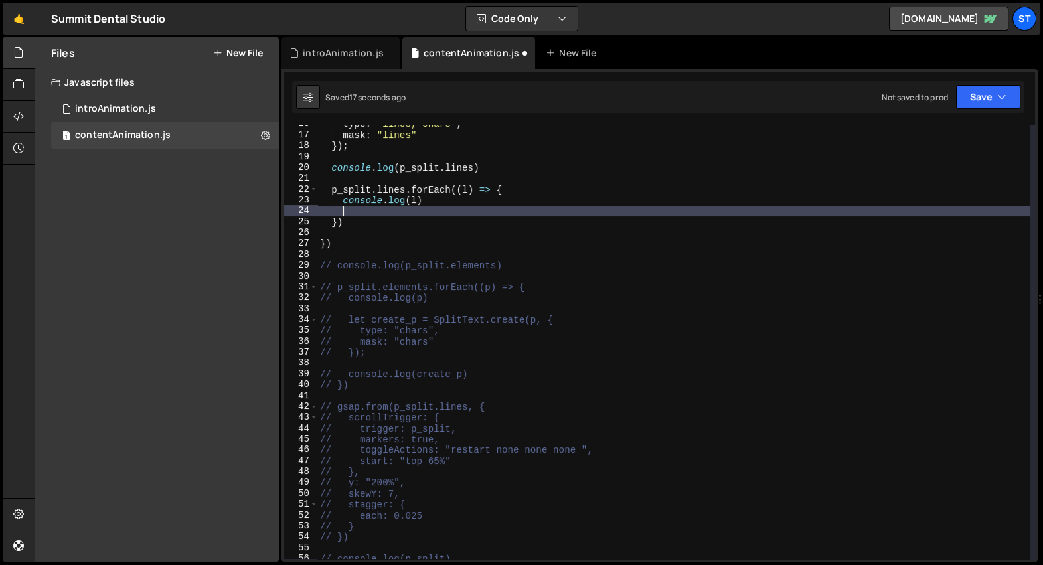
scroll to position [169, 0]
click at [370, 525] on div "type : "lines, chars" , mask : "lines" }) ; console . log ( p_split . lines ) p…" at bounding box center [673, 347] width 713 height 457
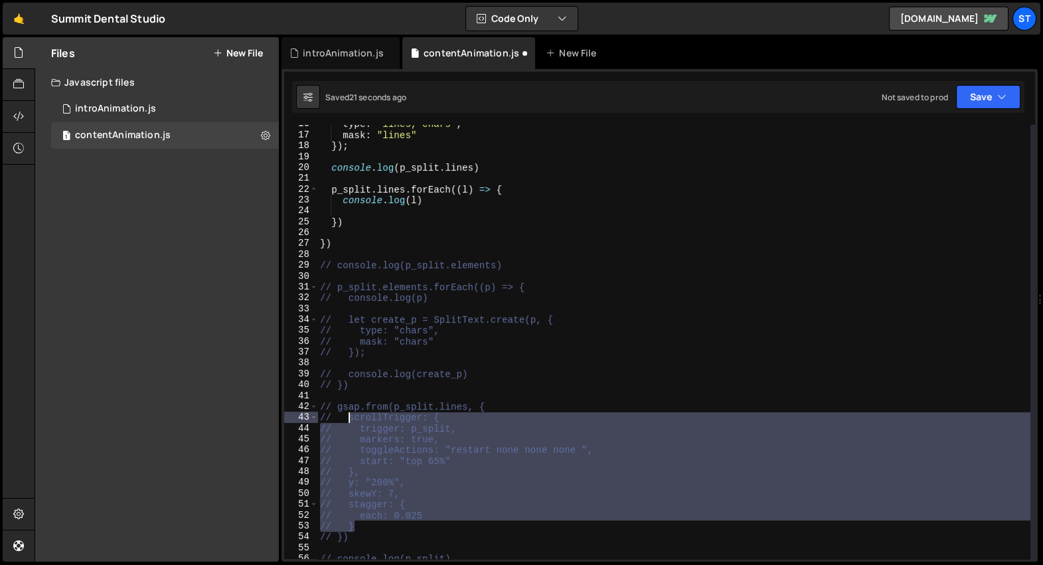
drag, startPoint x: 367, startPoint y: 525, endPoint x: 347, endPoint y: 420, distance: 106.7
click at [347, 420] on div "type : "lines, chars" , mask : "lines" }) ; console . log ( p_split . lines ) p…" at bounding box center [673, 347] width 713 height 457
type textarea "// scrollTrigger: { // trigger: p_split,"
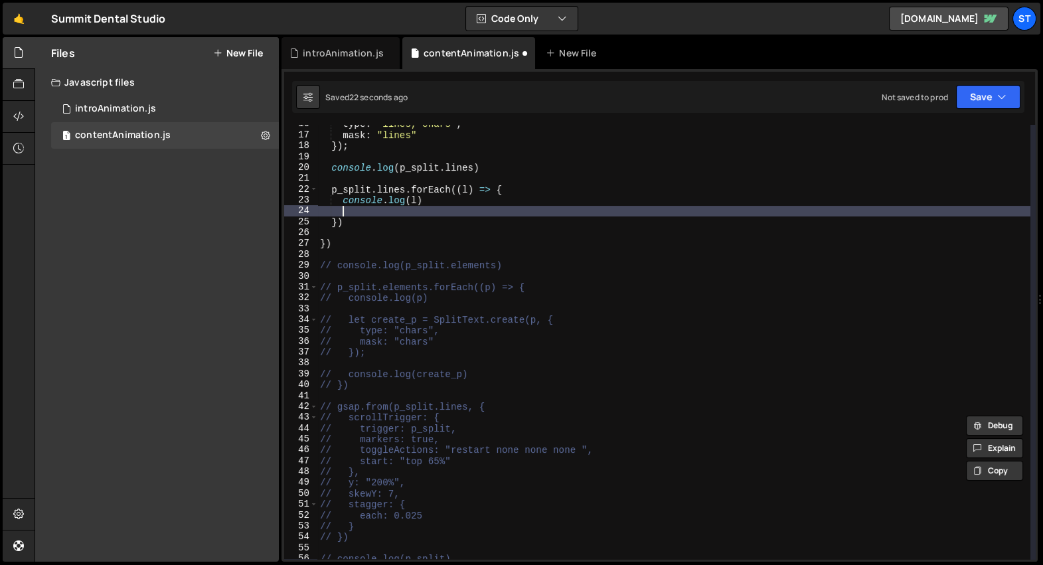
click at [431, 207] on div "type : "lines, chars" , mask : "lines" }) ; console . log ( p_split . lines ) p…" at bounding box center [673, 347] width 713 height 457
paste textarea "// }"
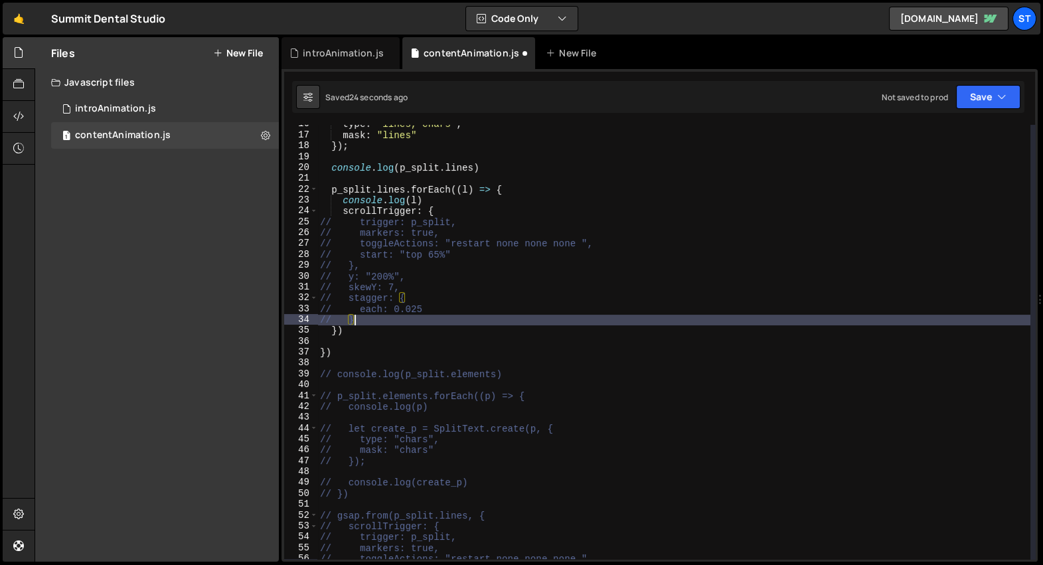
click at [317, 222] on div "25" at bounding box center [301, 221] width 34 height 11
click at [321, 224] on div "type : "lines, chars" , mask : "lines" }) ; console . log ( p_split . lines ) p…" at bounding box center [673, 347] width 713 height 457
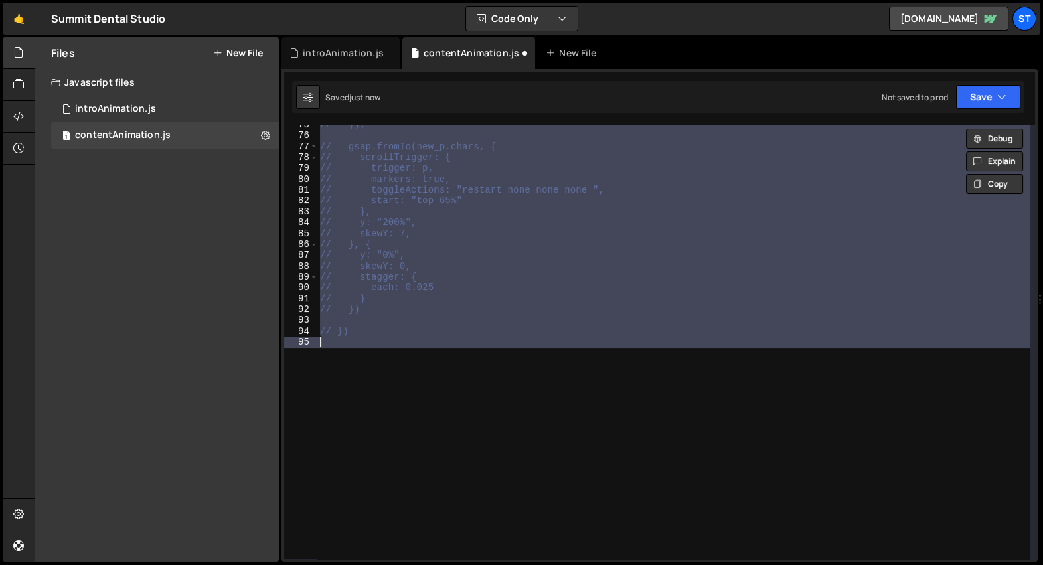
type textarea "// each: 0.025 // }"
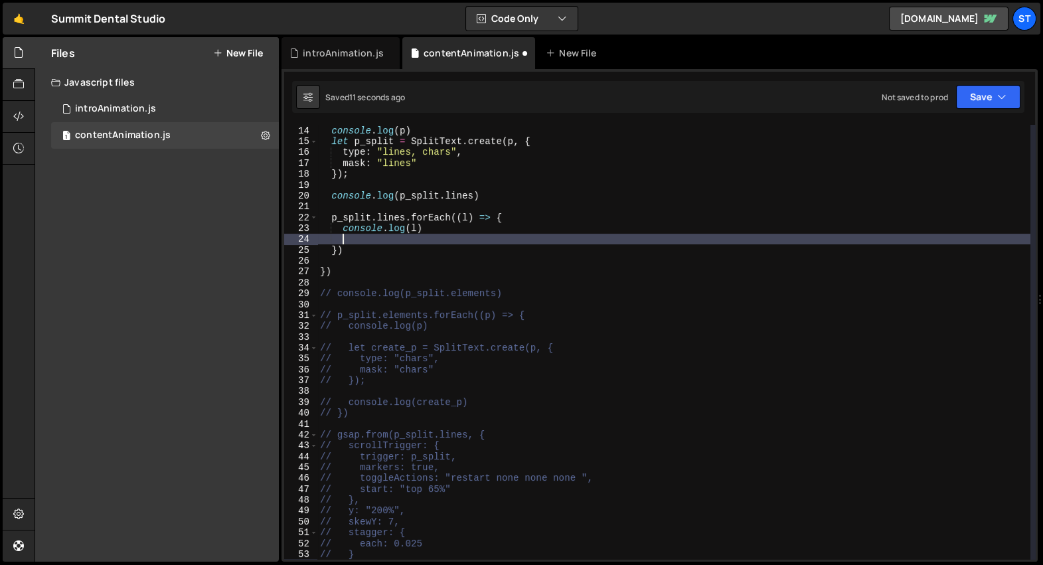
click at [434, 227] on div "paragraphs . forEach (( p ) => { console . log ( p ) let p_split = SplitText . …" at bounding box center [673, 342] width 713 height 457
type textarea "console.log(l)"
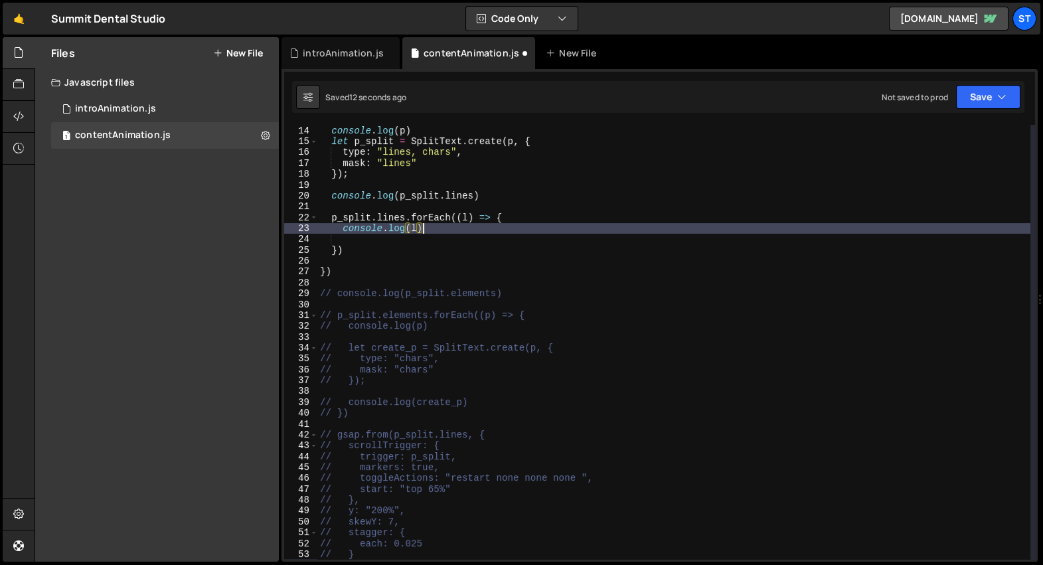
click at [420, 240] on div "paragraphs . forEach (( p ) => { console . log ( p ) let p_split = SplitText . …" at bounding box center [673, 342] width 713 height 457
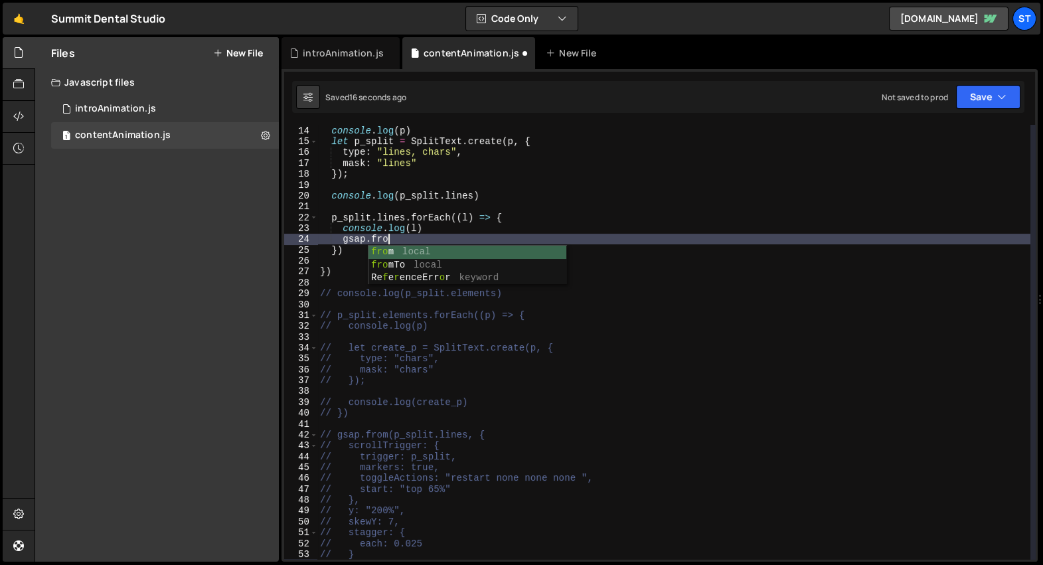
scroll to position [0, 5]
type textarea "gsap.from(, {})"
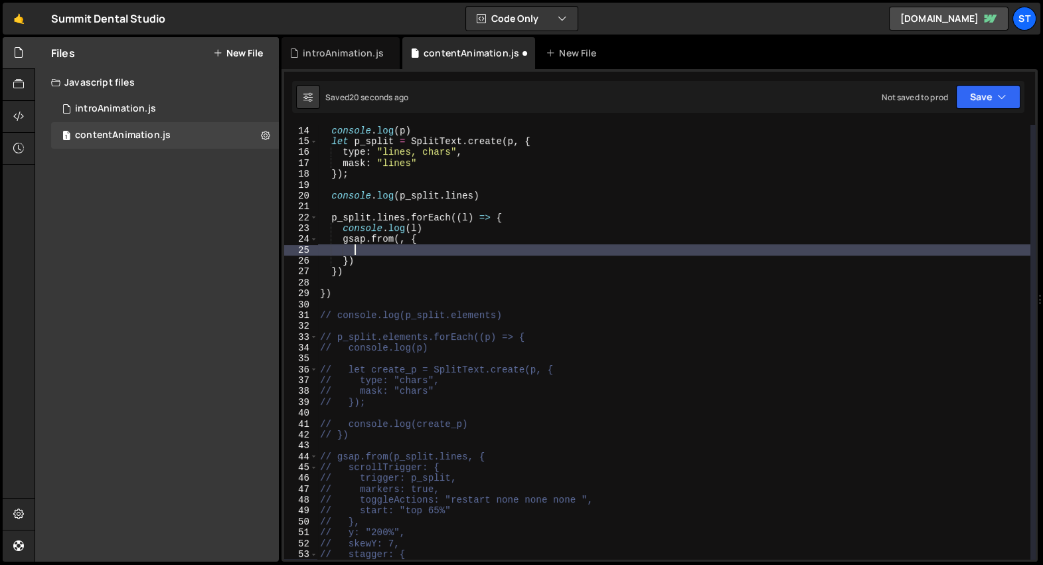
paste textarea "// }"
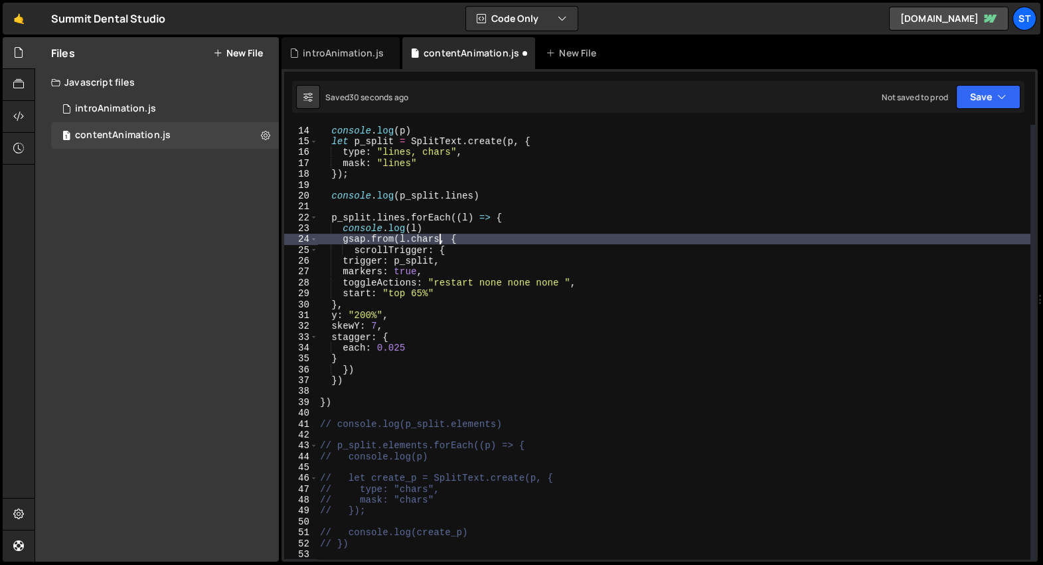
scroll to position [0, 7]
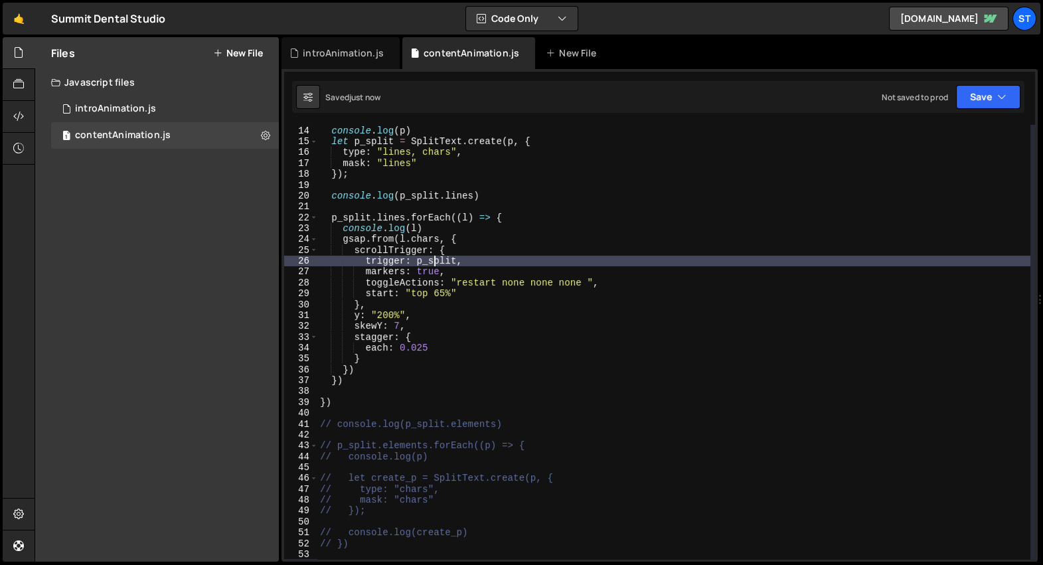
click at [433, 260] on div "paragraphs . forEach (( p ) => { console . log ( p ) let p_split = SplitText . …" at bounding box center [673, 342] width 713 height 457
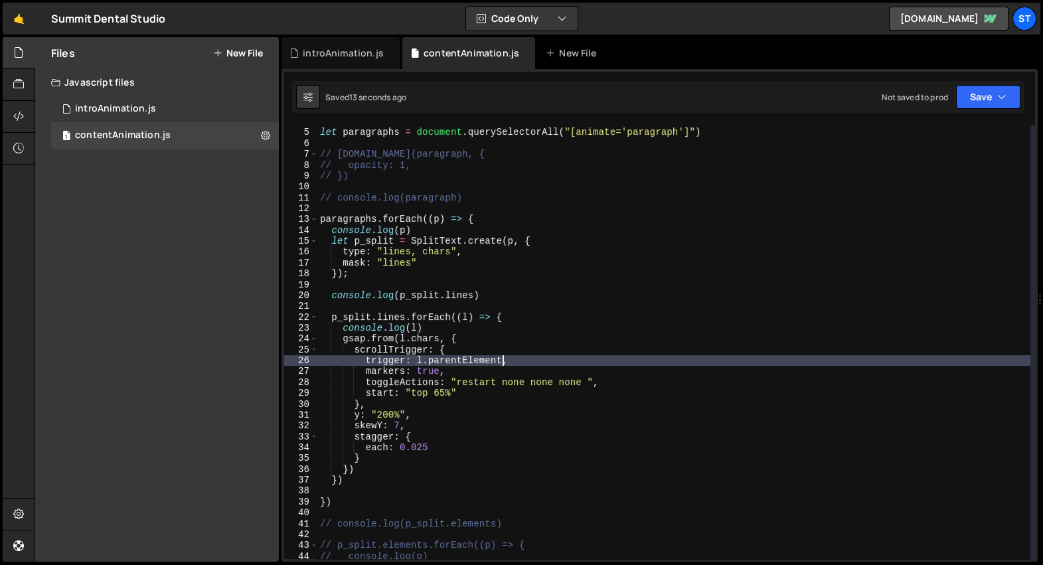
scroll to position [41, 0]
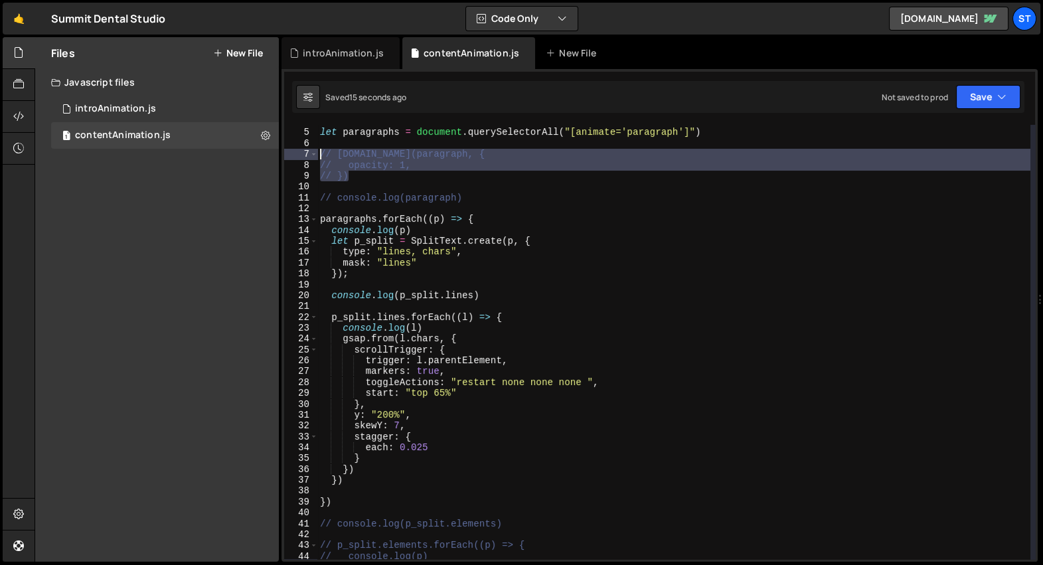
drag, startPoint x: 377, startPoint y: 179, endPoint x: 320, endPoint y: 155, distance: 62.2
click at [320, 155] on div "let paragraphs = document . querySelectorAll ( "[animate='paragraph']" ) // [DO…" at bounding box center [673, 344] width 713 height 457
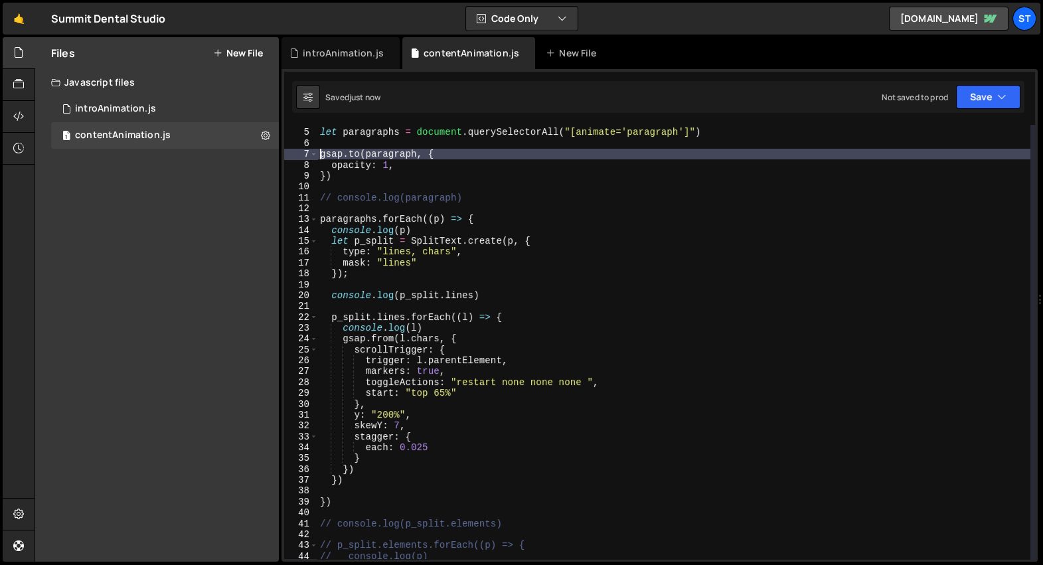
drag, startPoint x: 415, startPoint y: 155, endPoint x: 428, endPoint y: 171, distance: 20.9
click at [415, 155] on div "let paragraphs = document . querySelectorAll ( "[animate='paragraph']" ) gsap .…" at bounding box center [673, 344] width 713 height 457
click at [427, 341] on div "let paragraphs = document . querySelectorAll ( "[animate='paragraph']" ) gsap .…" at bounding box center [673, 344] width 713 height 457
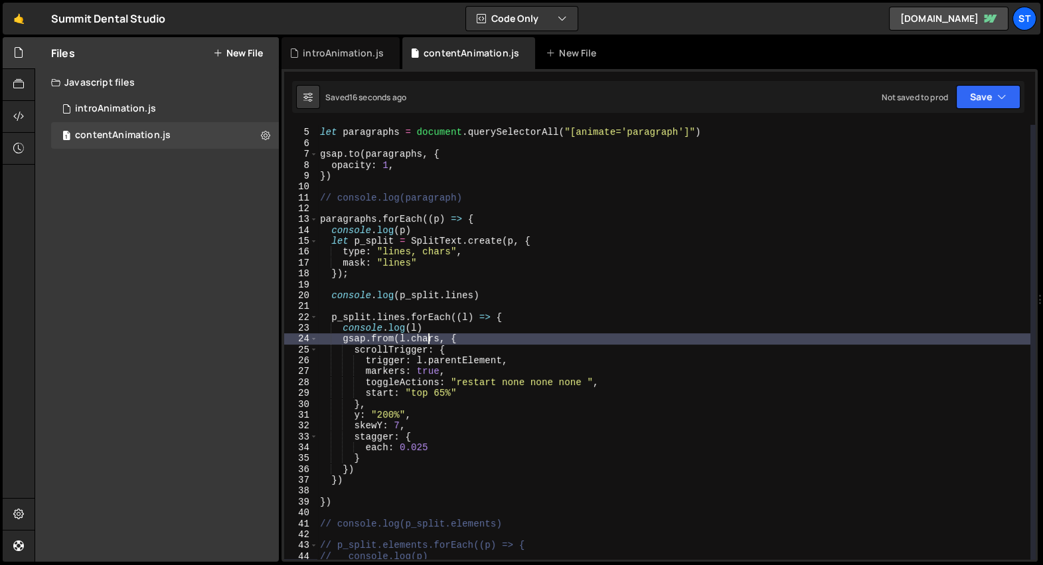
click at [426, 338] on div "let paragraphs = document . querySelectorAll ( "[animate='paragraph']" ) gsap .…" at bounding box center [673, 344] width 713 height 457
click at [408, 339] on div "let paragraphs = document . querySelectorAll ( "[animate='paragraph']" ) gsap .…" at bounding box center [673, 344] width 713 height 457
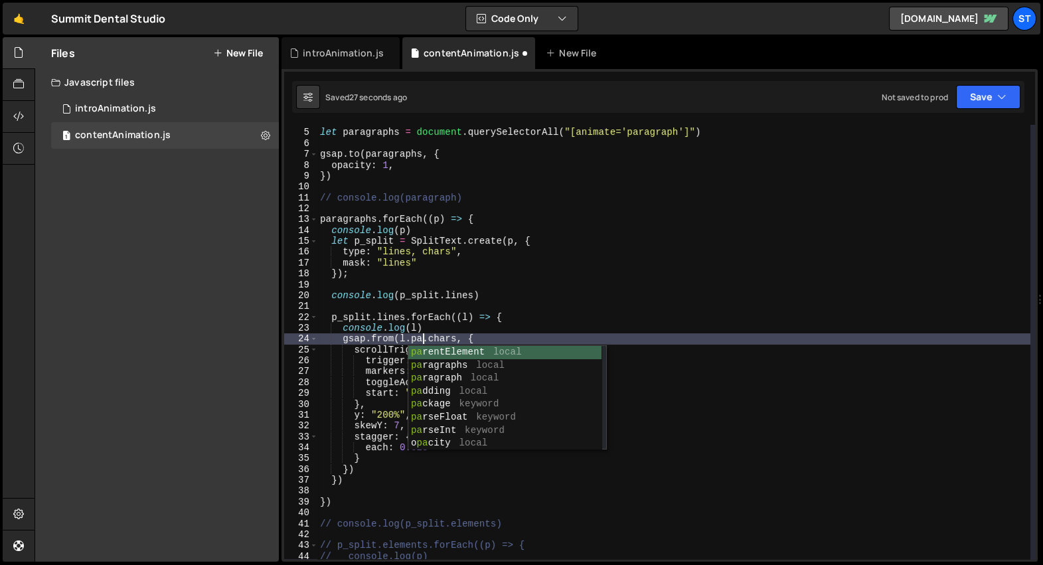
scroll to position [0, 7]
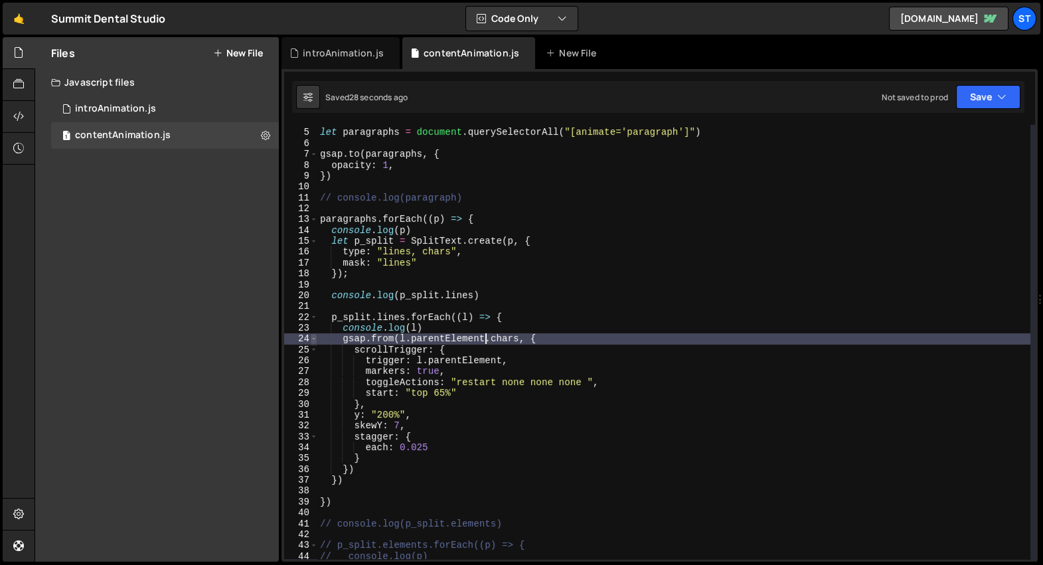
click at [311, 340] on span at bounding box center [313, 338] width 7 height 11
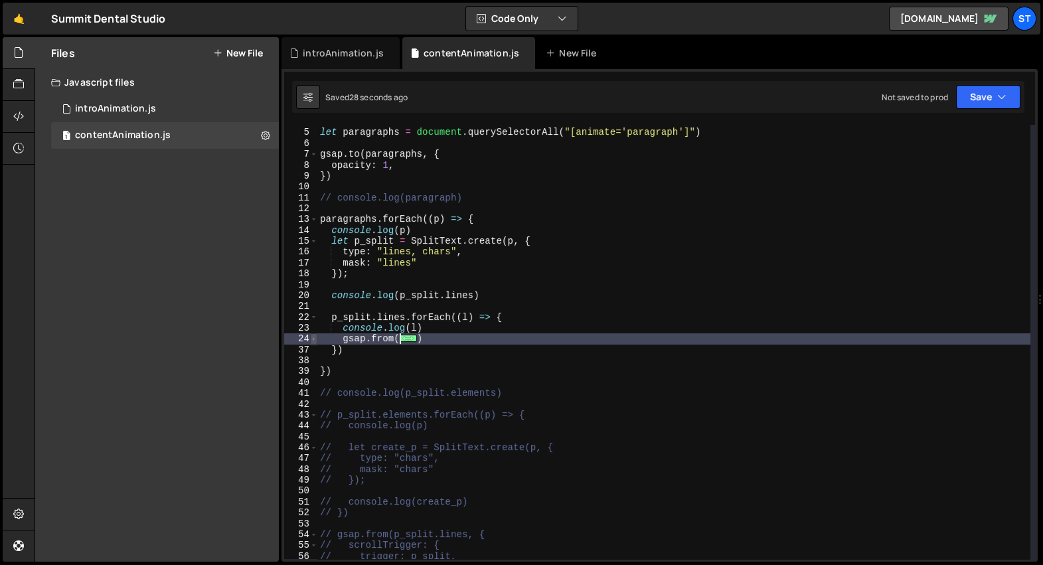
scroll to position [0, 1]
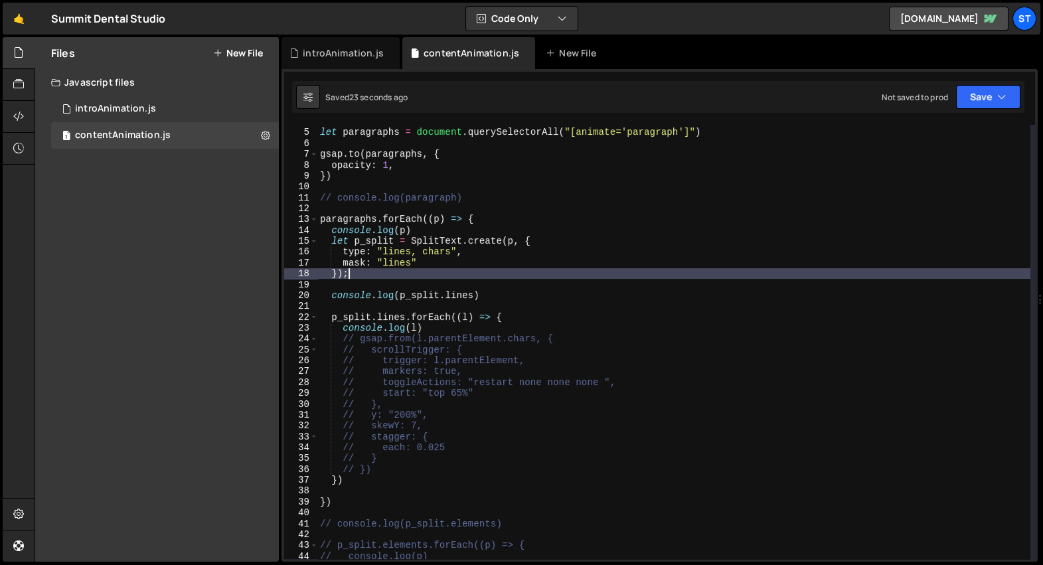
click at [464, 273] on div "let paragraphs = document . querySelectorAll ( "[animate='paragraph']" ) gsap .…" at bounding box center [673, 344] width 713 height 457
type textarea "});"
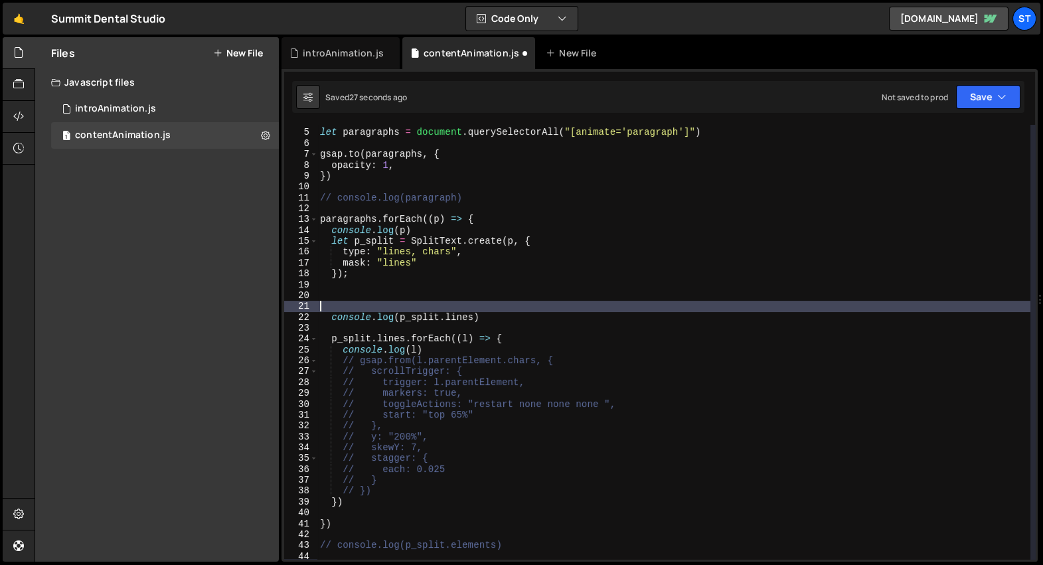
type textarea "console.log(p_split.lines)"
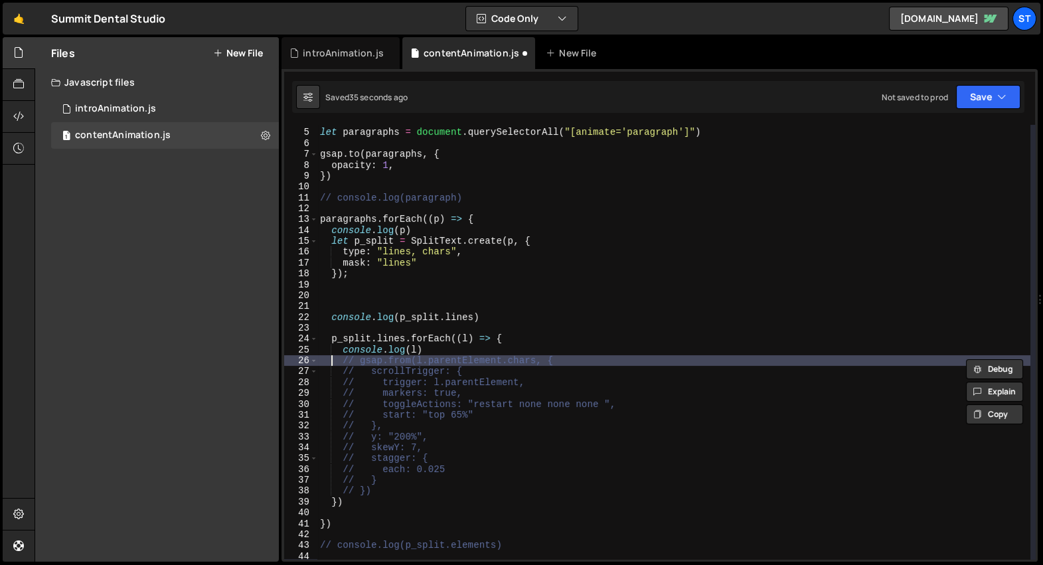
type textarea "p_split.lines.forEach((l) => {"
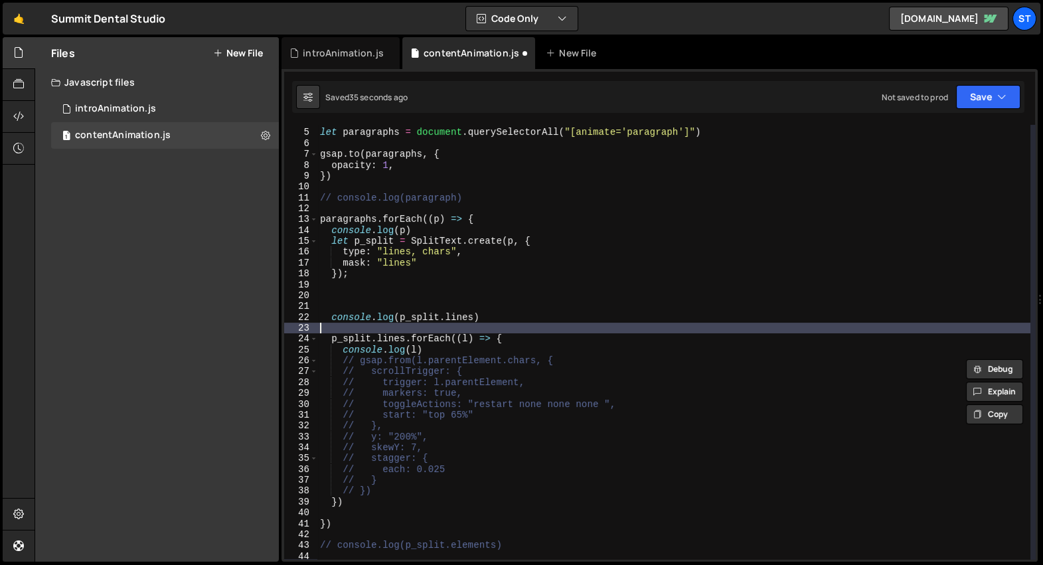
type textarea "console.log(p_split.lines)"
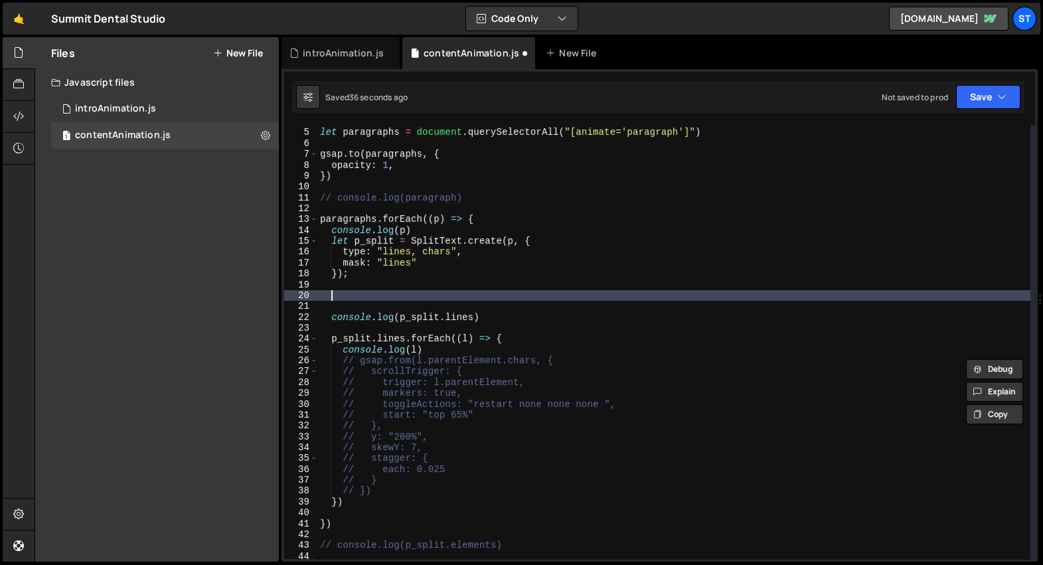
paste textarea "// })"
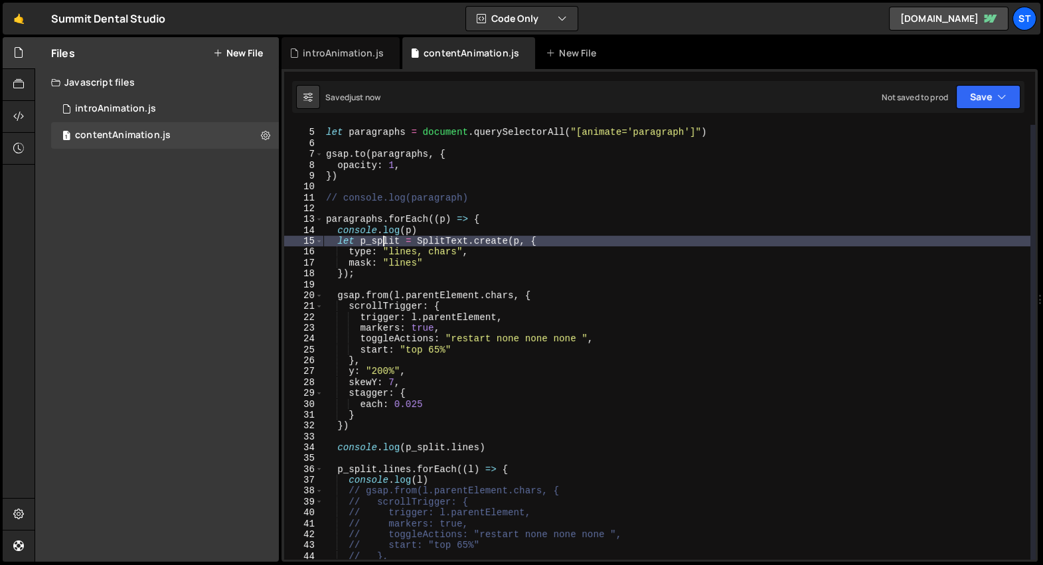
click at [384, 239] on div "let paragraphs = document . querySelectorAll ( "[animate='paragraph']" ) gsap .…" at bounding box center [676, 344] width 707 height 457
click at [422, 294] on div "let paragraphs = document . querySelectorAll ( "[animate='paragraph']" ) gsap .…" at bounding box center [676, 344] width 707 height 457
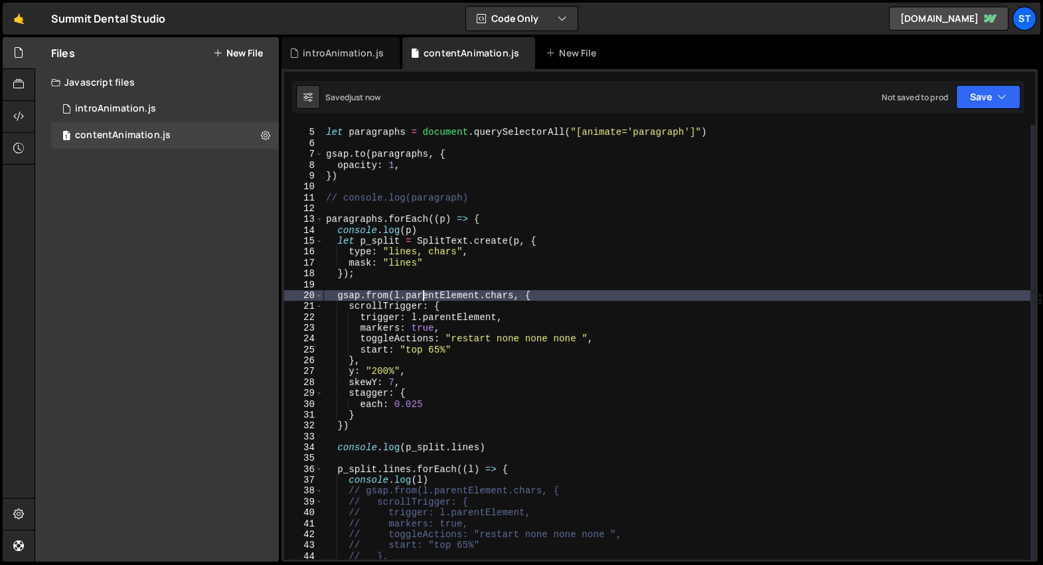
click at [422, 294] on div "let paragraphs = document . querySelectorAll ( "[animate='paragraph']" ) gsap .…" at bounding box center [676, 344] width 707 height 457
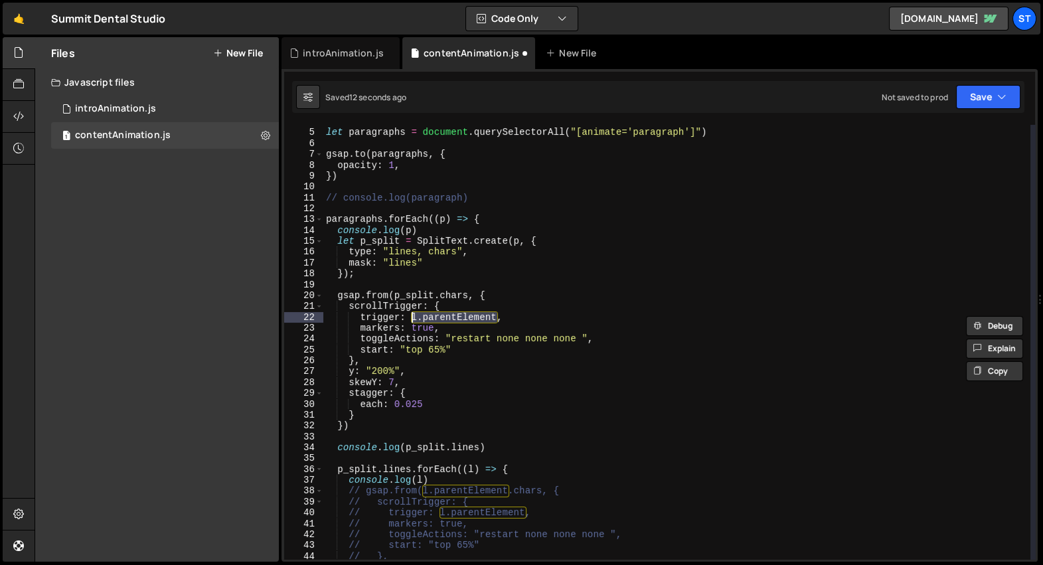
scroll to position [0, 6]
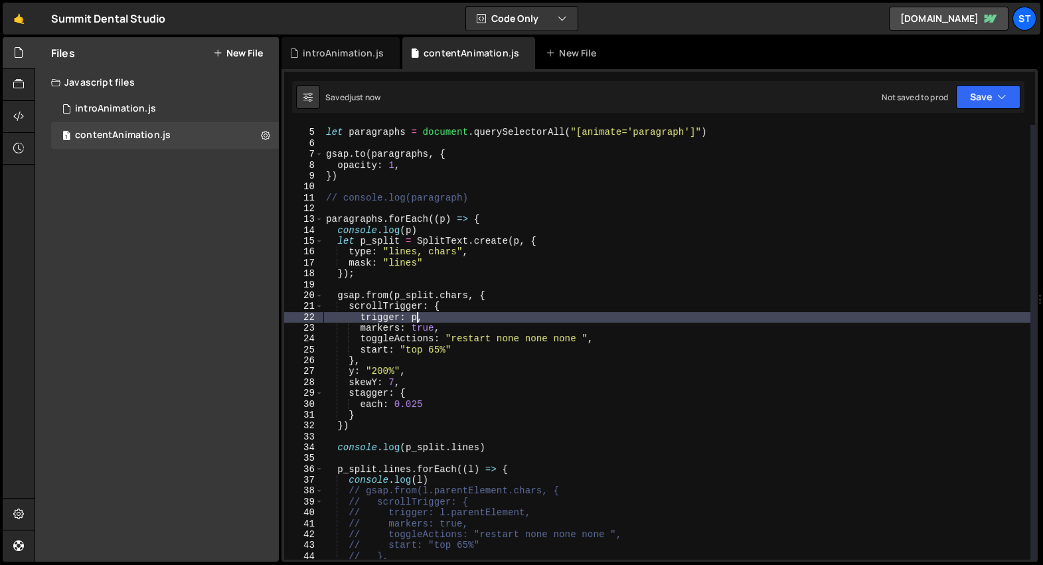
click at [493, 292] on div "let paragraphs = document . querySelectorAll ( "[animate='paragraph']" ) gsap .…" at bounding box center [676, 344] width 707 height 457
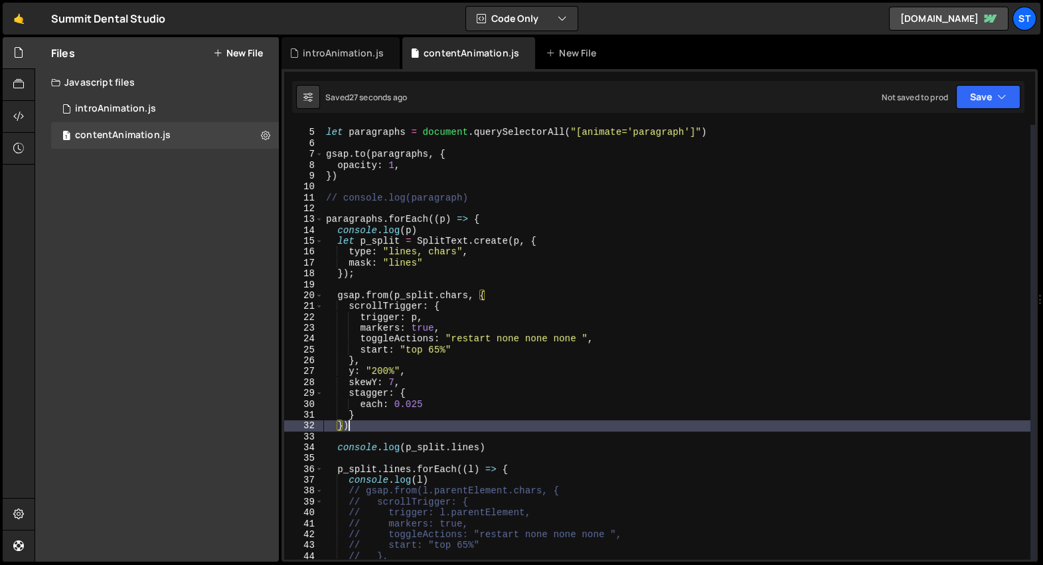
click at [363, 422] on div "let paragraphs = document . querySelectorAll ( "[animate='paragraph']" ) gsap .…" at bounding box center [676, 344] width 707 height 457
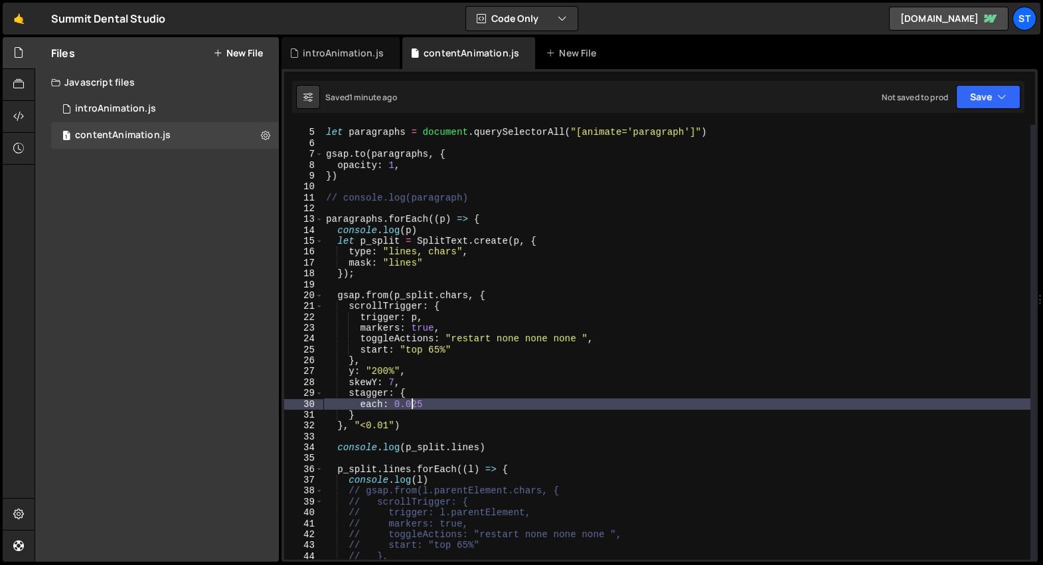
click at [407, 276] on div "let paragraphs = document . querySelectorAll ( "[animate='paragraph']" ) gsap .…" at bounding box center [676, 344] width 707 height 457
type textarea "});"
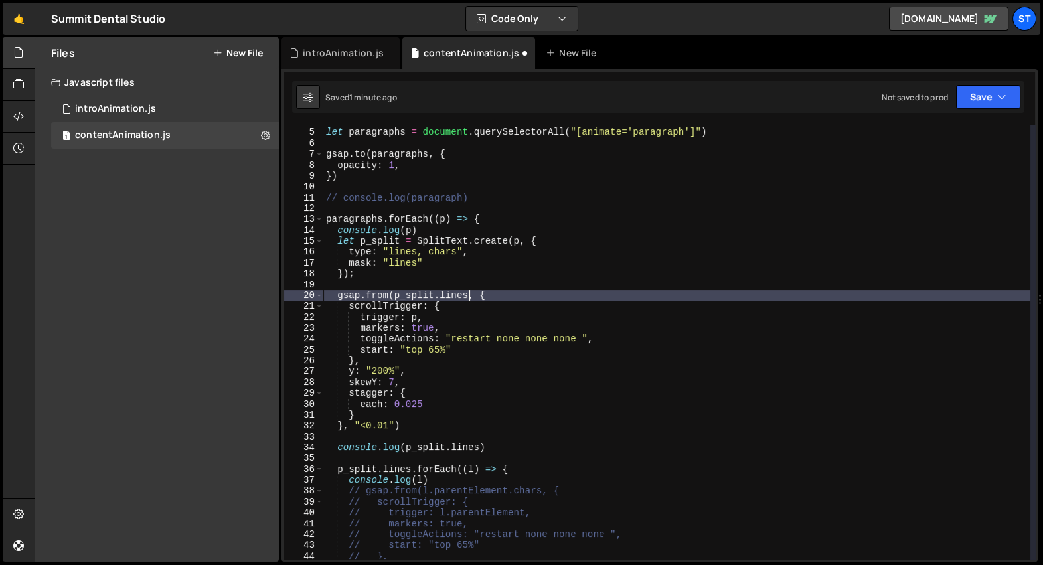
scroll to position [0, 10]
click at [435, 349] on div "let paragraphs = document . querySelectorAll ( "[animate='paragraph']" ) gsap .…" at bounding box center [676, 344] width 707 height 457
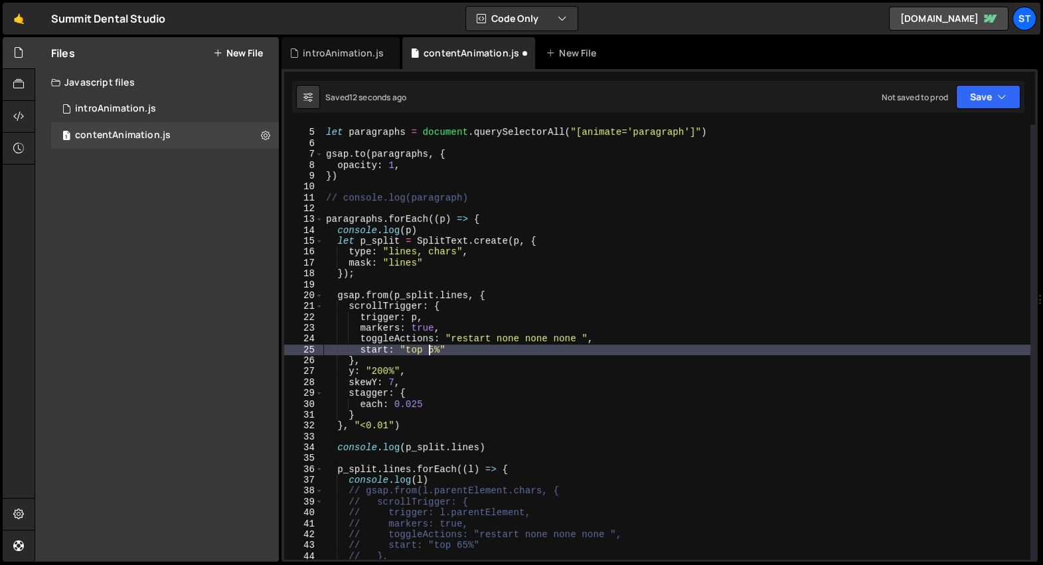
scroll to position [0, 7]
click at [382, 374] on div "let paragraphs = document . querySelectorAll ( "[animate='paragraph']" ) gsap .…" at bounding box center [676, 344] width 707 height 457
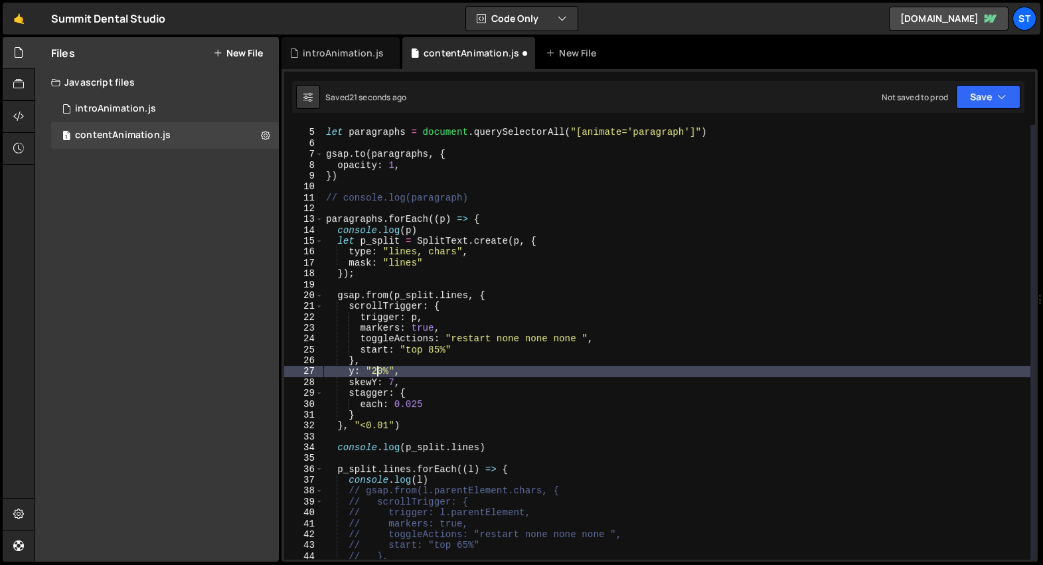
scroll to position [0, 4]
click at [418, 406] on div "let paragraphs = document . querySelectorAll ( "[animate='paragraph']" ) gsap .…" at bounding box center [676, 344] width 707 height 457
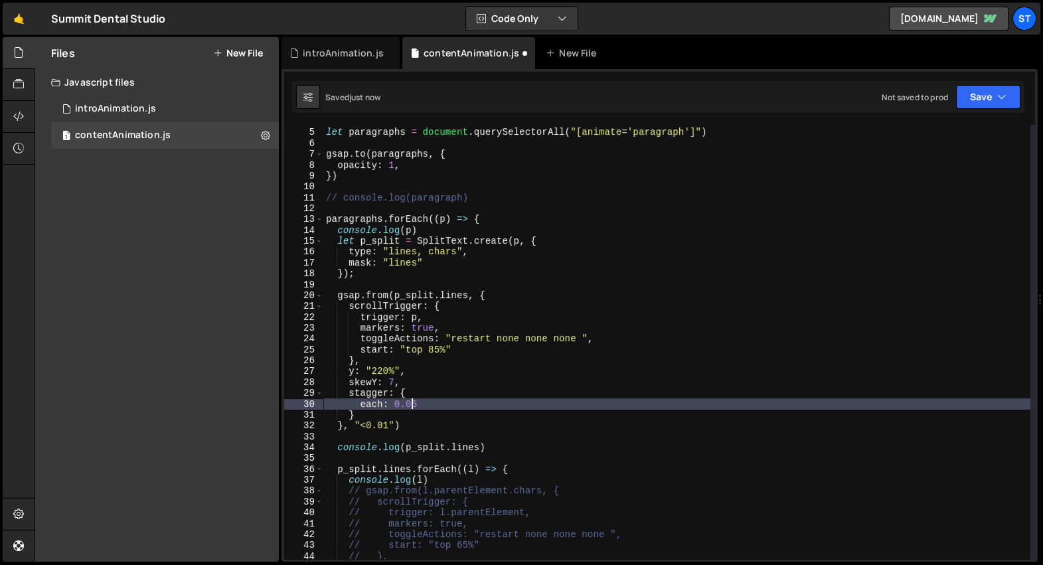
scroll to position [0, 6]
click at [392, 426] on div "let paragraphs = document . querySelectorAll ( "[animate='paragraph']" ) gsap .…" at bounding box center [676, 344] width 707 height 457
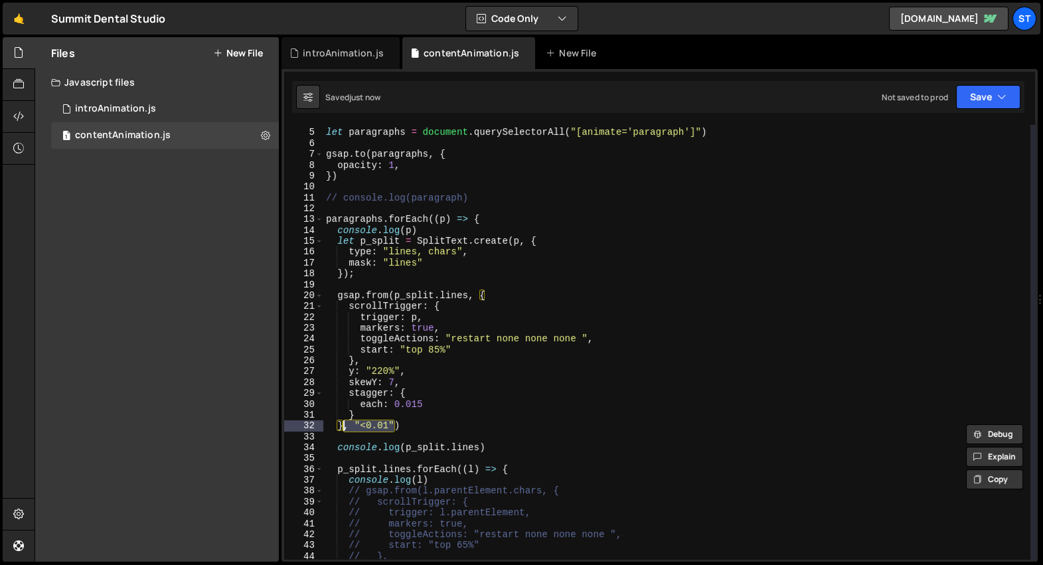
scroll to position [0, 1]
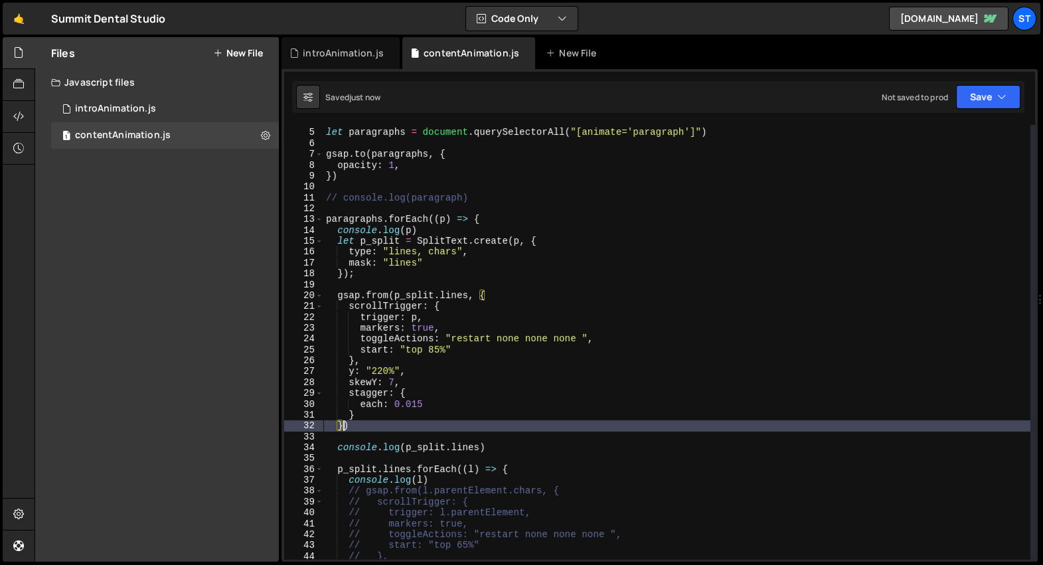
click at [445, 335] on div "let paragraphs = document . querySelectorAll ( "[animate='paragraph']" ) gsap .…" at bounding box center [676, 344] width 707 height 457
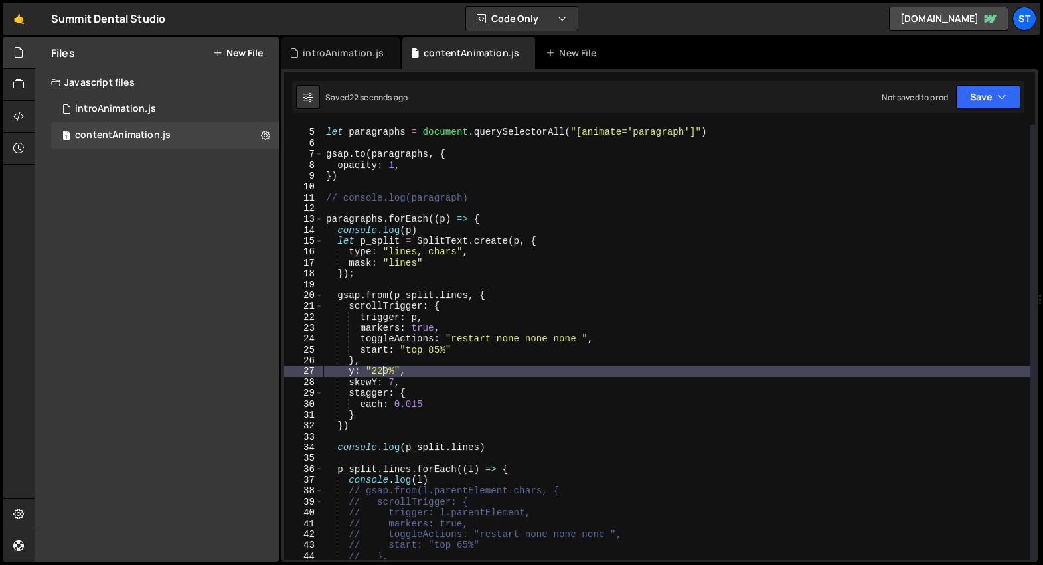
click at [382, 372] on div "let paragraphs = document . querySelectorAll ( "[animate='paragraph']" ) gsap .…" at bounding box center [676, 344] width 707 height 457
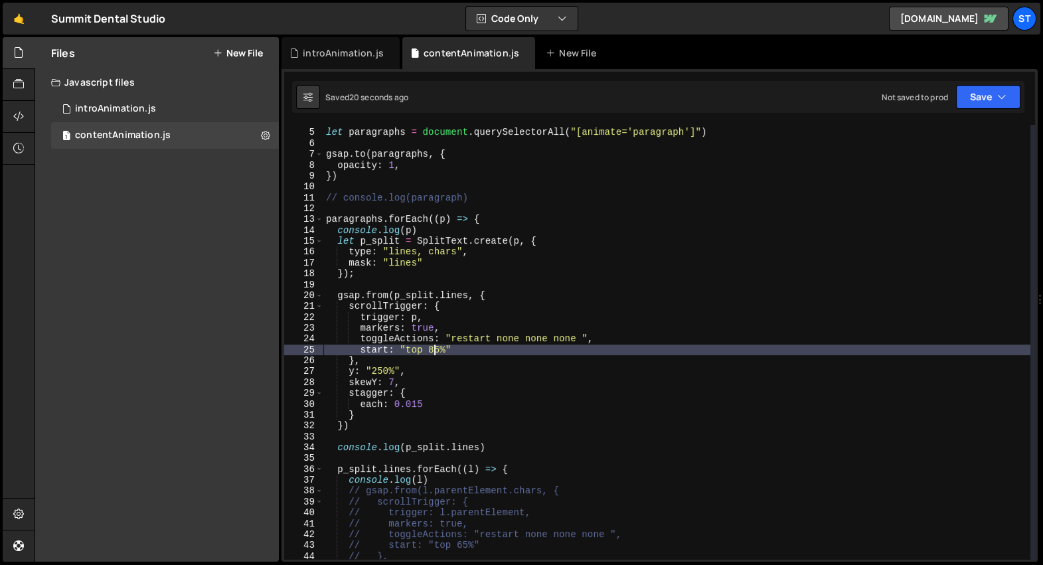
click at [434, 348] on div "let paragraphs = document . querySelectorAll ( "[animate='paragraph']" ) gsap .…" at bounding box center [676, 344] width 707 height 457
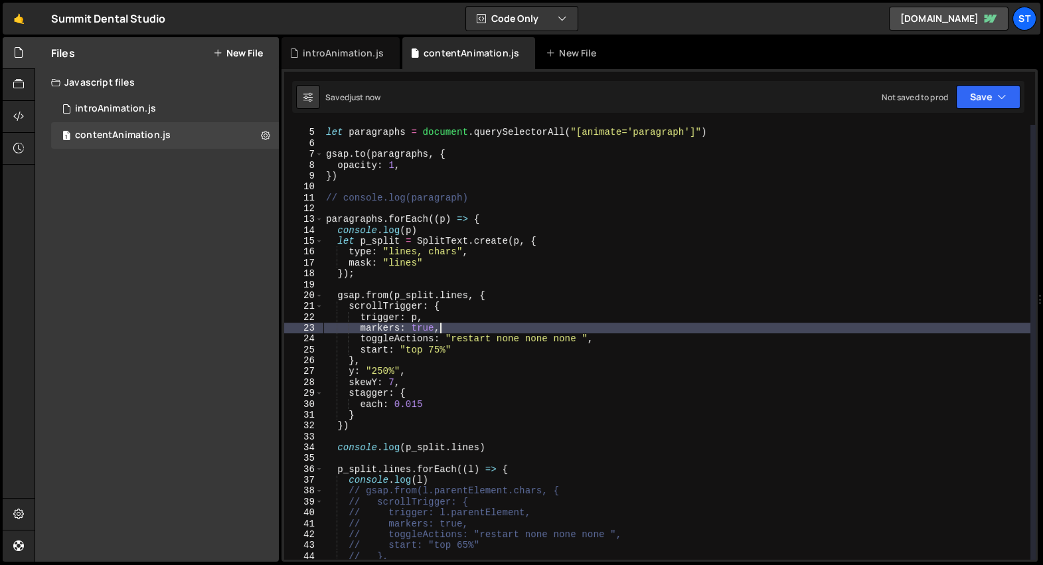
click at [451, 326] on div "let paragraphs = document . querySelectorAll ( "[animate='paragraph']" ) gsap .…" at bounding box center [676, 344] width 707 height 457
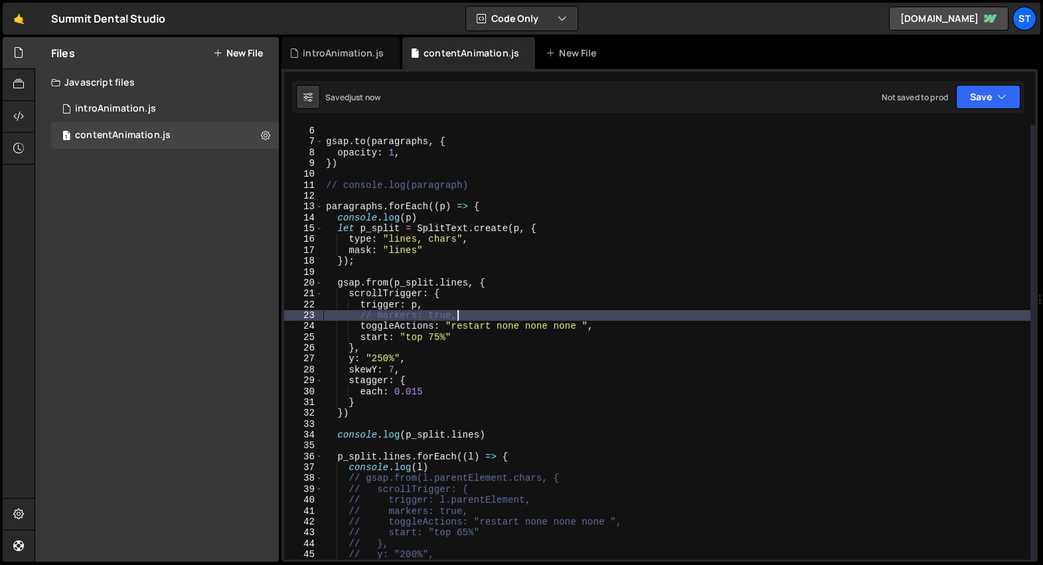
scroll to position [147, 0]
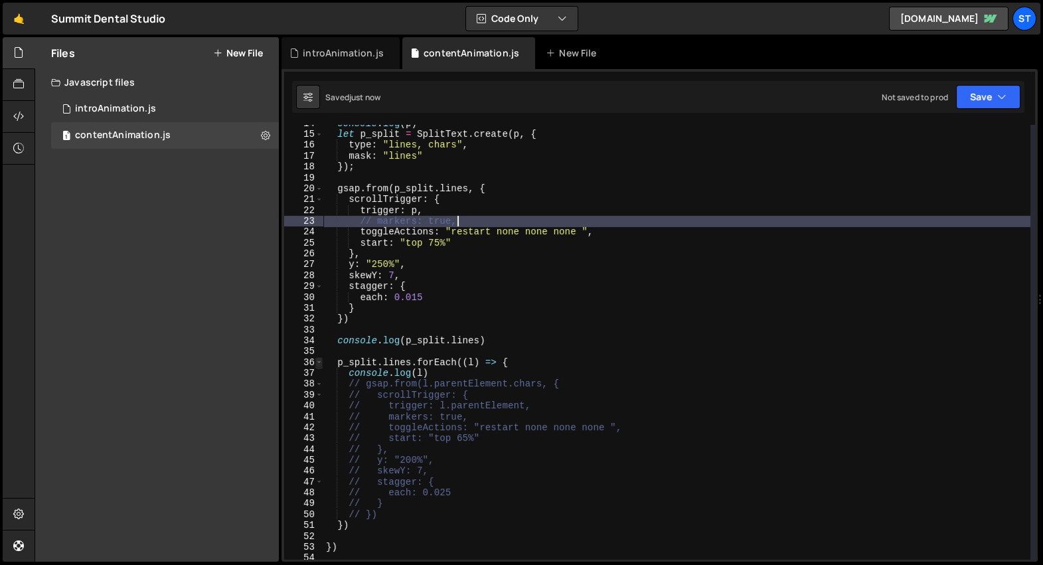
click at [317, 359] on span at bounding box center [318, 362] width 7 height 11
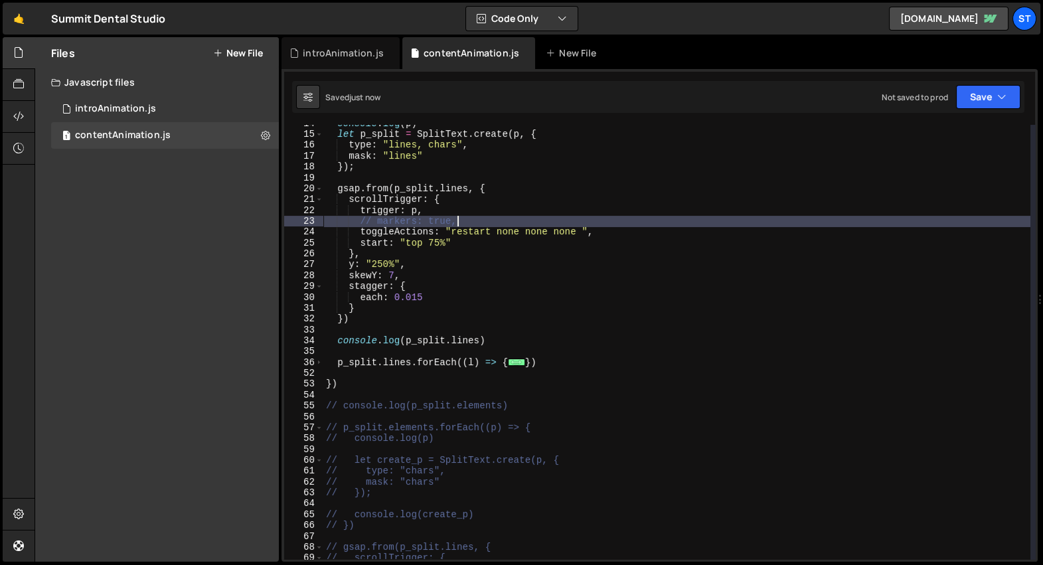
click at [558, 363] on div "console . log ( p ) let p_split = SplitText . create ( p , { type : "lines, cha…" at bounding box center [676, 346] width 707 height 457
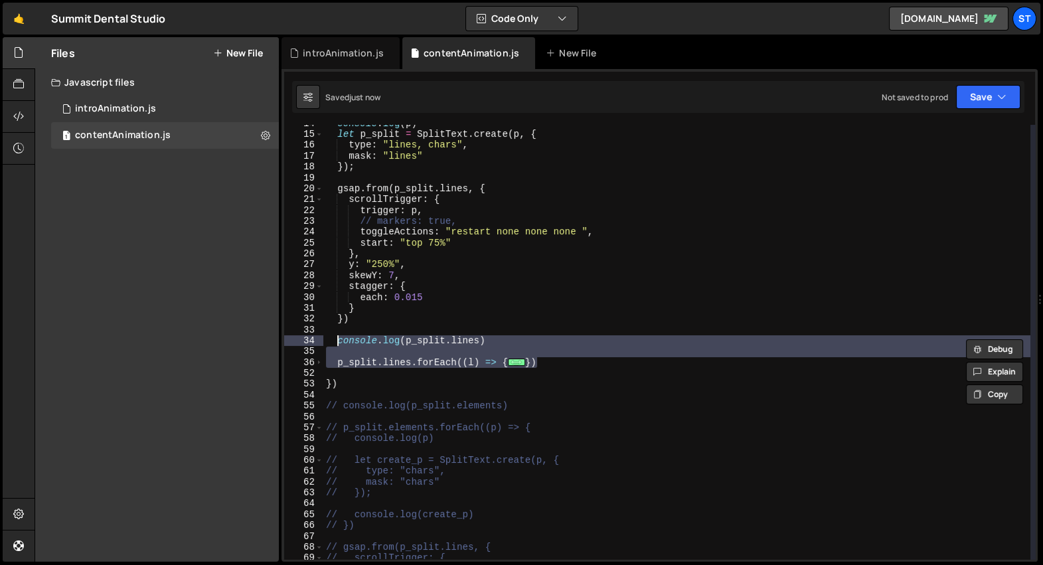
type textarea "console.log(p_split.lines)"
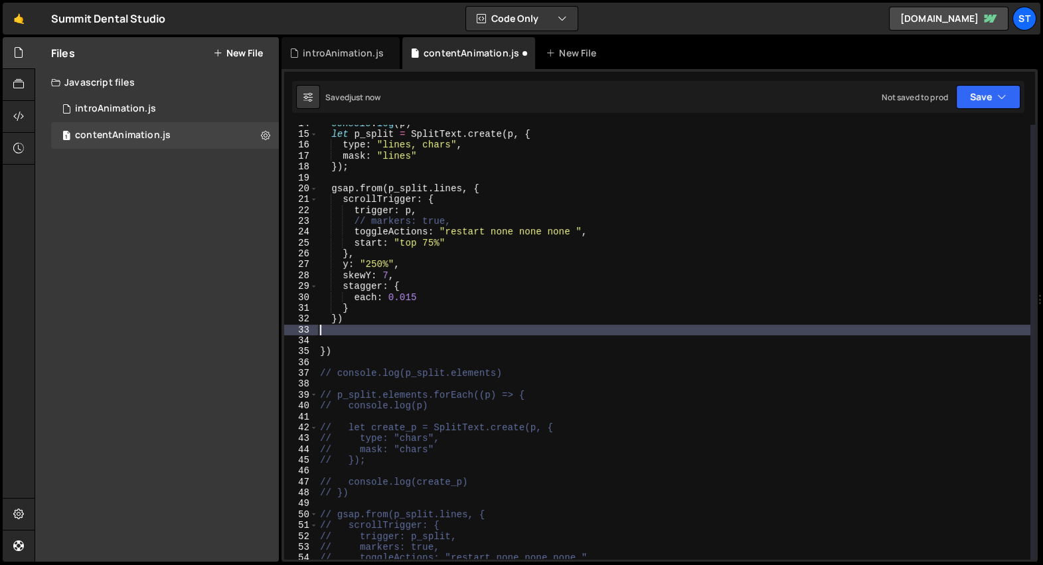
scroll to position [0, 0]
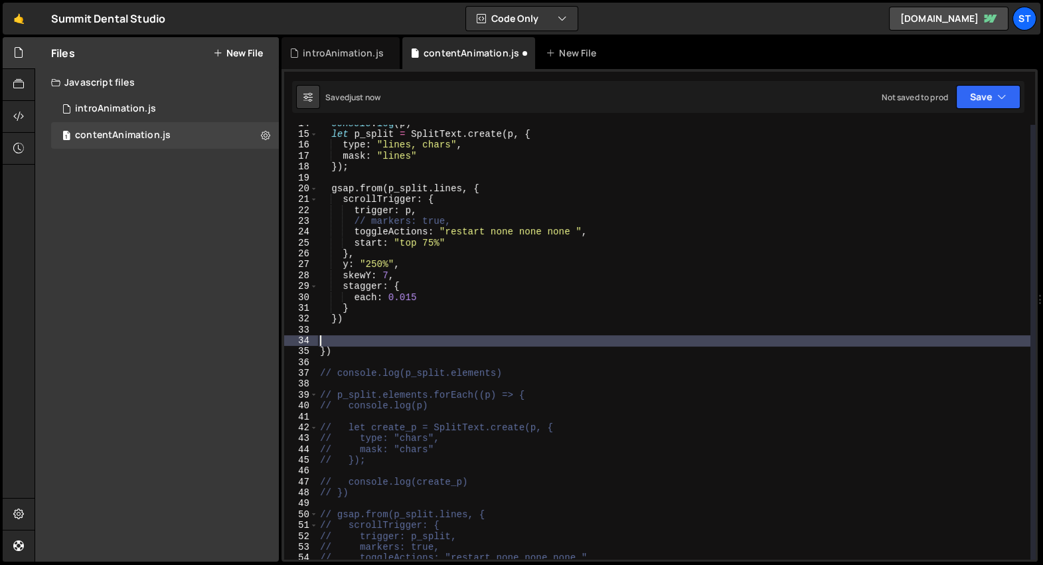
type textarea "})"
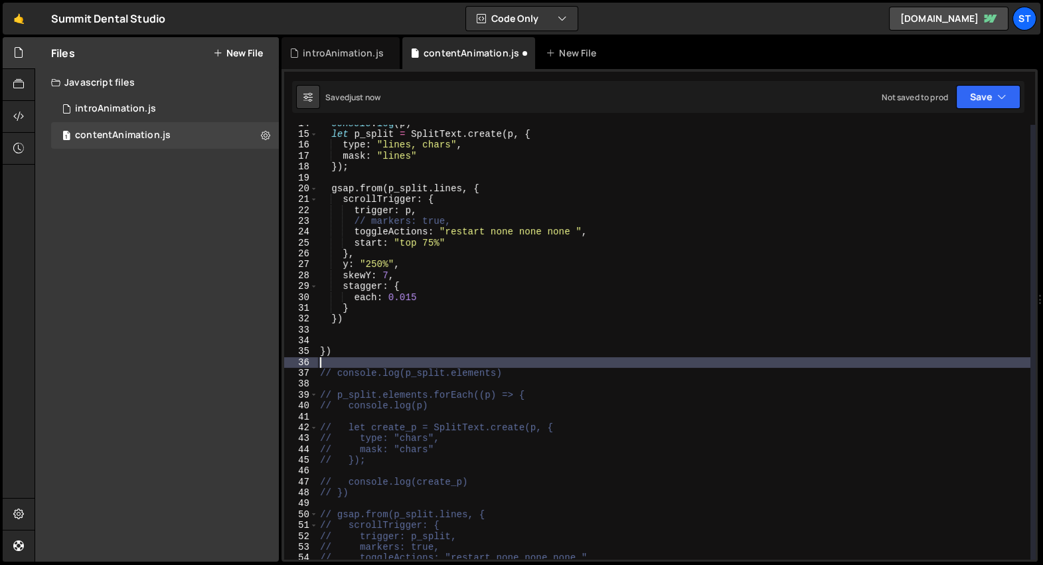
type textarea "// })"
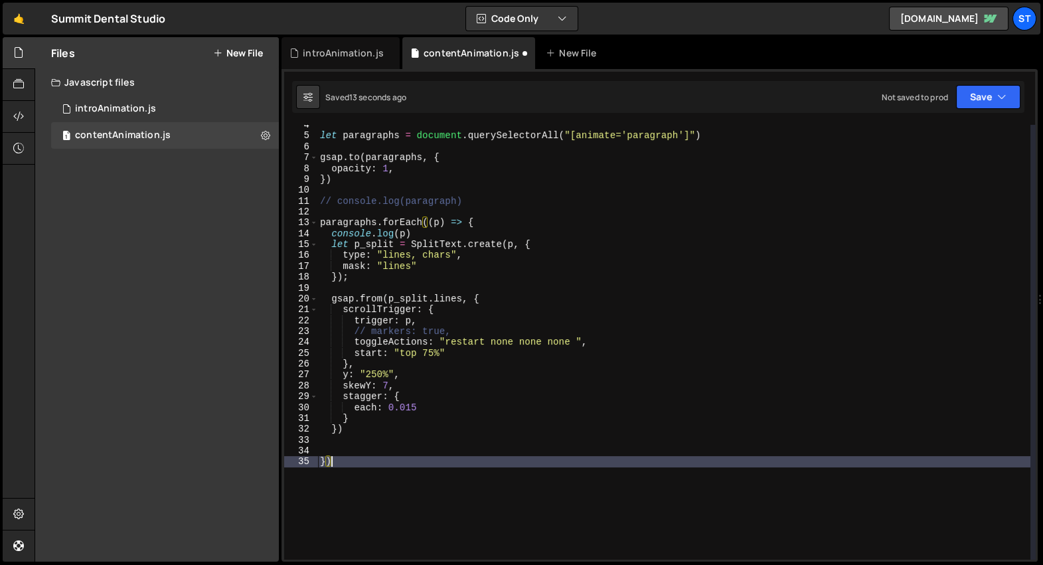
scroll to position [9, 0]
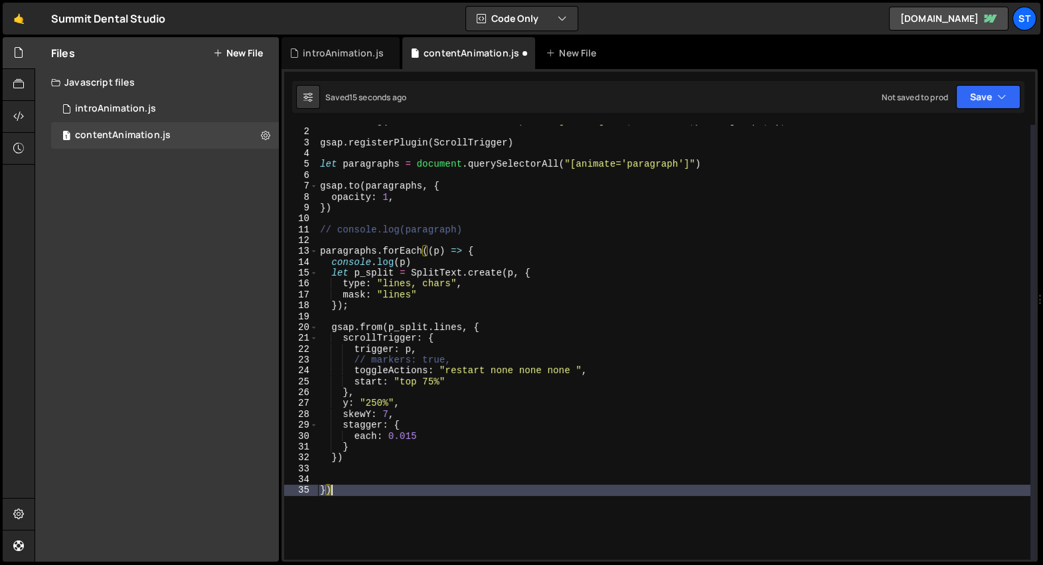
click at [479, 228] on div "console . log ( "%c Content Animation " , "background:green;color:#fff;padding:…" at bounding box center [673, 344] width 713 height 457
type textarea "// console.log(paragraph)"
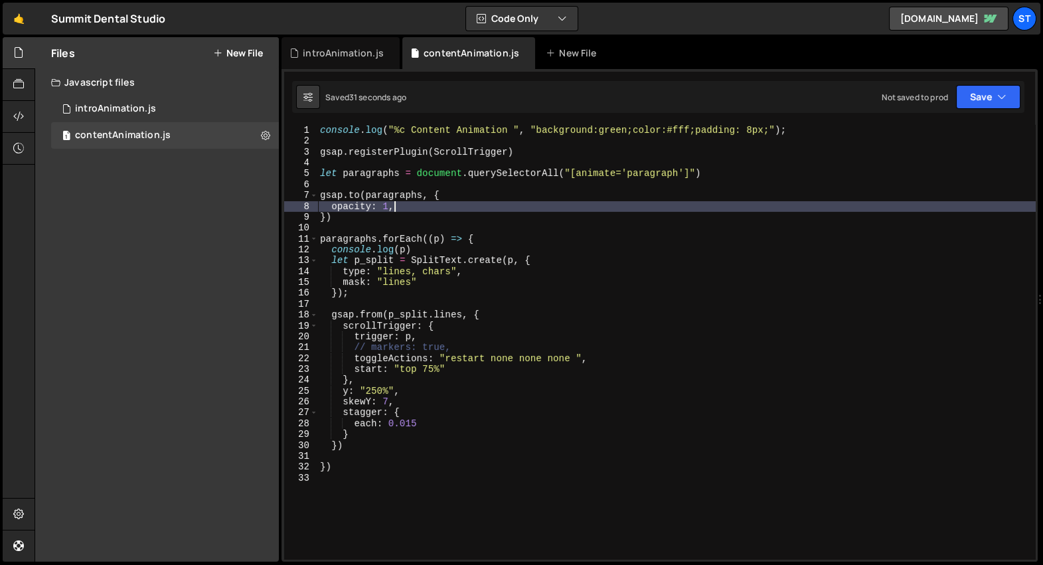
click at [653, 208] on div "console . log ( "%c Content Animation " , "background:green;color:#fff;padding:…" at bounding box center [676, 351] width 719 height 452
type textarea "opacity: 1,"
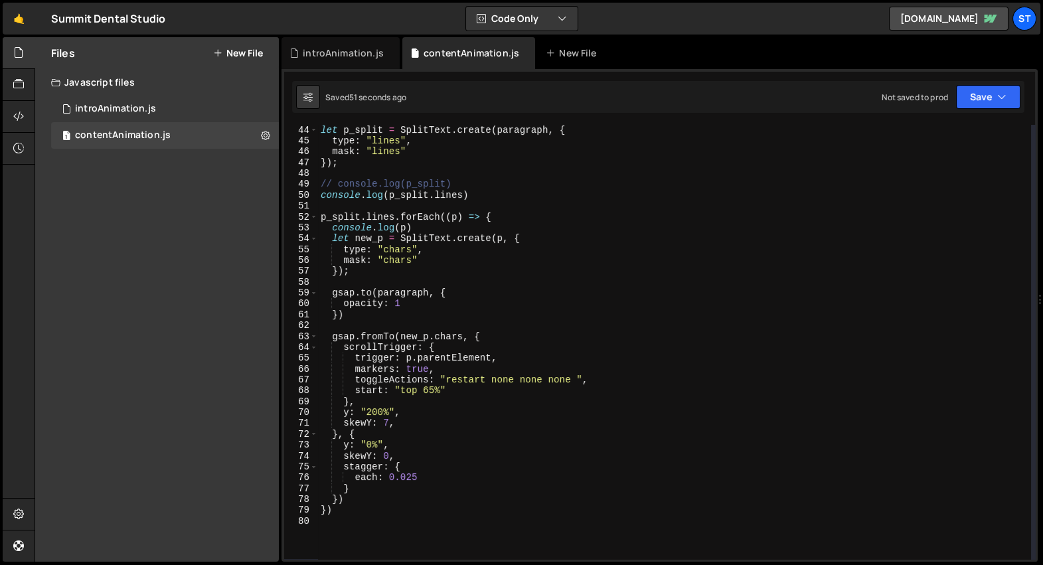
scroll to position [418, 0]
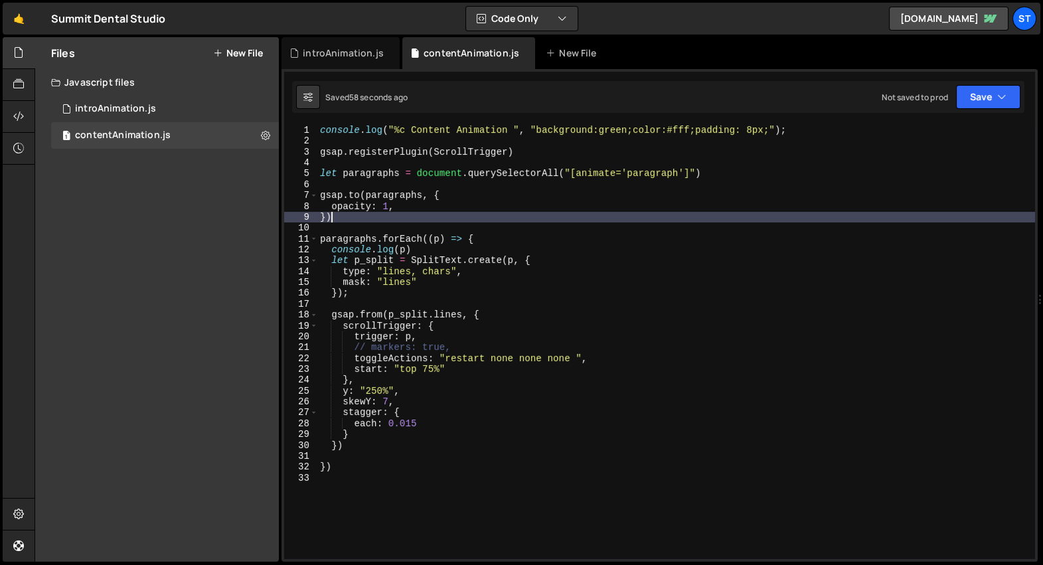
click at [499, 214] on div "console . log ( "%c Content Animation " , "background:green;color:#fff;padding:…" at bounding box center [676, 351] width 719 height 452
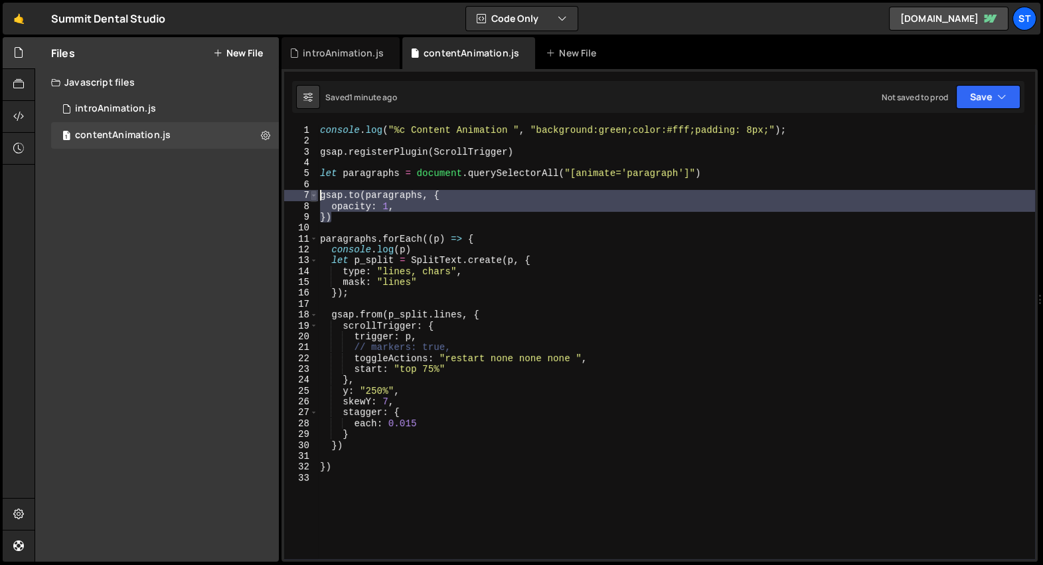
drag, startPoint x: 355, startPoint y: 219, endPoint x: 317, endPoint y: 195, distance: 44.8
click at [317, 195] on div "}) 1 2 3 4 5 6 7 8 9 10 11 12 13 14 15 16 17 18 19 20 21 22 23 24 25 26 27 28 2…" at bounding box center [659, 342] width 751 height 434
type textarea "[DOMAIN_NAME](paragraphs, { opacity: 1,"
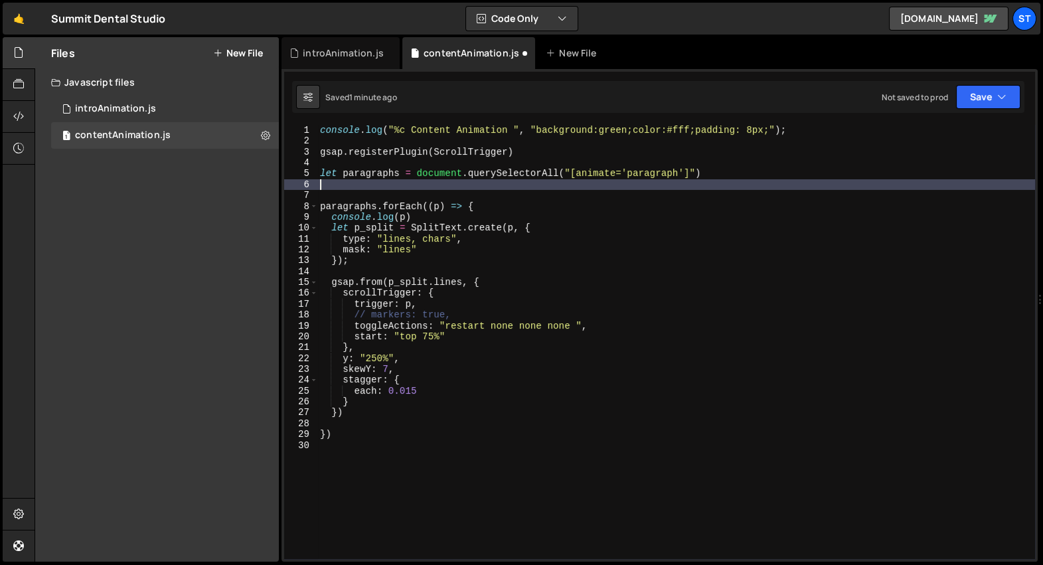
type textarea "let paragraphs = document.querySelectorAll("[animate='paragraph']")"
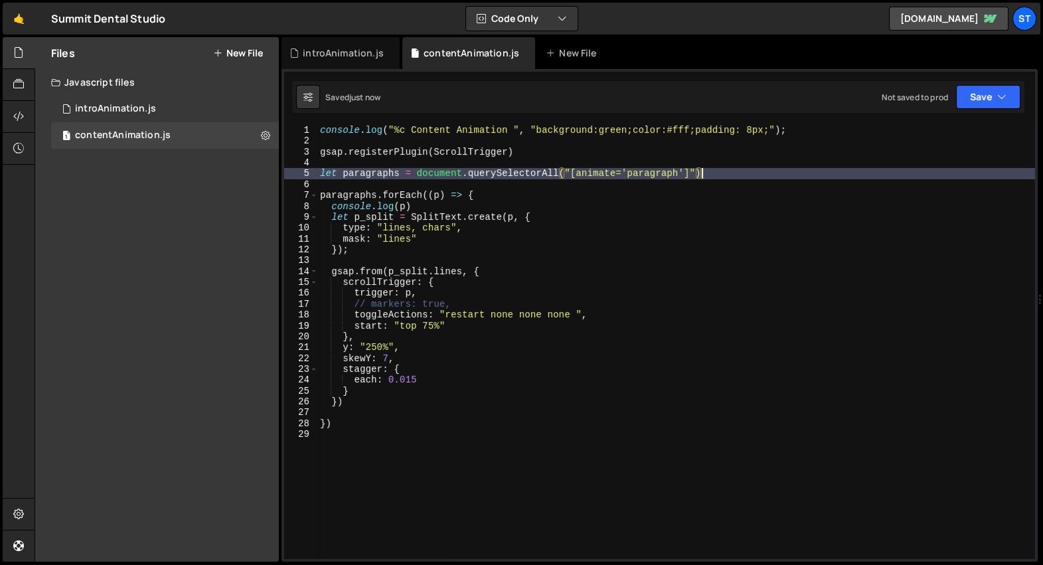
click at [679, 161] on div "console . log ( "%c Content Animation " , "background:green;color:#fff;padding:…" at bounding box center [676, 351] width 719 height 452
